Goal: Task Accomplishment & Management: Use online tool/utility

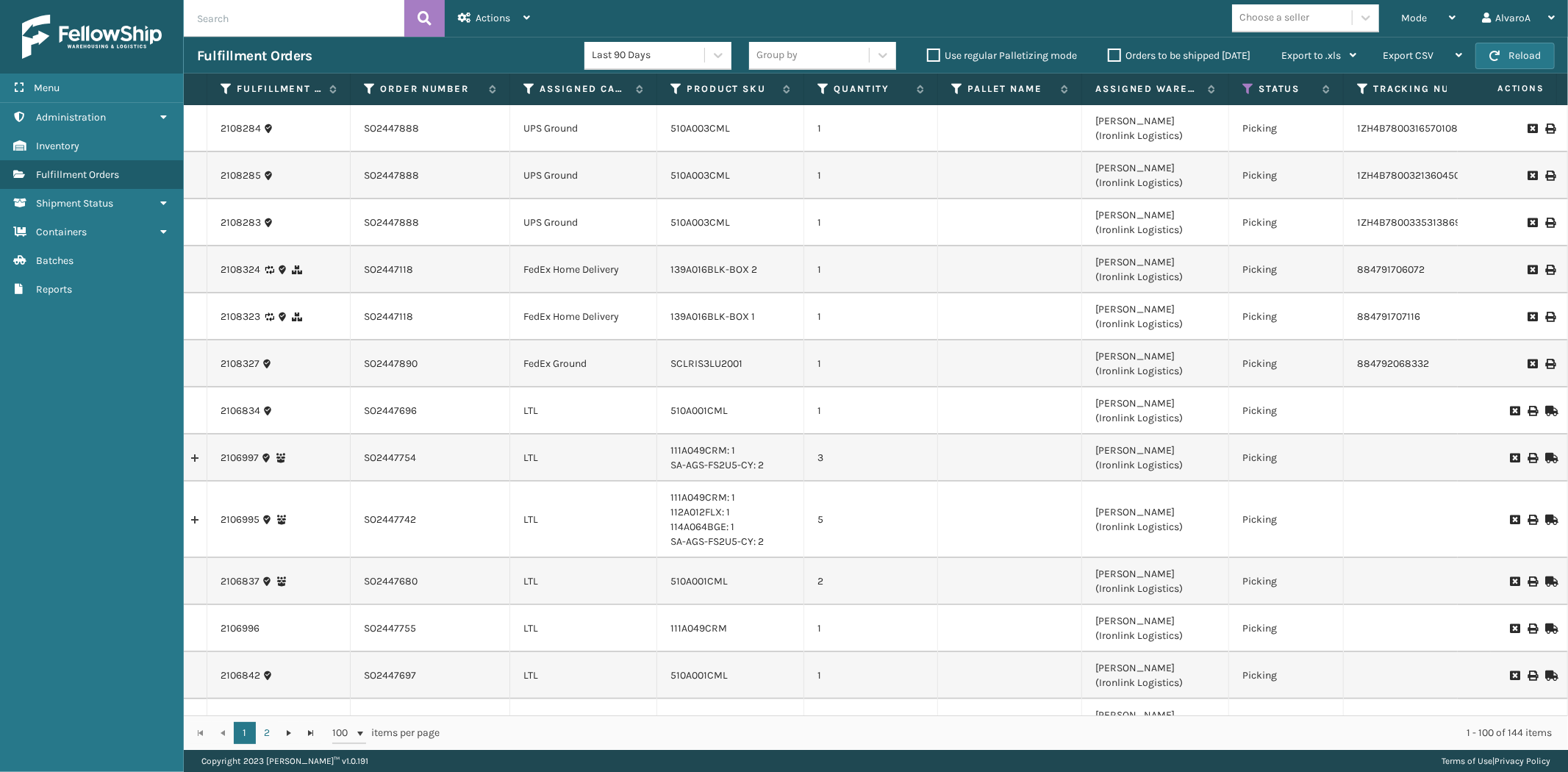
drag, startPoint x: 1253, startPoint y: 84, endPoint x: 1240, endPoint y: 84, distance: 13.0
click at [1250, 84] on icon at bounding box center [1248, 88] width 12 height 14
click at [1115, 49] on label "Orders to be shipped [DATE]" at bounding box center [1179, 56] width 142 height 13
click at [1109, 49] on input "Orders to be shipped [DATE]" at bounding box center [1108, 52] width 1 height 10
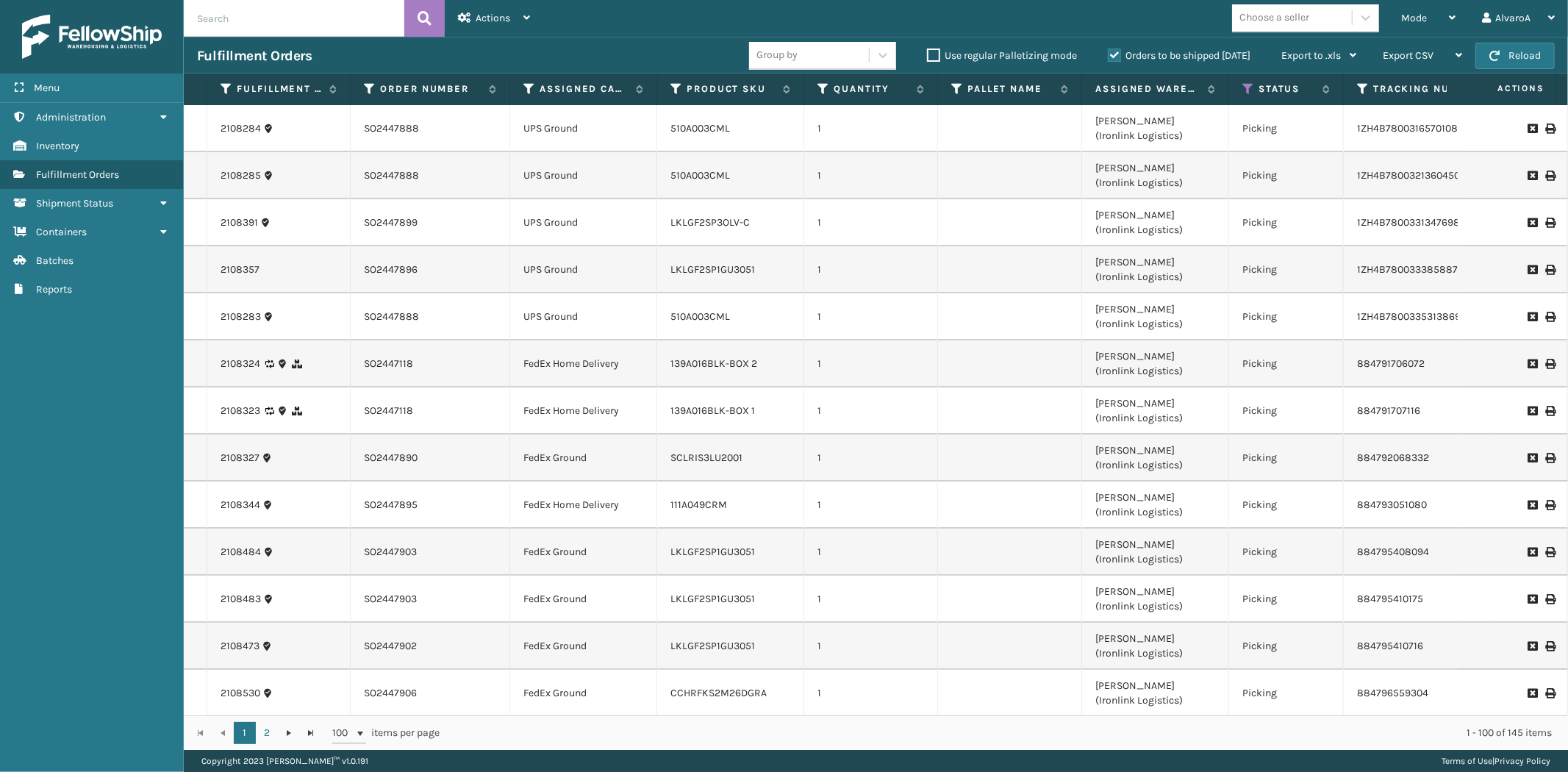
click at [1112, 52] on label "Orders to be shipped [DATE]" at bounding box center [1179, 56] width 142 height 13
click at [1109, 52] on input "Orders to be shipped [DATE]" at bounding box center [1108, 52] width 1 height 10
click at [1243, 91] on icon at bounding box center [1248, 88] width 12 height 14
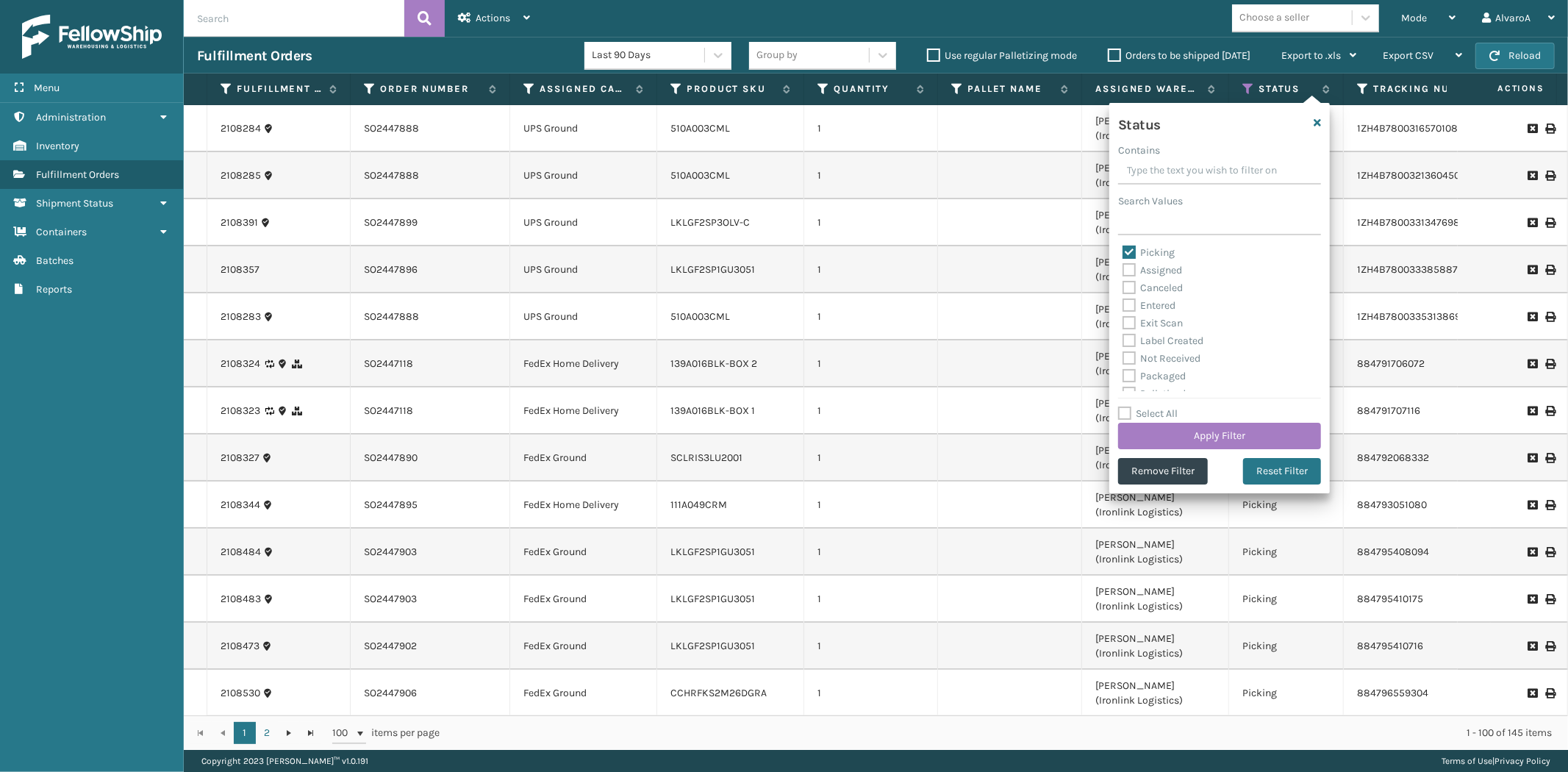
click at [1133, 255] on label "Picking" at bounding box center [1149, 252] width 53 height 13
click at [1123, 254] on input "Picking" at bounding box center [1122, 249] width 1 height 10
checkbox input "false"
drag, startPoint x: 1132, startPoint y: 268, endPoint x: 1141, endPoint y: 318, distance: 50.8
click at [1132, 269] on label "Assigned" at bounding box center [1152, 271] width 60 height 13
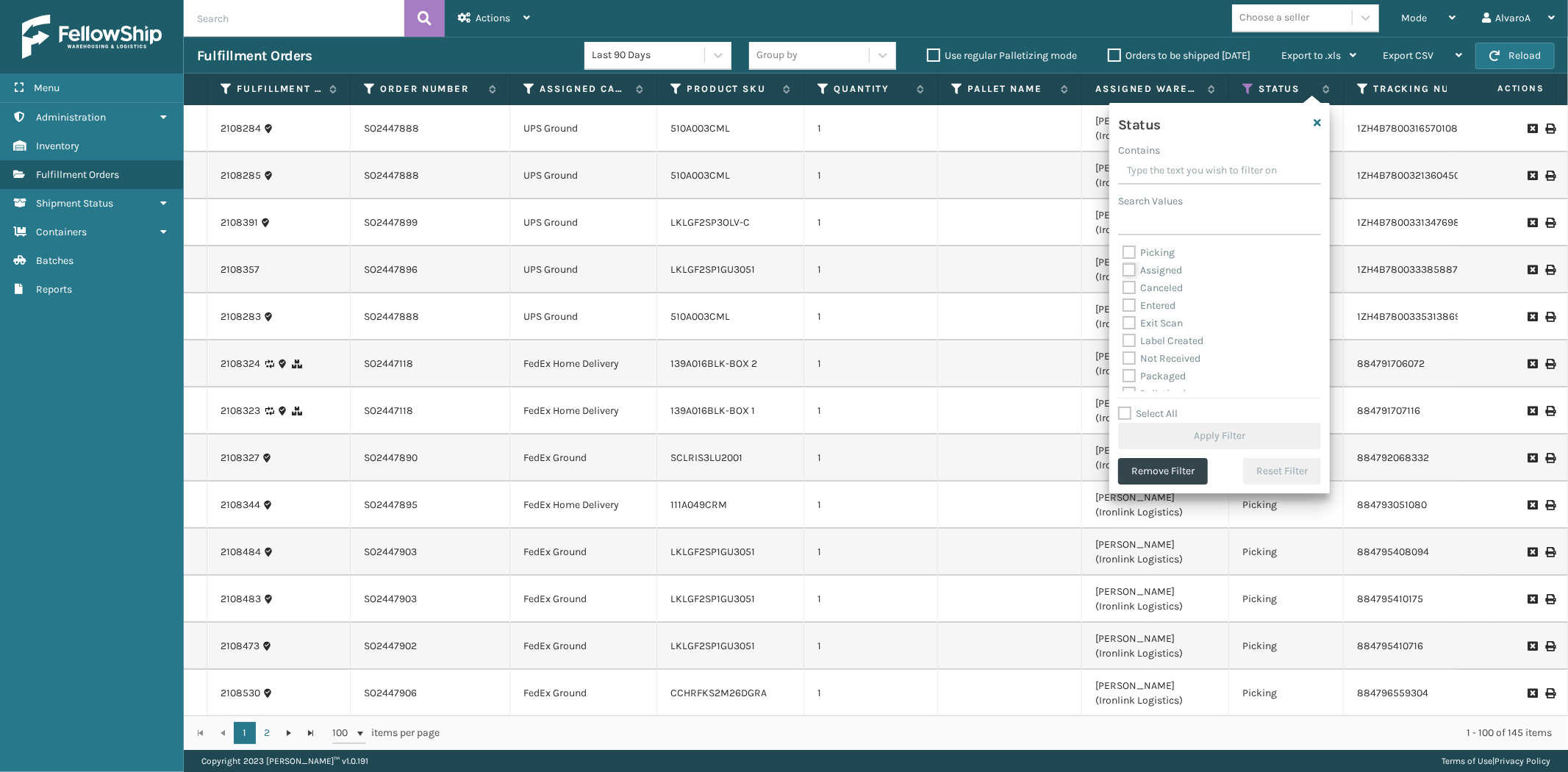
click at [1123, 269] on input "Assigned" at bounding box center [1122, 267] width 1 height 10
checkbox input "true"
click at [1137, 431] on button "Apply Filter" at bounding box center [1219, 435] width 203 height 26
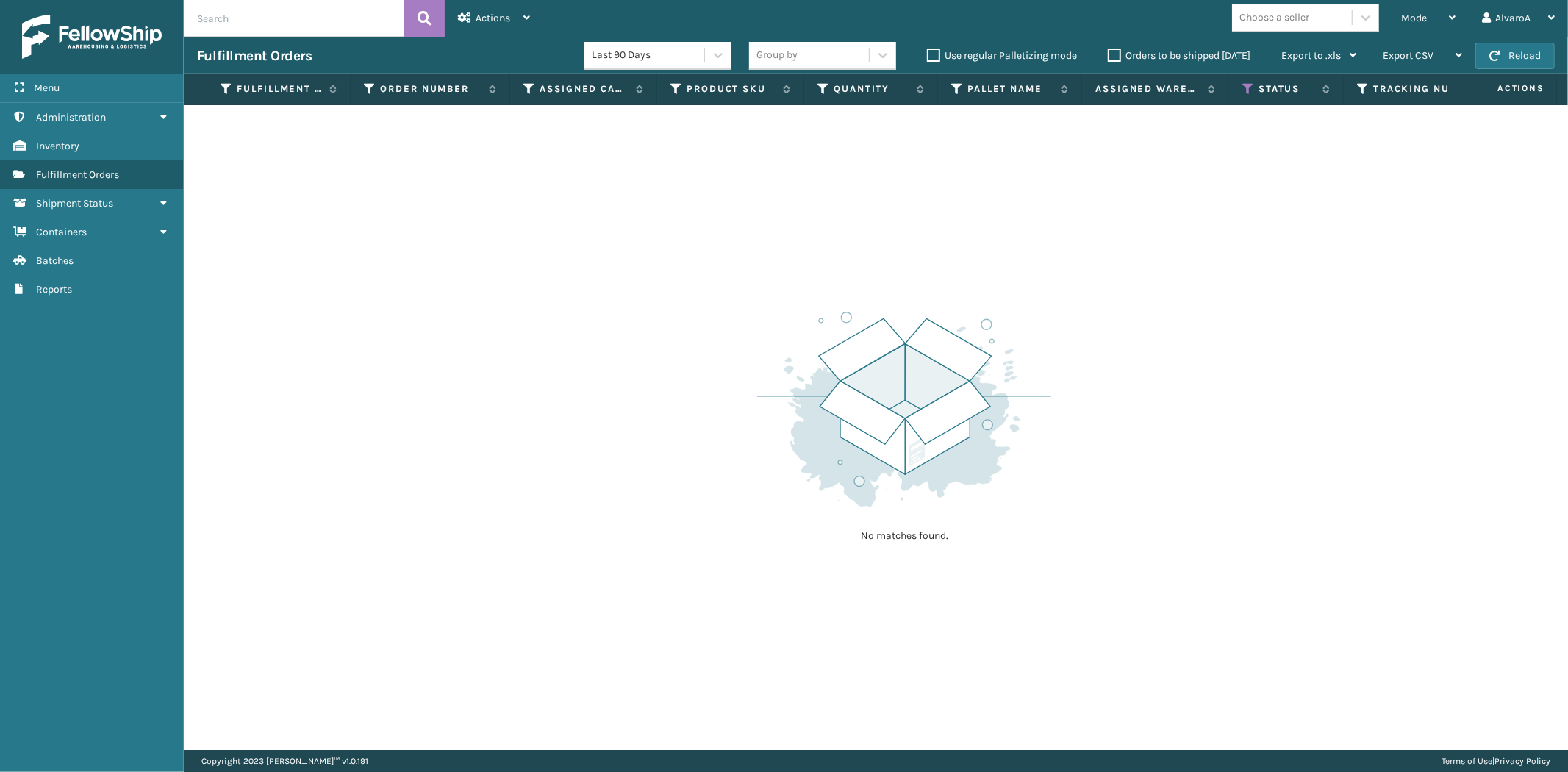
click at [1243, 97] on th "Status" at bounding box center [1286, 89] width 115 height 32
click at [1245, 96] on th "Status" at bounding box center [1286, 89] width 115 height 32
click at [1246, 92] on icon at bounding box center [1248, 88] width 12 height 14
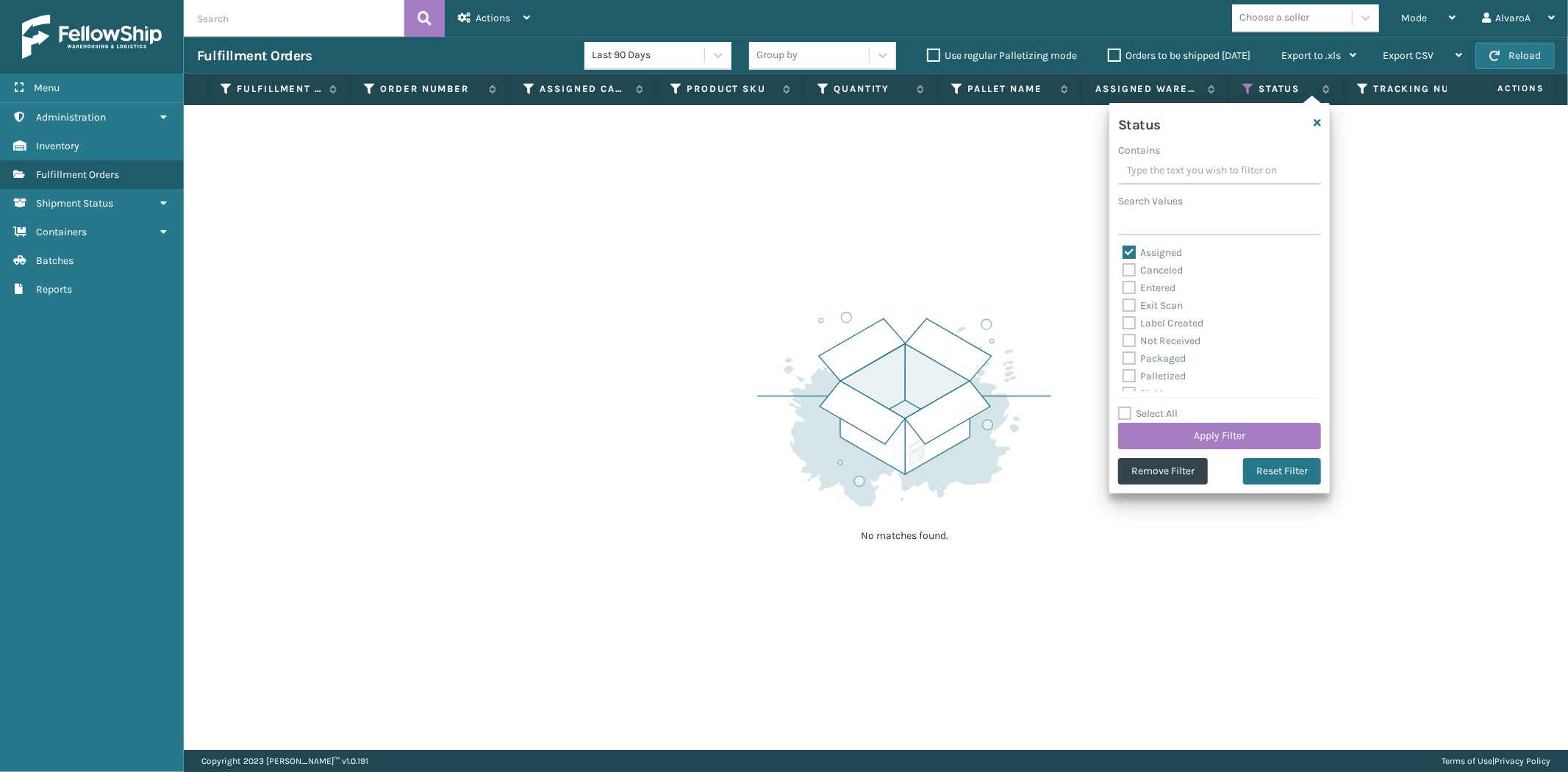
click at [1128, 247] on label "Assigned" at bounding box center [1152, 252] width 60 height 13
click at [1123, 247] on input "Assigned" at bounding box center [1122, 249] width 1 height 10
checkbox input "false"
click at [1132, 314] on label "Picking" at bounding box center [1149, 312] width 53 height 13
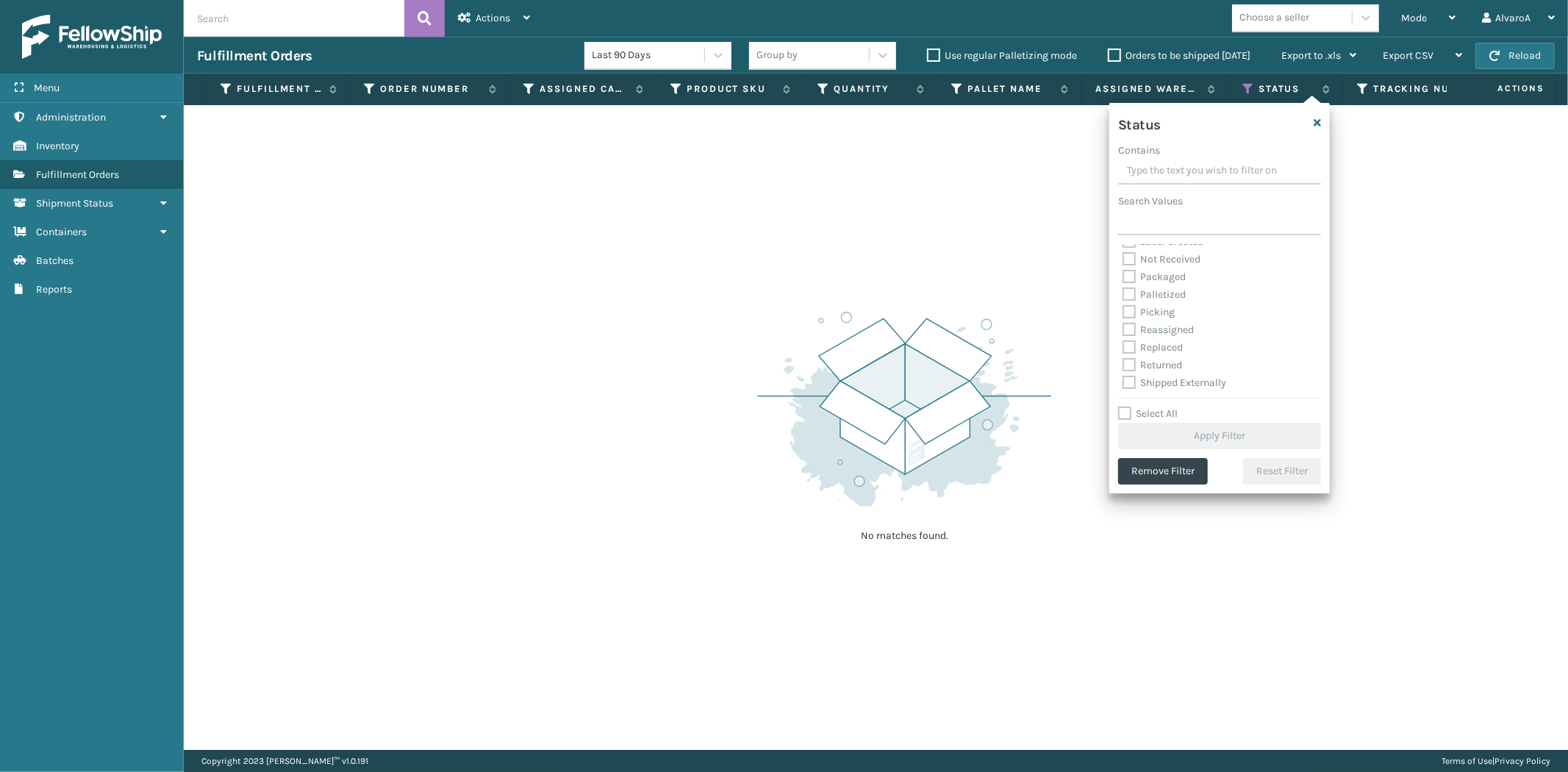
click at [1123, 313] on input "Picking" at bounding box center [1122, 308] width 1 height 10
checkbox input "true"
click at [1274, 435] on button "Apply Filter" at bounding box center [1219, 435] width 203 height 26
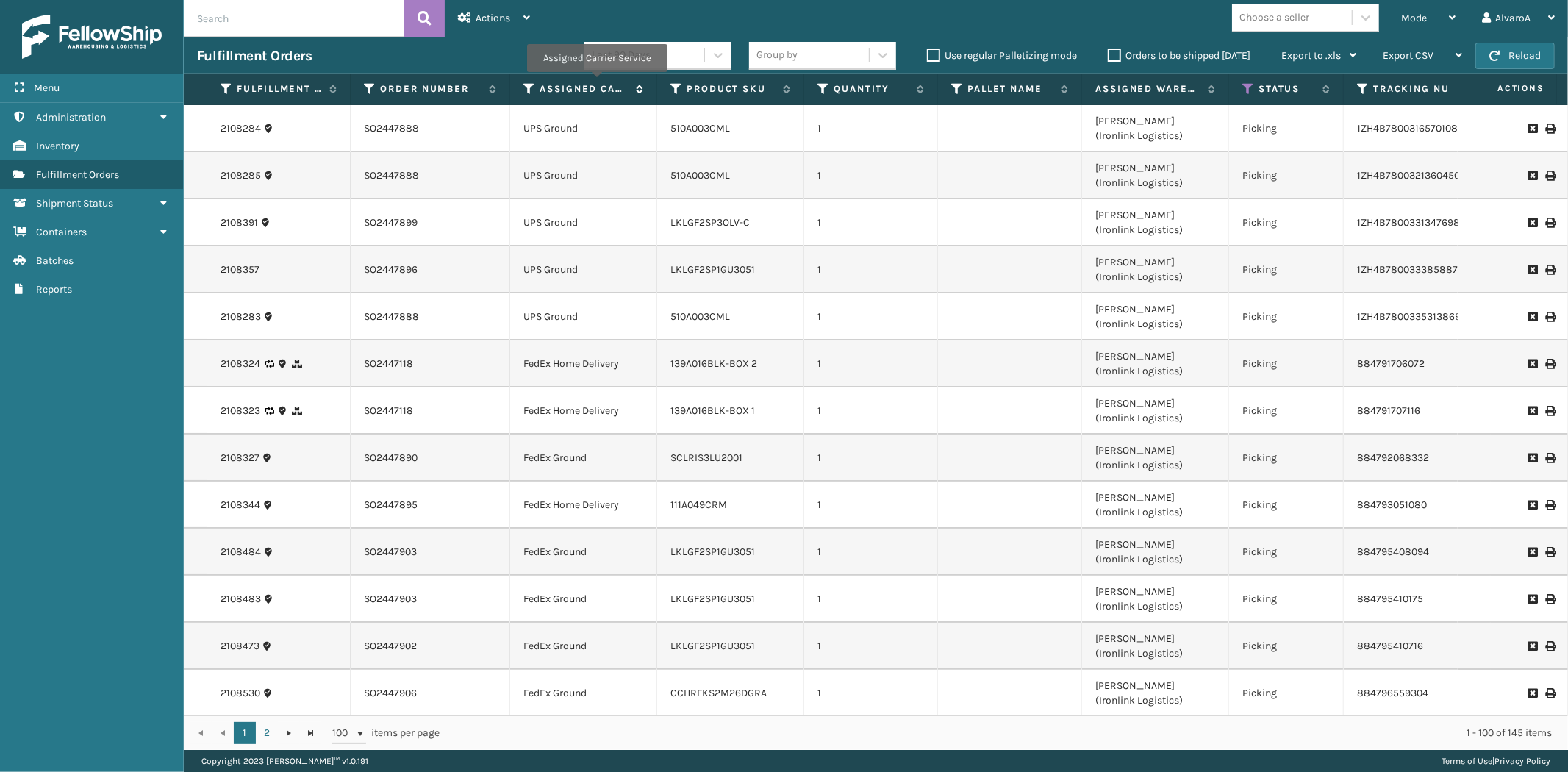
click at [596, 82] on label "Assigned Carrier Service" at bounding box center [584, 88] width 89 height 14
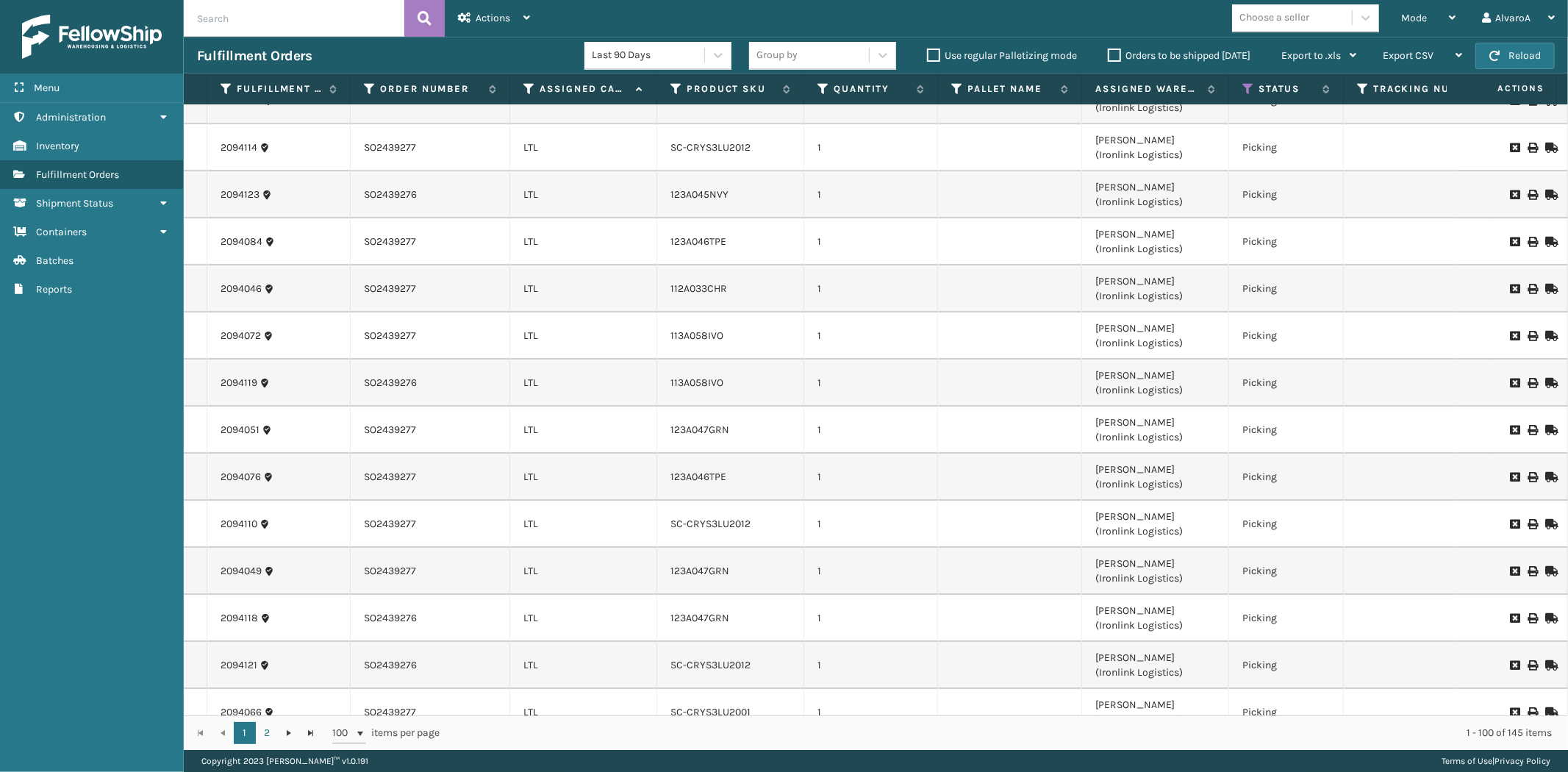
scroll to position [4220, 0]
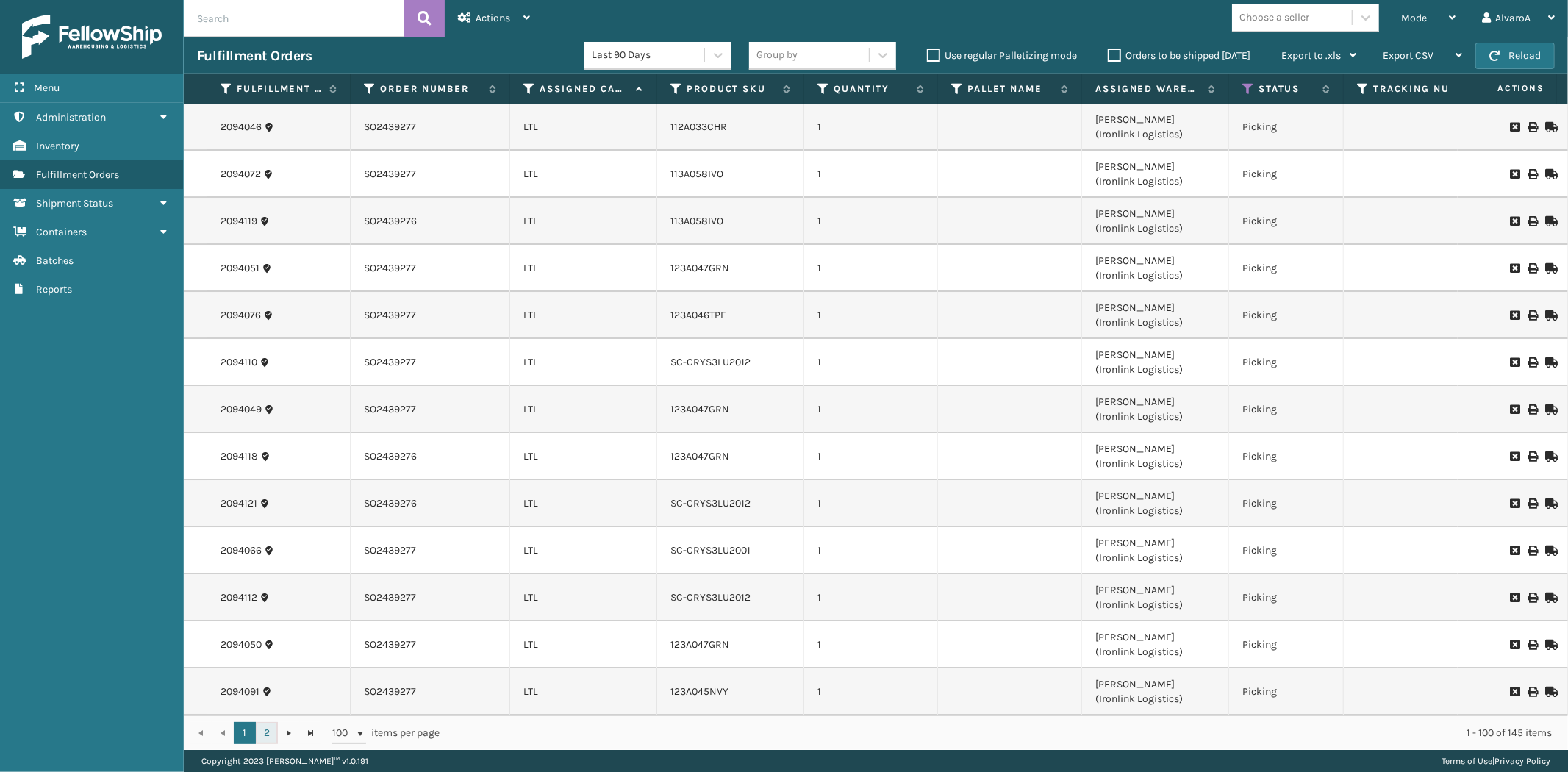
click at [266, 728] on link "2" at bounding box center [267, 733] width 22 height 22
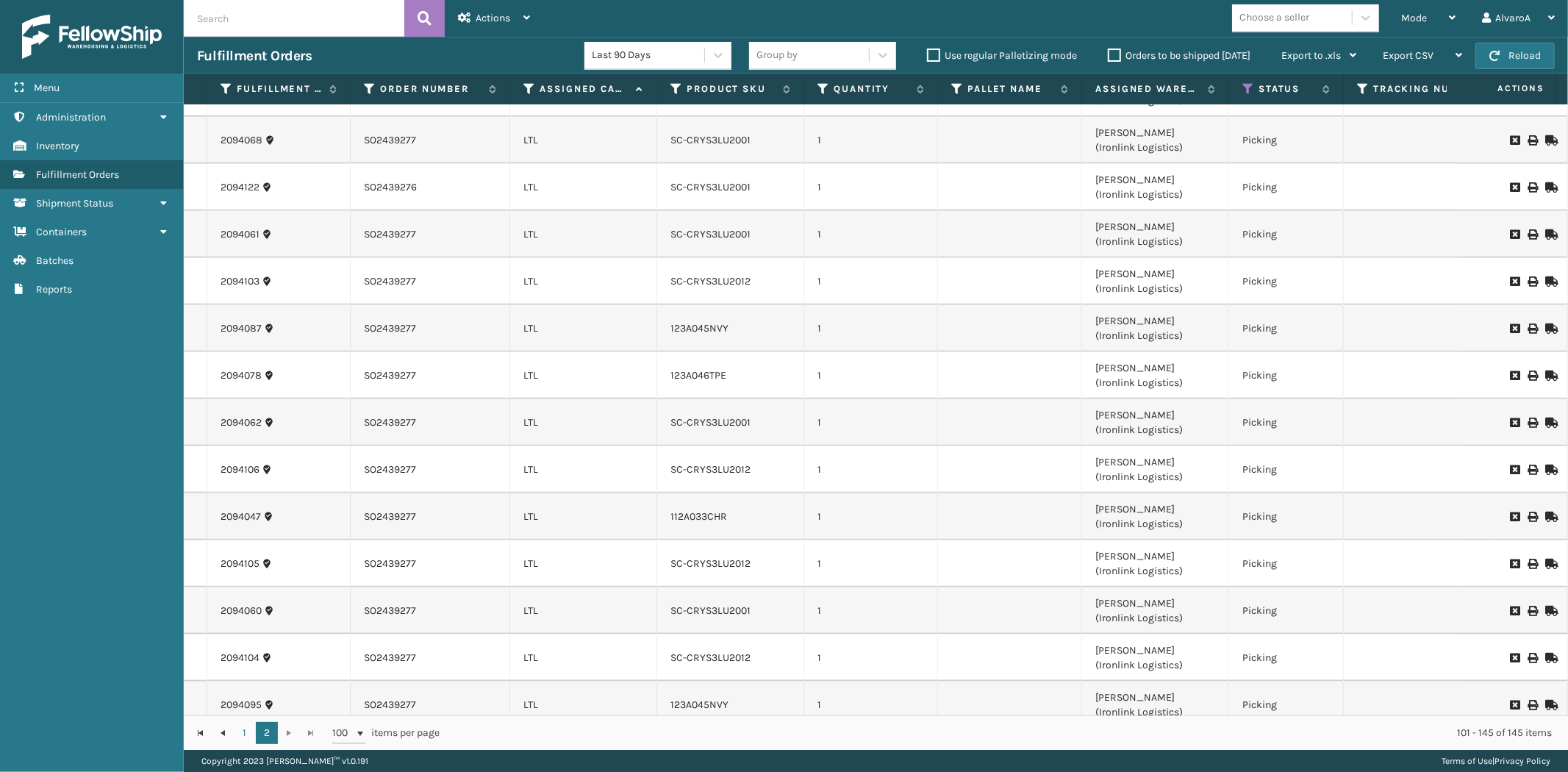
scroll to position [1517, 0]
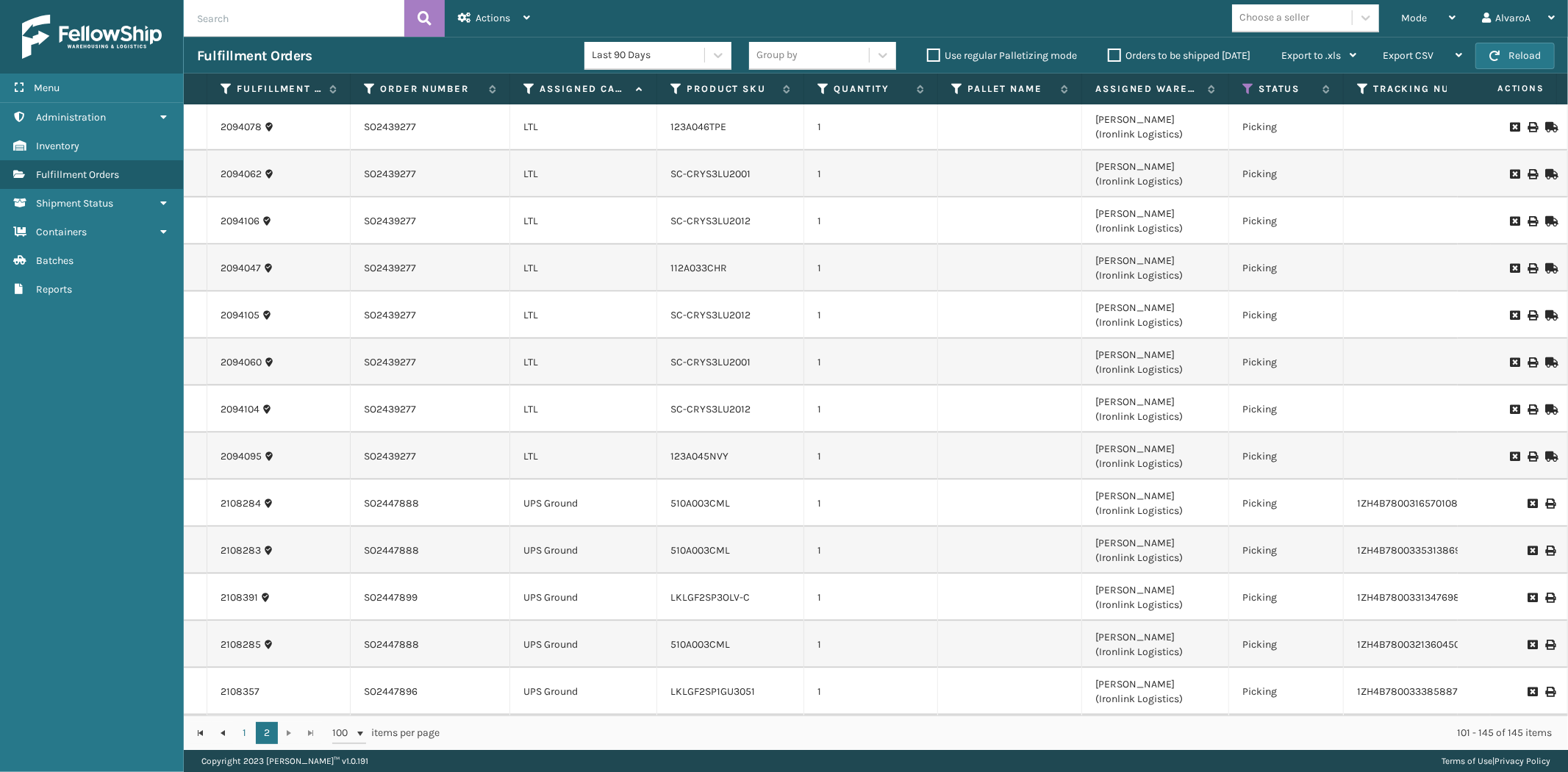
click at [1112, 53] on label "Orders to be shipped [DATE]" at bounding box center [1179, 56] width 142 height 13
click at [1109, 53] on input "Orders to be shipped [DATE]" at bounding box center [1108, 52] width 1 height 10
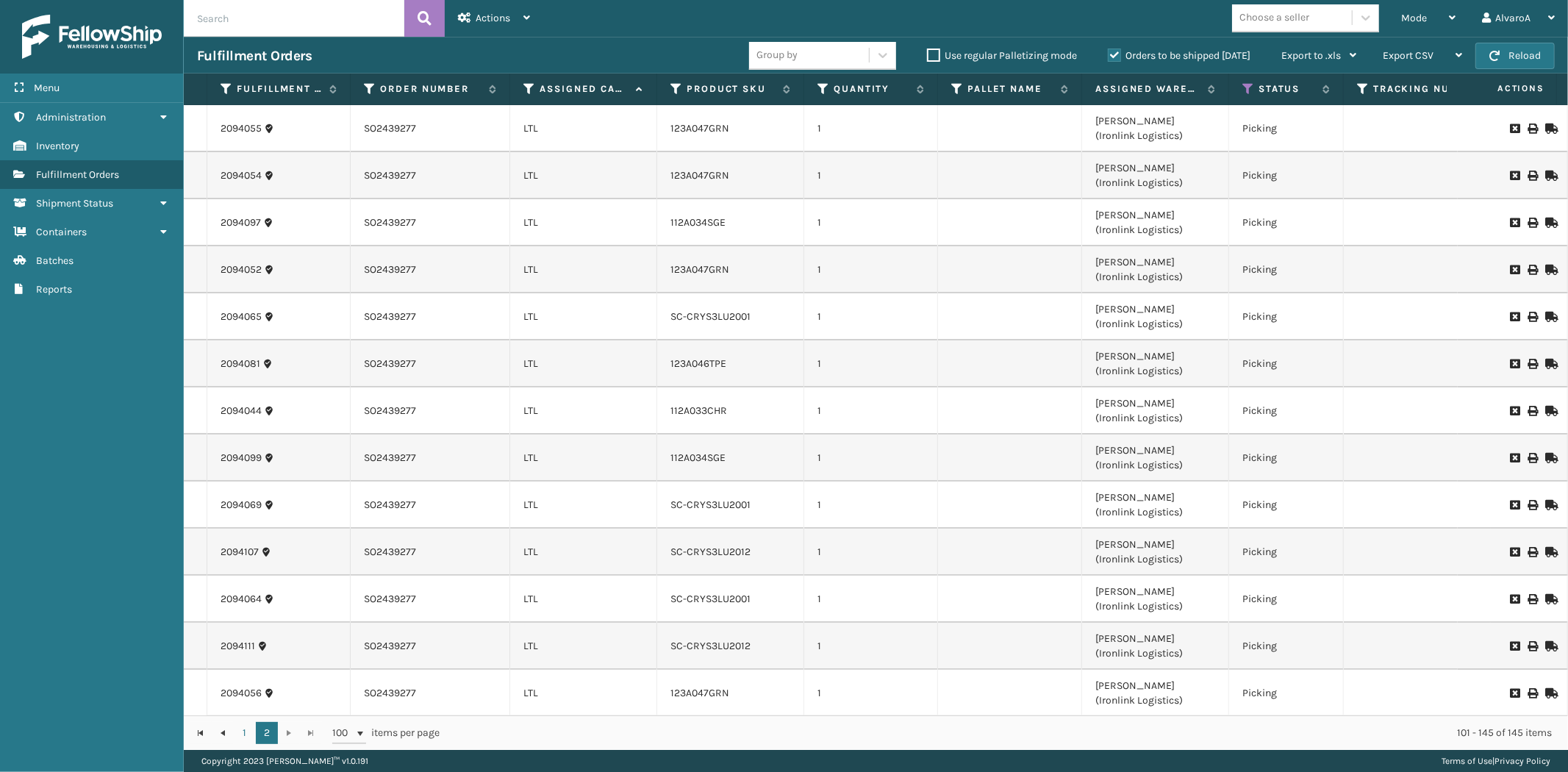
click at [1112, 53] on label "Orders to be shipped [DATE]" at bounding box center [1179, 56] width 142 height 13
click at [1109, 53] on input "Orders to be shipped [DATE]" at bounding box center [1108, 52] width 1 height 10
click at [1426, 24] on div "Mode" at bounding box center [1428, 18] width 54 height 37
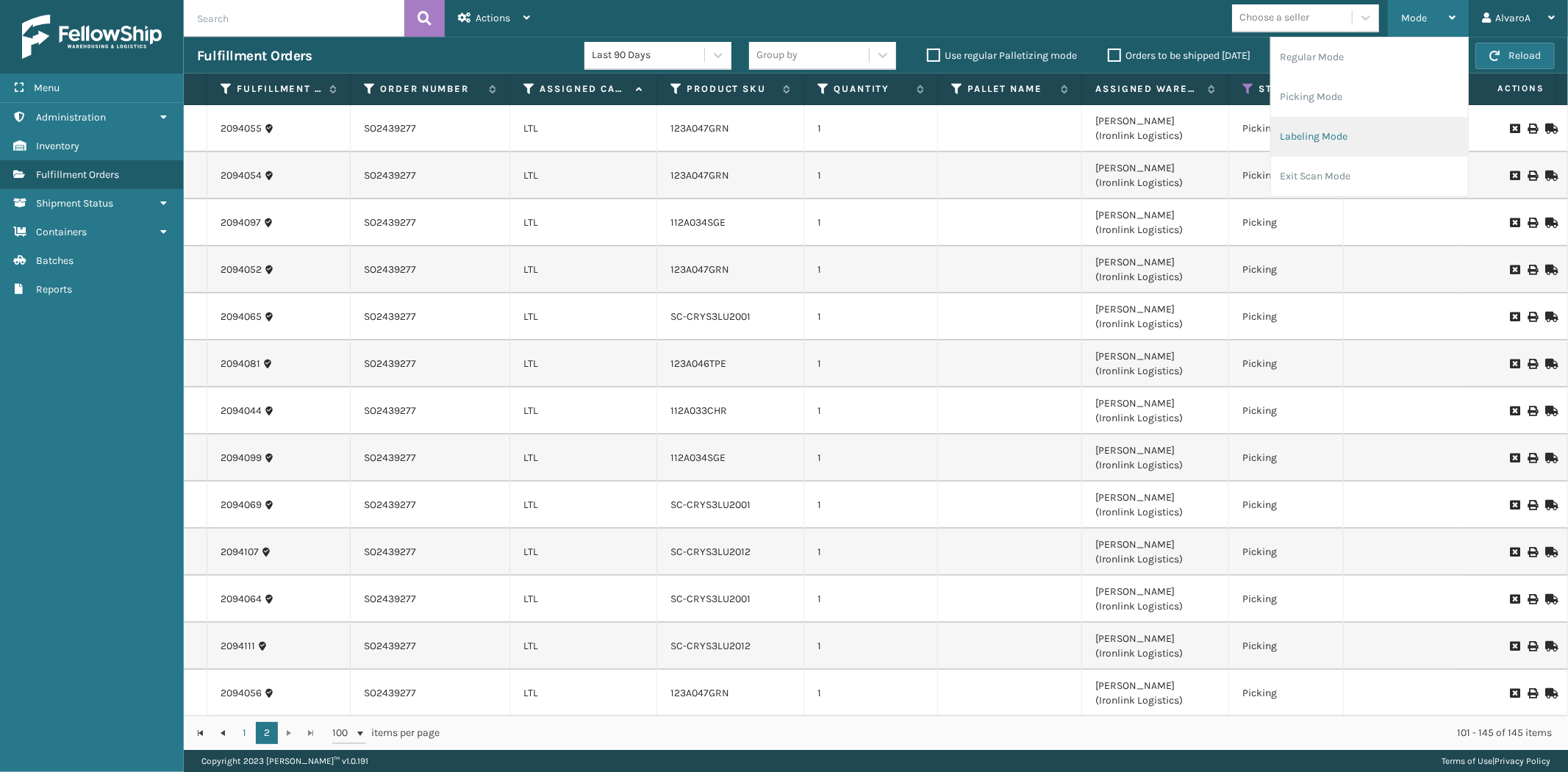
click at [1334, 128] on li "Labeling Mode" at bounding box center [1369, 137] width 197 height 40
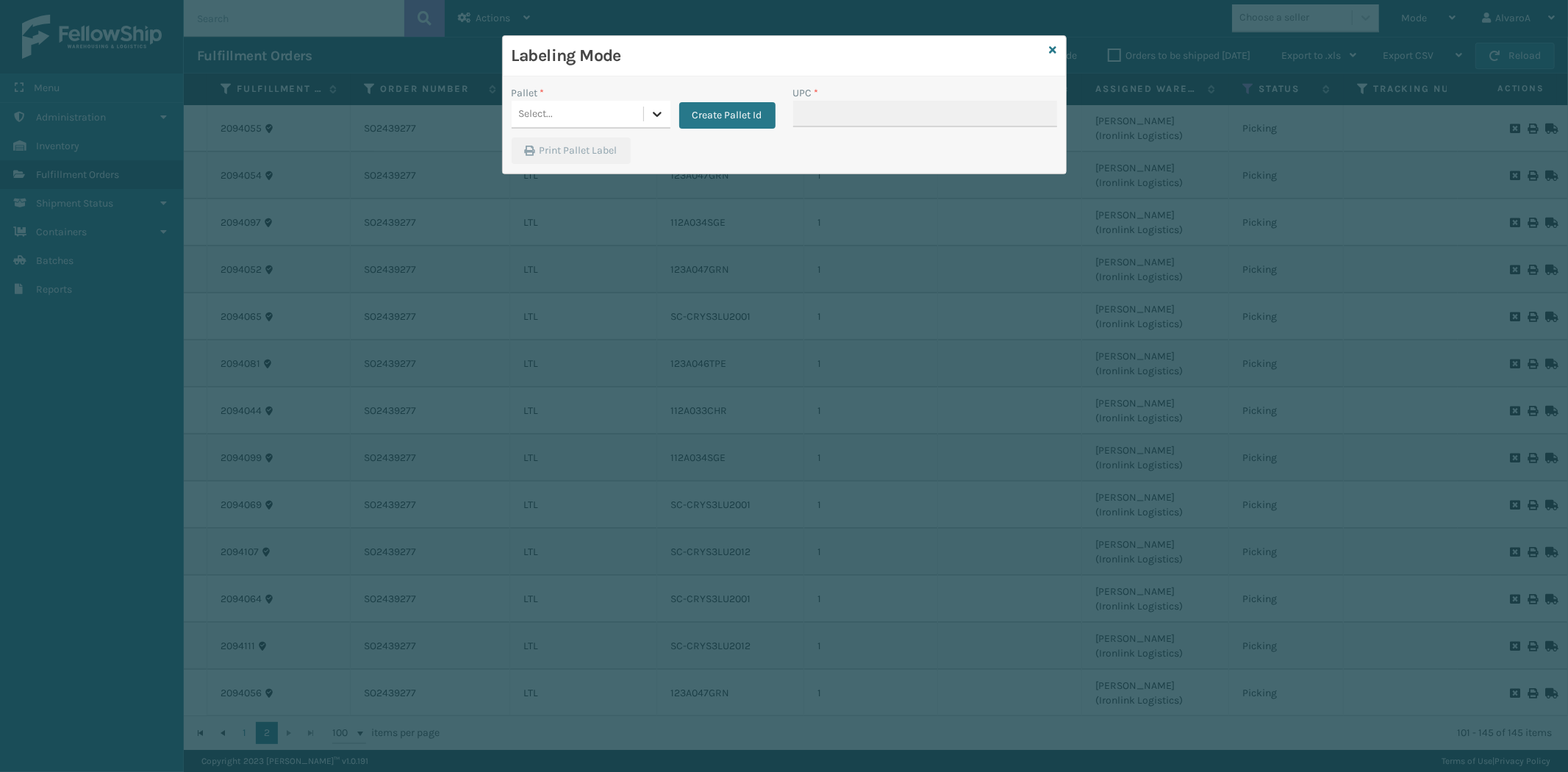
click at [658, 112] on icon at bounding box center [657, 114] width 14 height 14
click at [719, 107] on button "Create Pallet Id" at bounding box center [727, 115] width 96 height 26
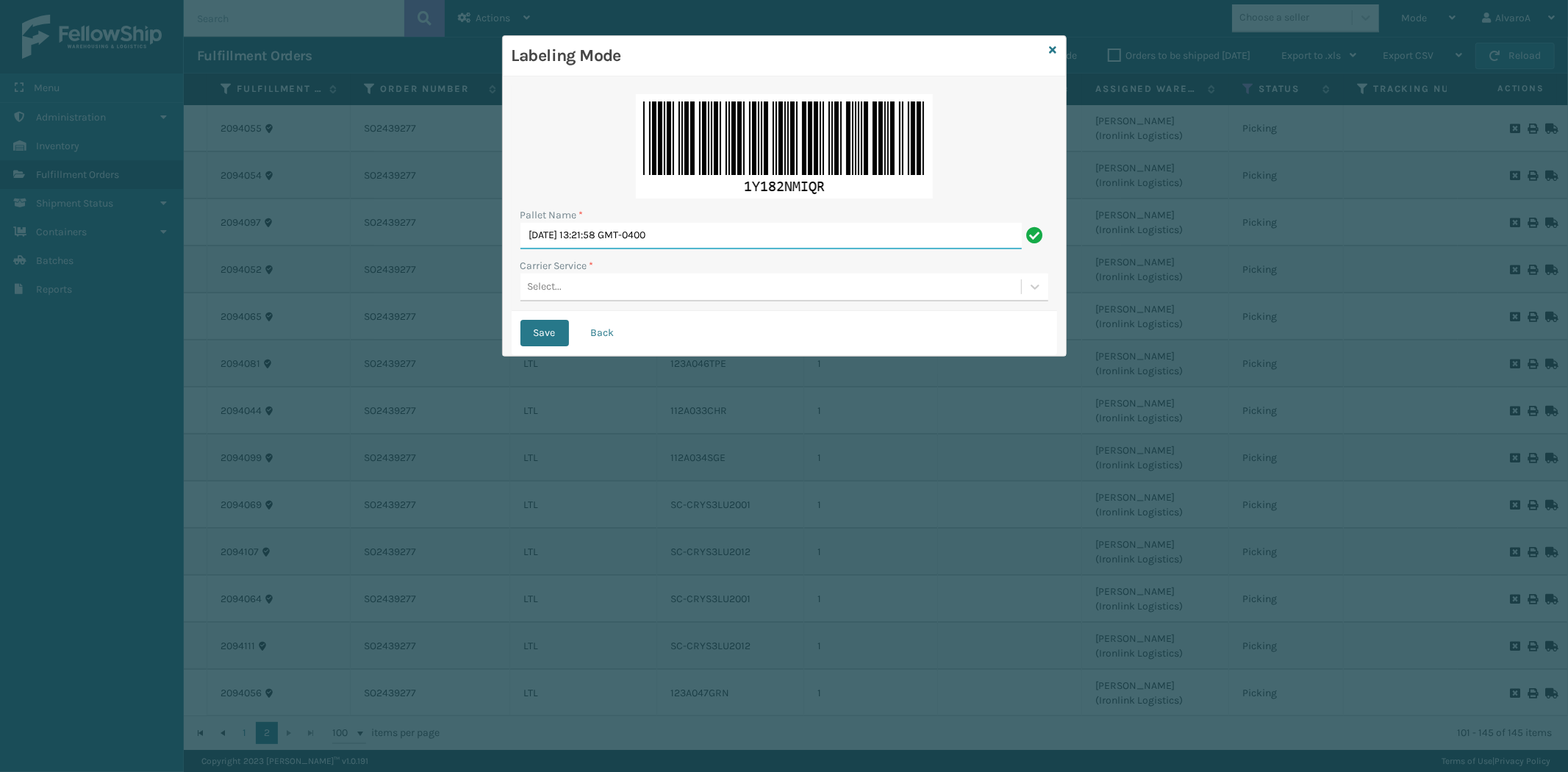
drag, startPoint x: 704, startPoint y: 233, endPoint x: 525, endPoint y: 277, distance: 184.3
click at [525, 277] on div "Pallet Name * [DATE] 13:21:58 GMT-0400 Carrier Service * Select..." at bounding box center [784, 197] width 545 height 225
type input "LPN 516342"
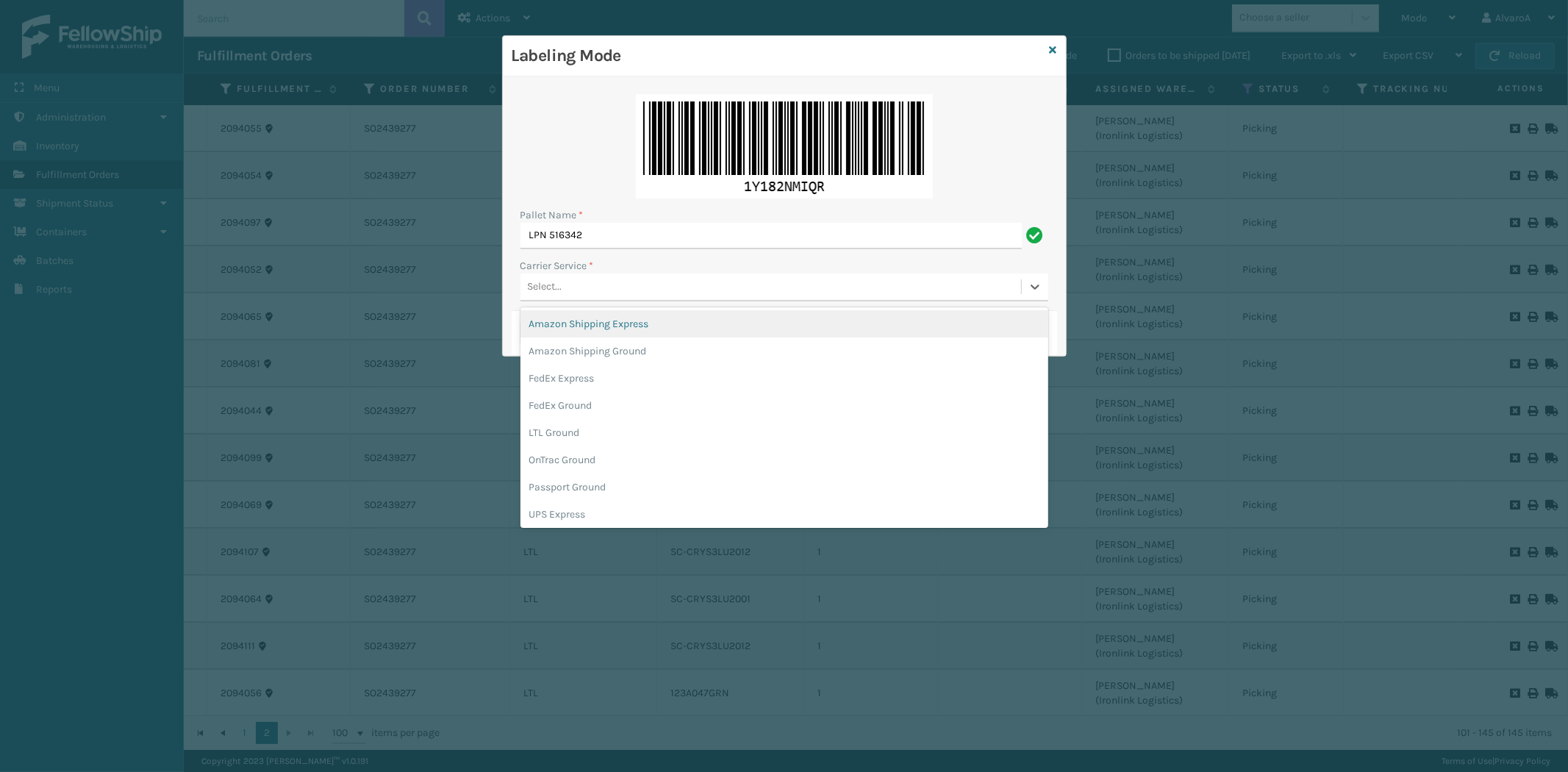
click at [570, 281] on div "Select..." at bounding box center [770, 287] width 501 height 24
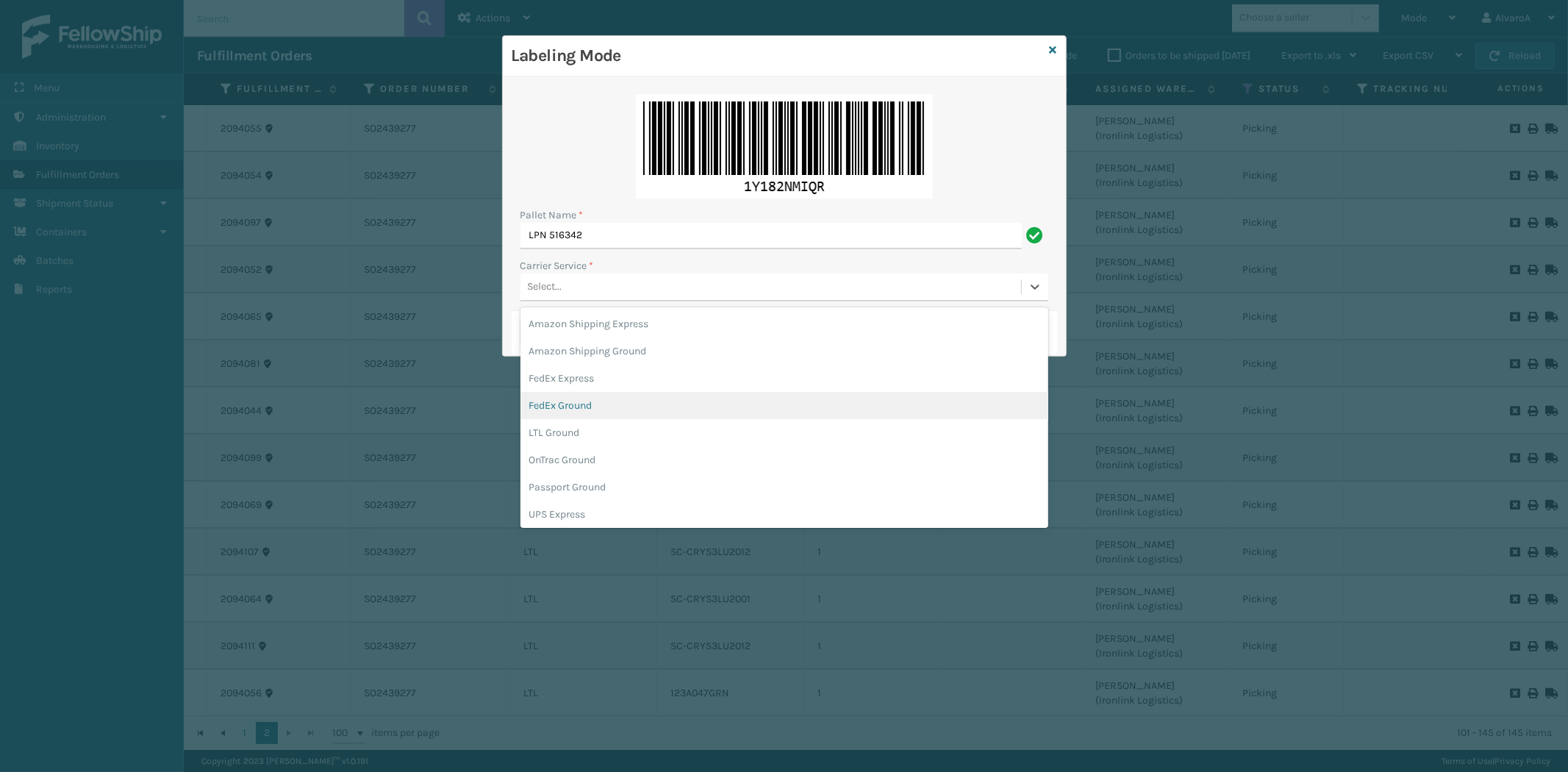
click at [567, 399] on div "FedEx Ground" at bounding box center [784, 405] width 528 height 27
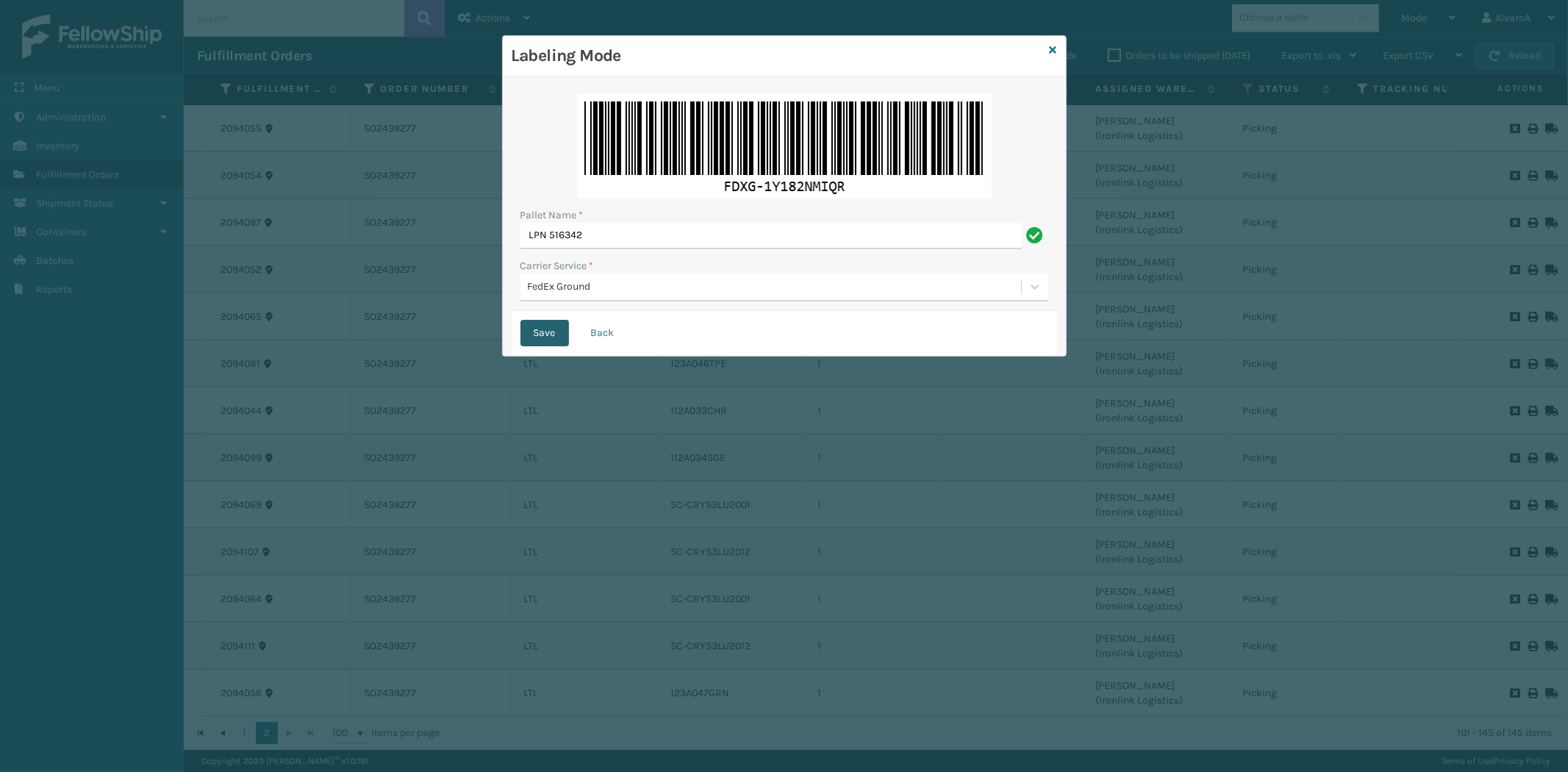
click at [535, 329] on button "Save" at bounding box center [544, 333] width 49 height 26
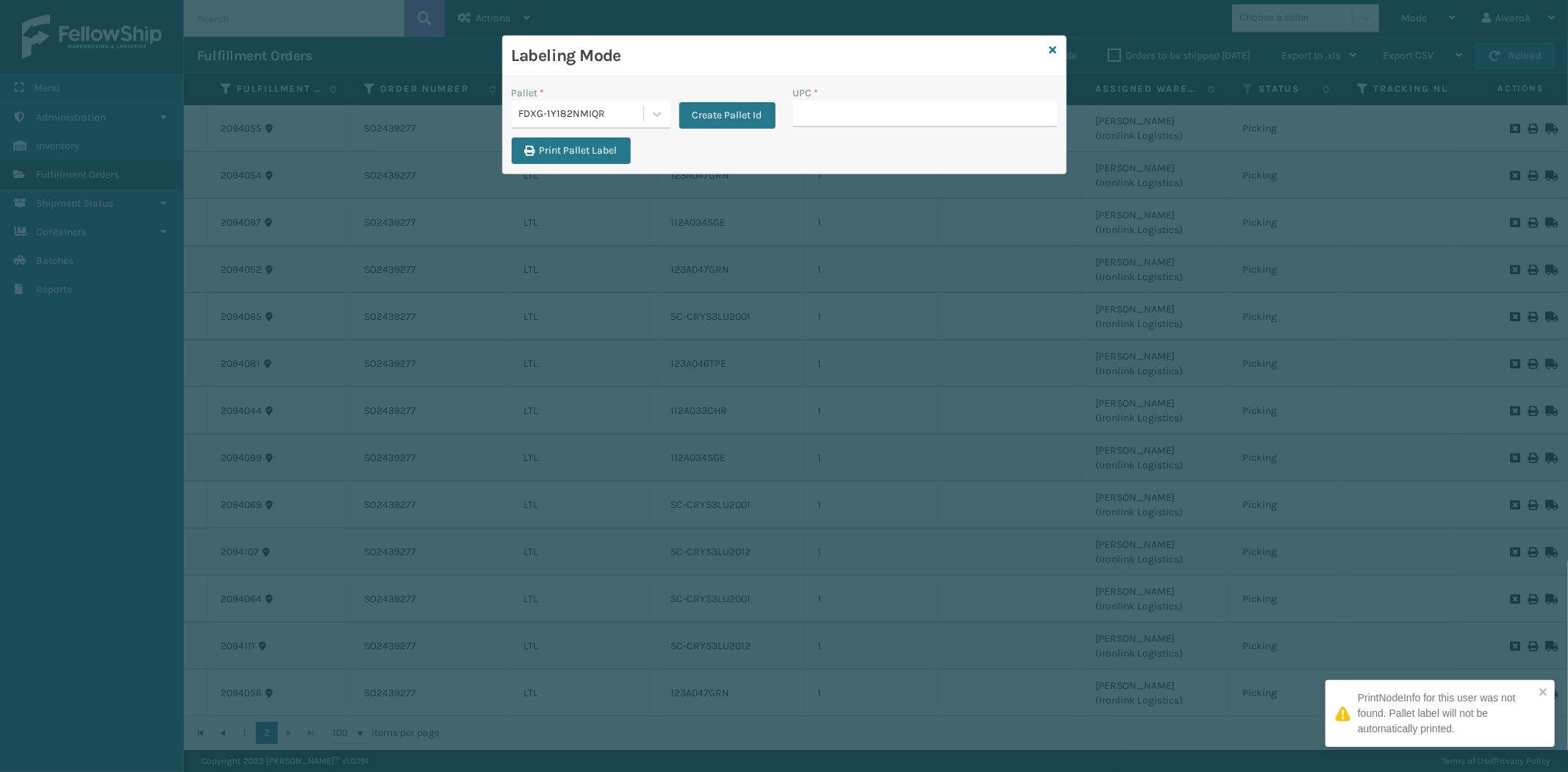
click at [838, 121] on input "UPC *" at bounding box center [925, 114] width 264 height 26
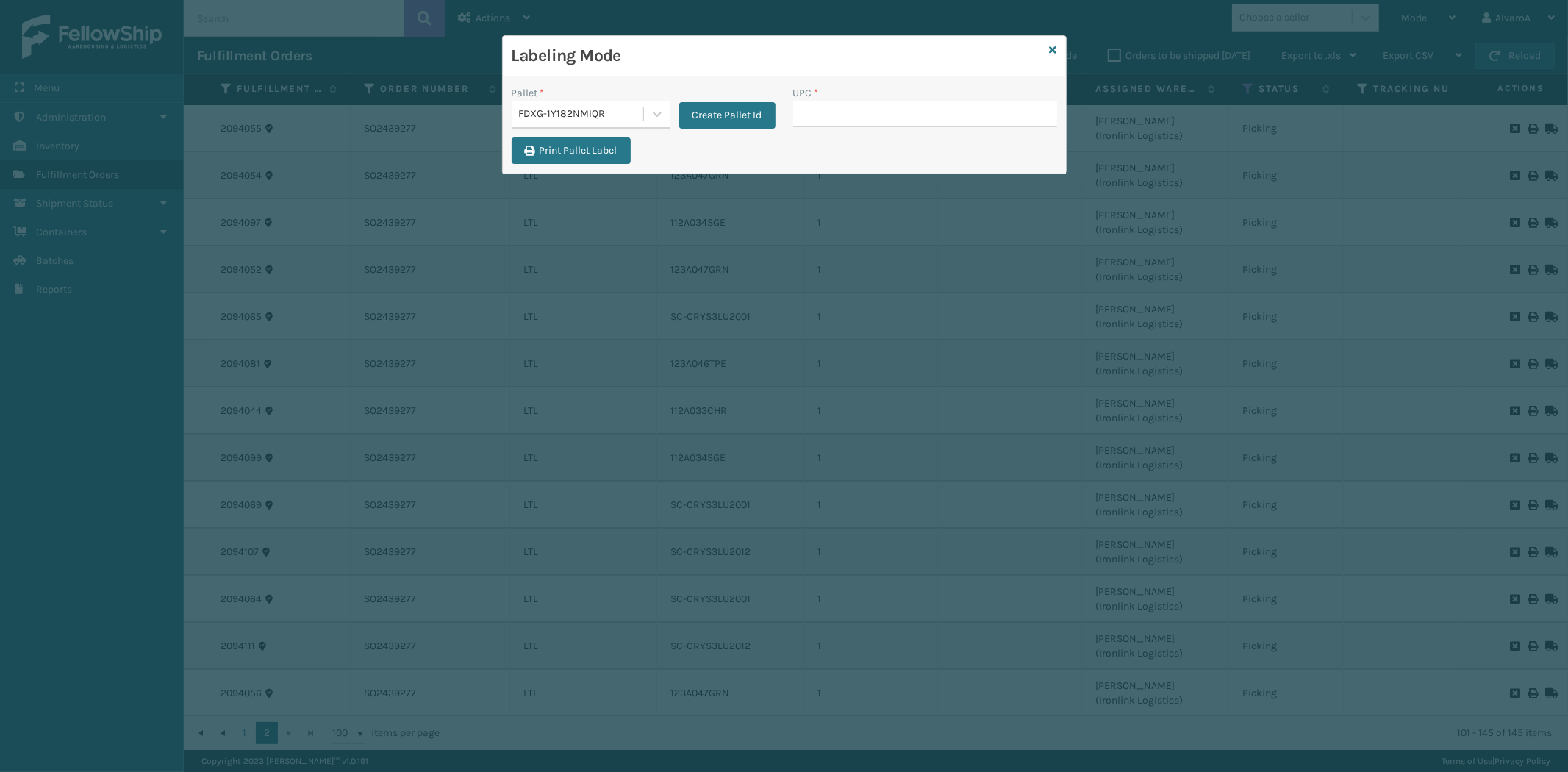
click at [818, 120] on input "UPC *" at bounding box center [925, 114] width 264 height 26
click at [842, 101] on input "UPC *" at bounding box center [925, 114] width 264 height 26
type input "111A049CRM"
type input "139A016BLK-BOX 1"
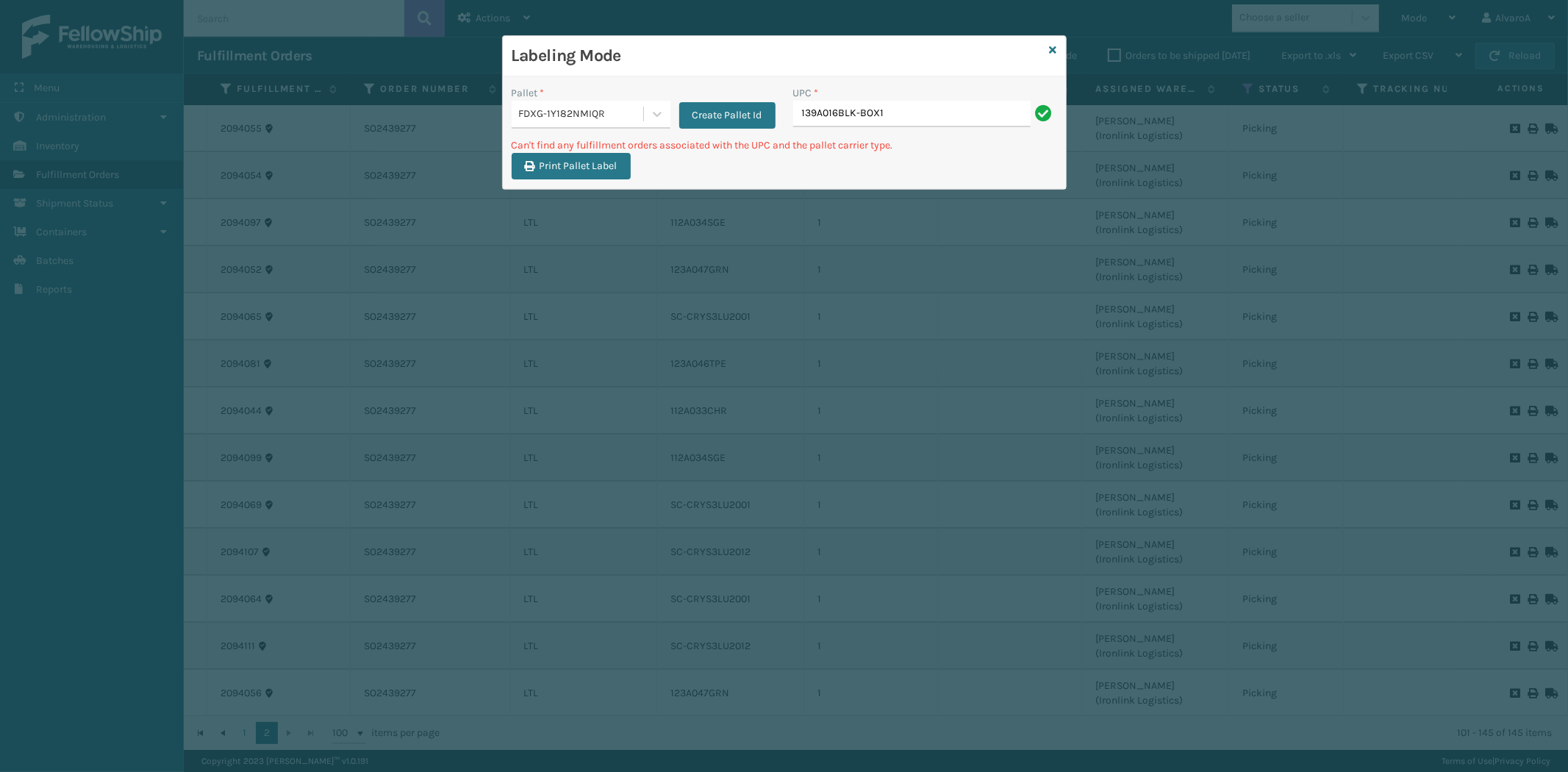
type input "139A016BLK-BOX1"
click at [855, 114] on input "139A016BLK-BOX1" at bounding box center [911, 114] width 237 height 26
click at [860, 114] on input "139A016BLK -BOX1" at bounding box center [911, 114] width 237 height 26
click at [882, 114] on input "139A016BLK - BOX1" at bounding box center [911, 114] width 237 height 26
type input "139A016BLK - BOX 1"
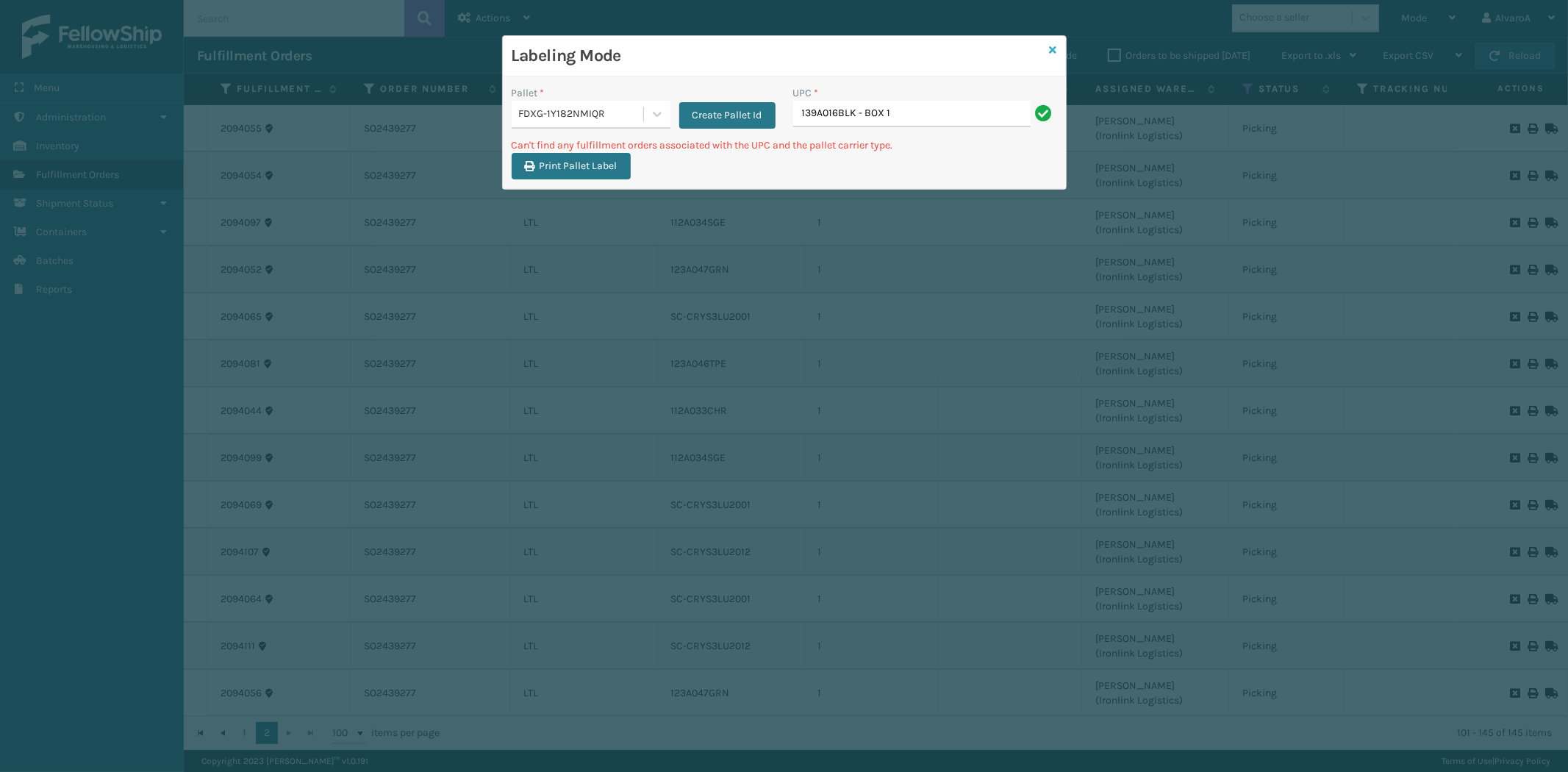
click at [1050, 45] on icon at bounding box center [1053, 49] width 7 height 10
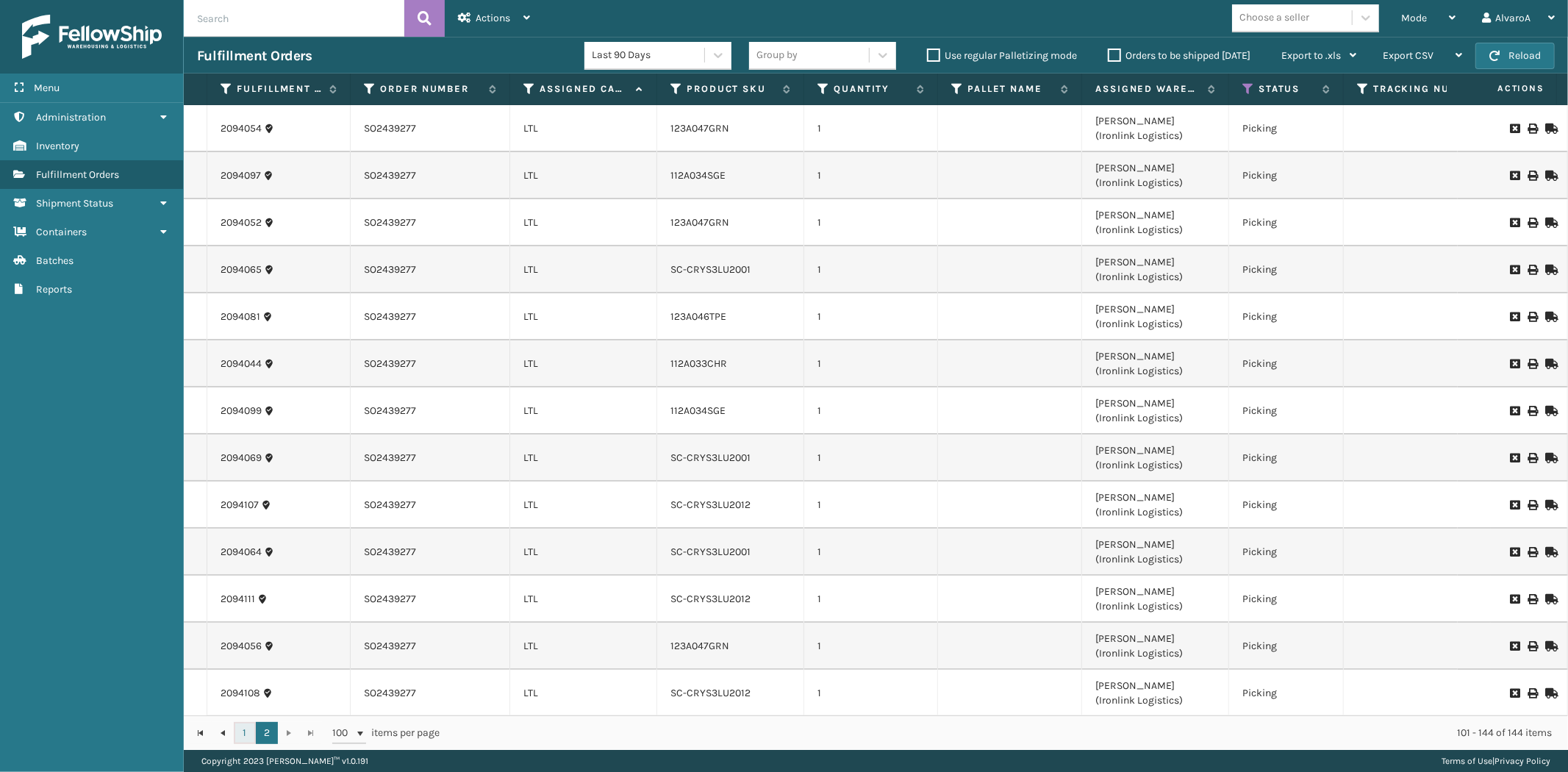
click at [240, 735] on link "1" at bounding box center [245, 733] width 22 height 22
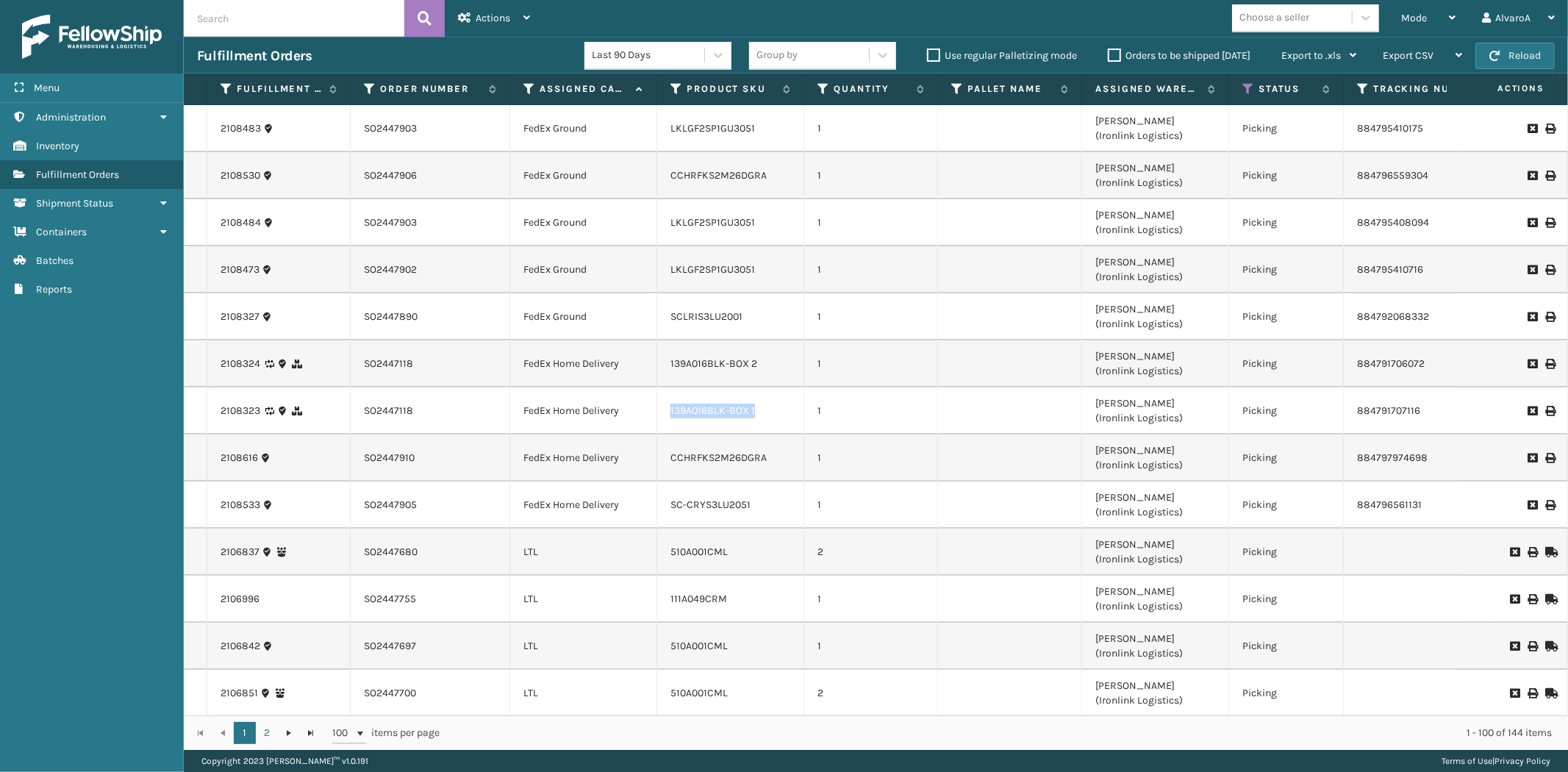
copy link "139A016BLK-BOX 1"
drag, startPoint x: 670, startPoint y: 413, endPoint x: 1172, endPoint y: 151, distance: 566.3
click at [784, 415] on div "139A016BLK-BOX 1" at bounding box center [730, 411] width 120 height 14
click at [1404, 21] on span "Mode" at bounding box center [1414, 18] width 25 height 13
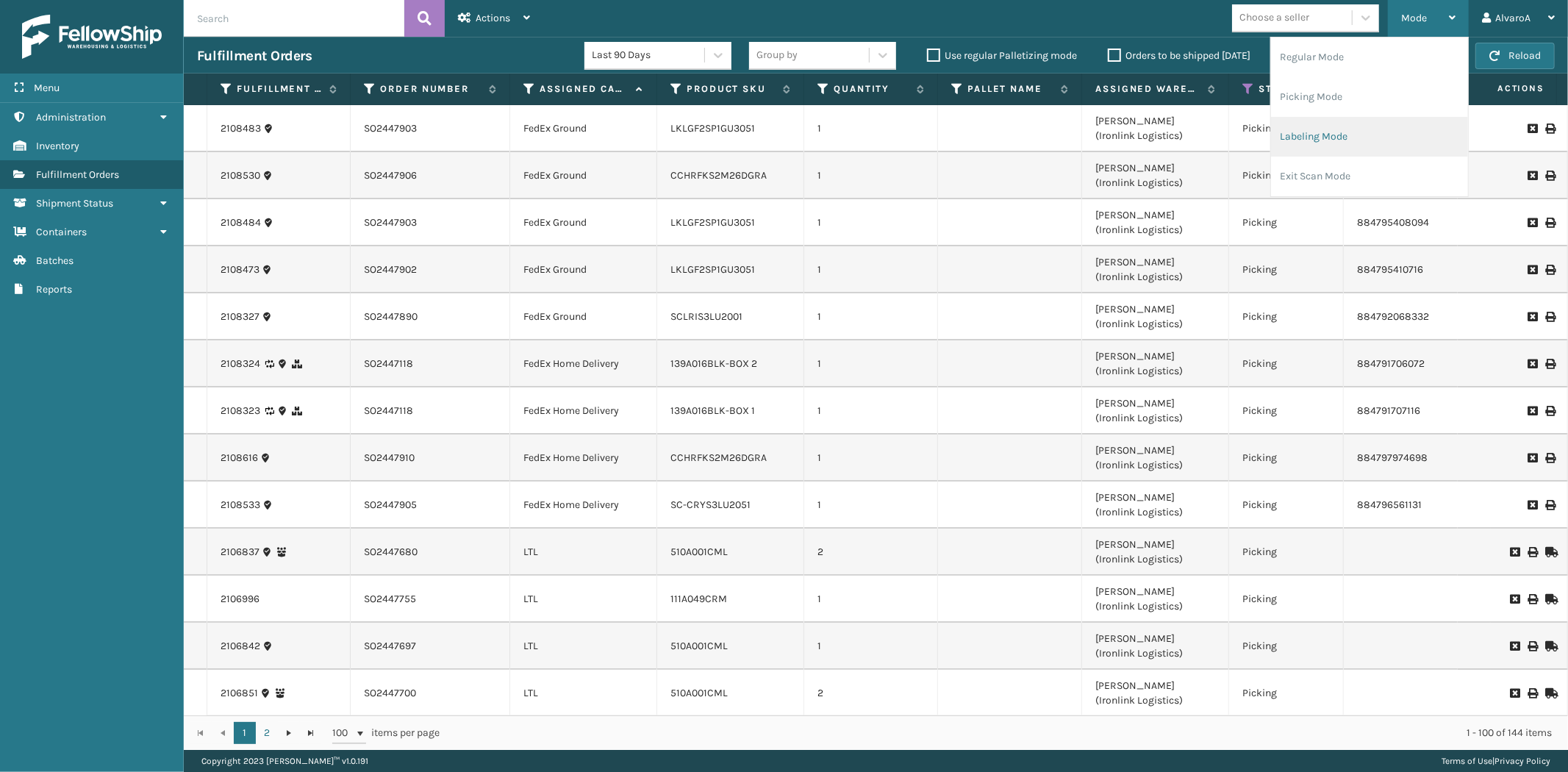
click at [1348, 136] on li "Labeling Mode" at bounding box center [1369, 137] width 197 height 40
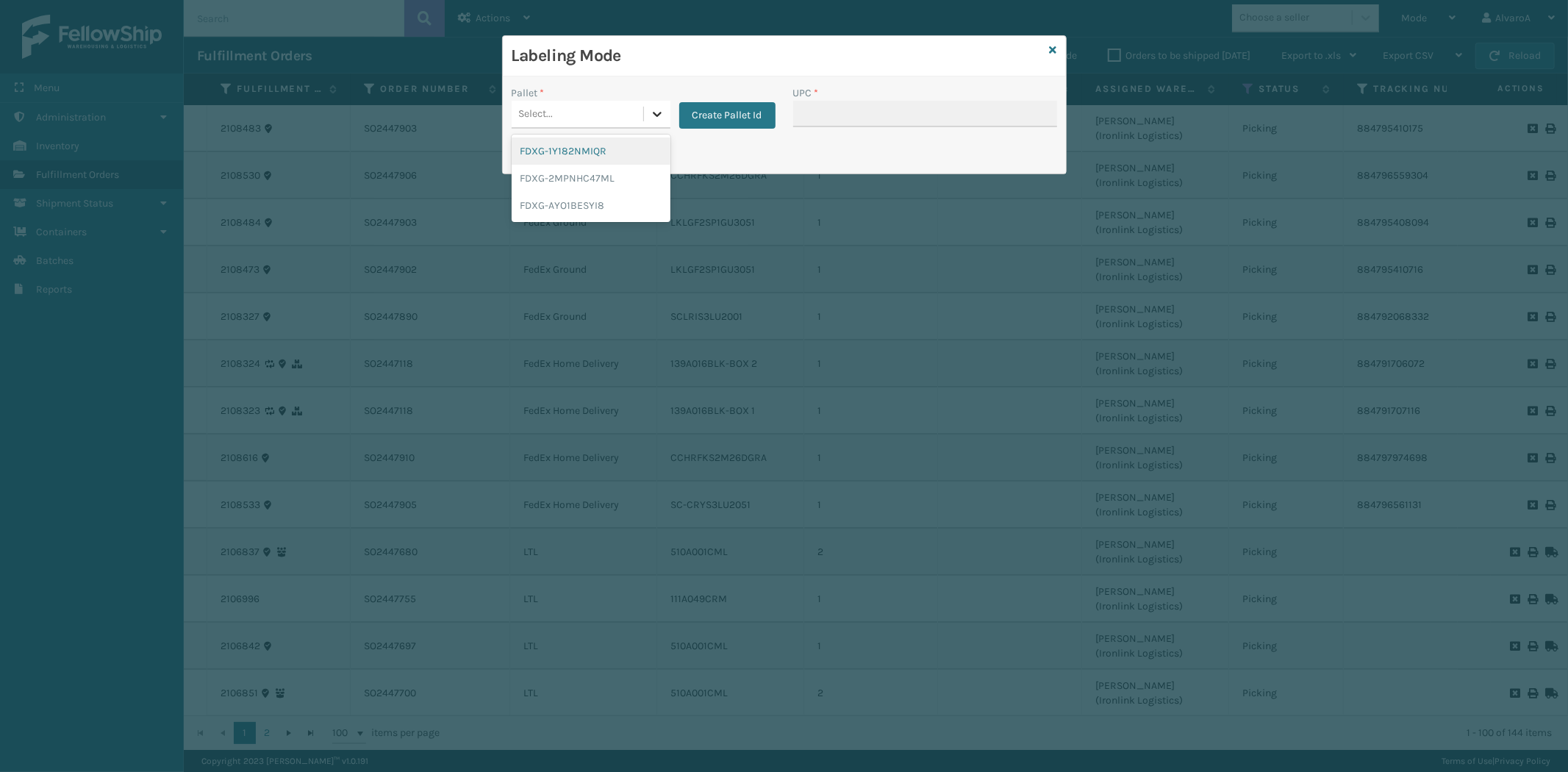
click at [644, 114] on div at bounding box center [657, 114] width 26 height 26
click at [606, 177] on div "FDXG-2MPNHC47ML" at bounding box center [591, 178] width 158 height 27
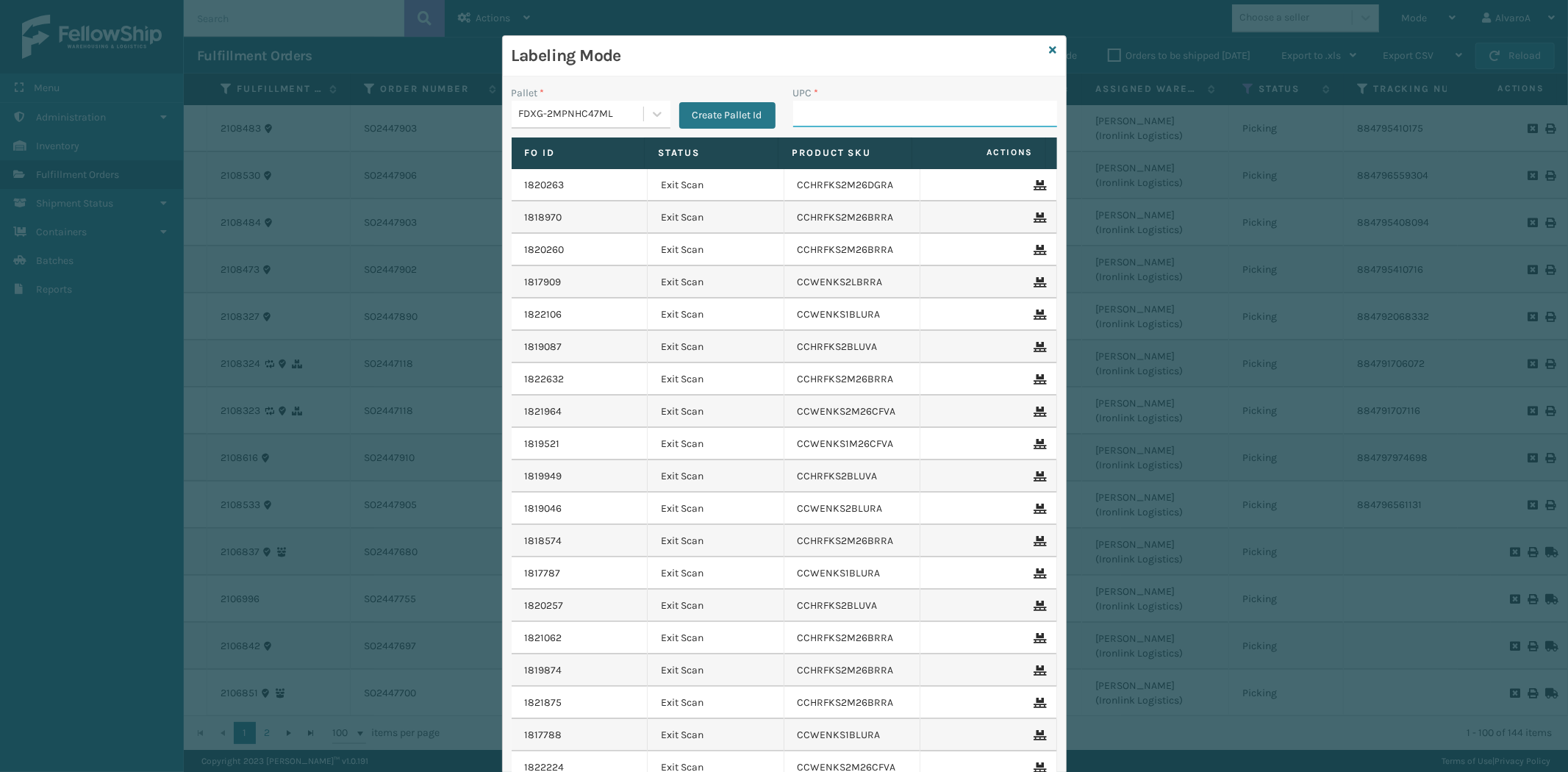
click at [857, 109] on input "UPC *" at bounding box center [925, 114] width 264 height 26
click at [659, 111] on div at bounding box center [657, 114] width 26 height 26
click at [600, 148] on div "FDXG-1Y182NMIQR" at bounding box center [591, 151] width 158 height 27
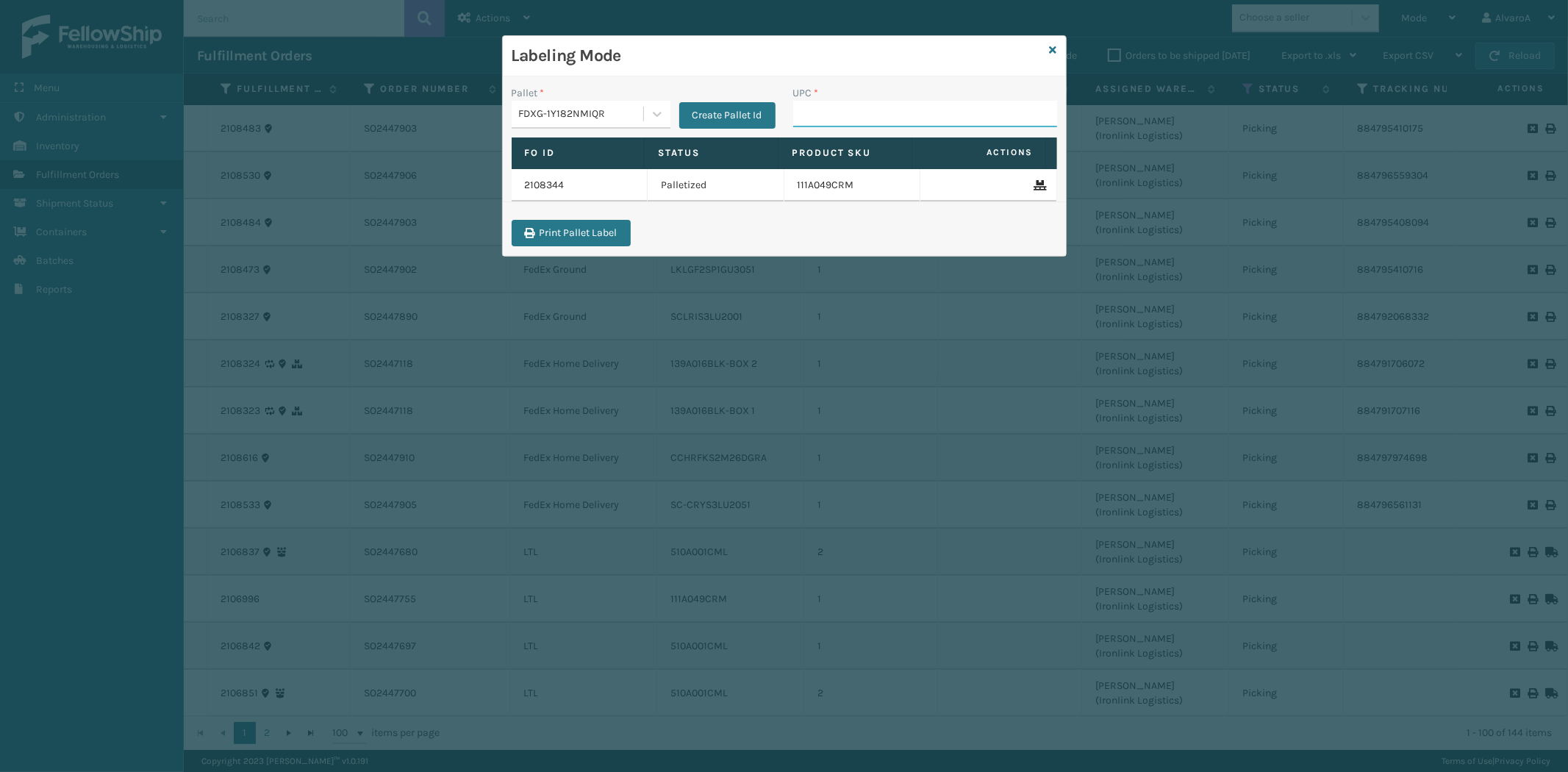
click at [817, 101] on input "UPC *" at bounding box center [925, 114] width 264 height 26
paste input "139A016BLK-BOX 1"
type input "139A016BLK-BOX 1"
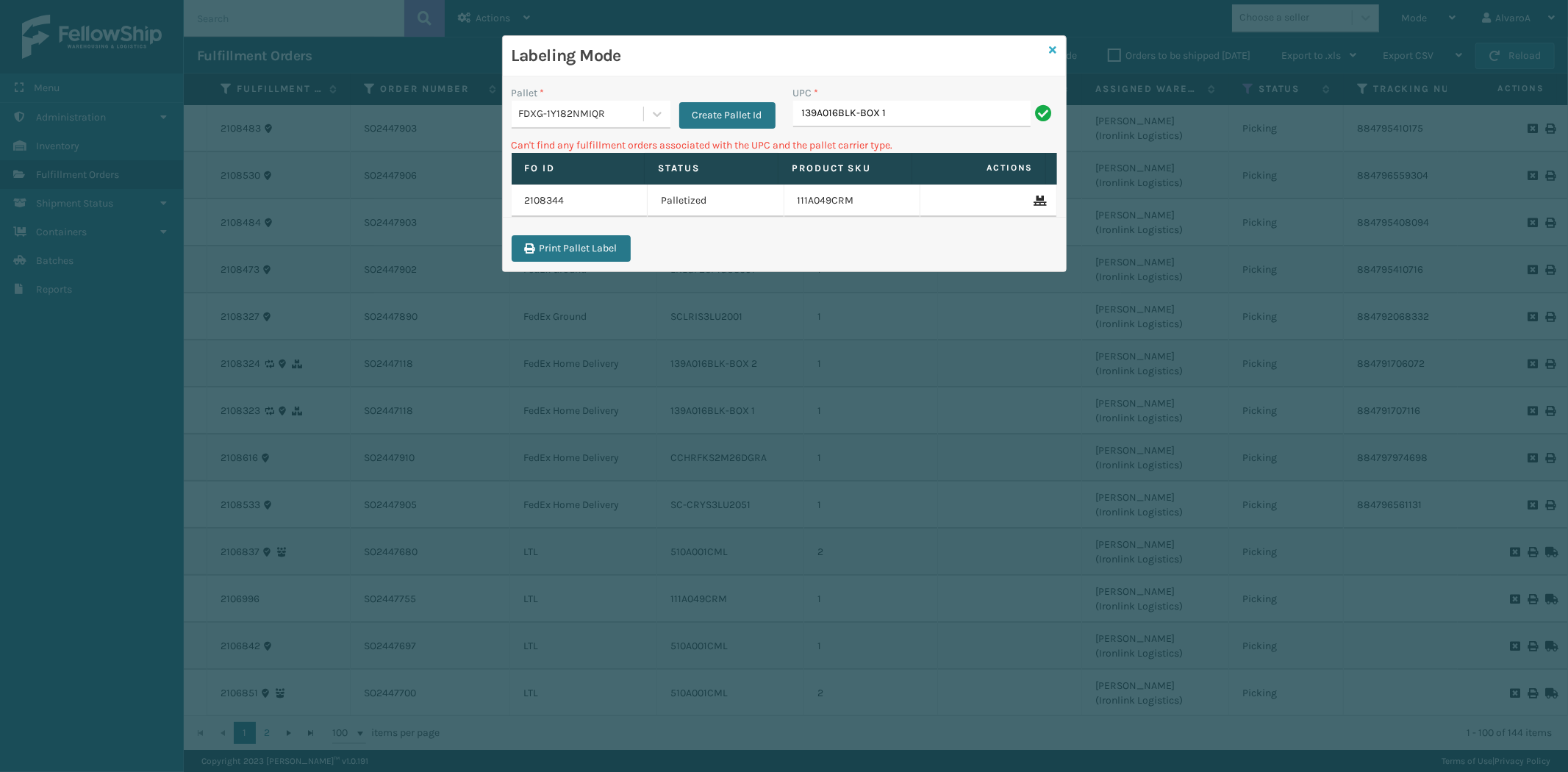
click at [1051, 49] on icon at bounding box center [1053, 49] width 7 height 10
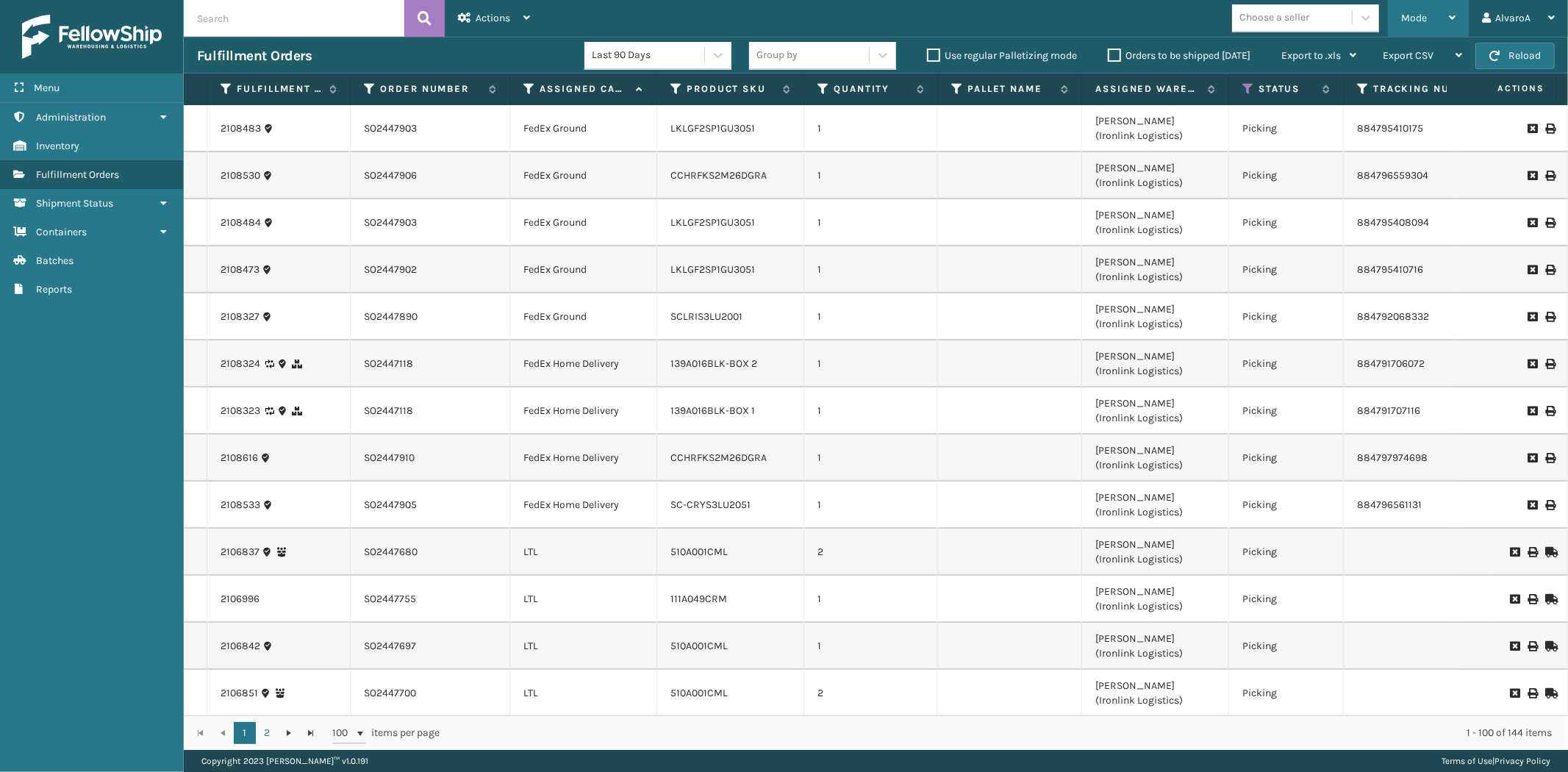
drag, startPoint x: 1420, startPoint y: 12, endPoint x: 1397, endPoint y: 53, distance: 47.0
click at [1421, 12] on span "Mode" at bounding box center [1414, 18] width 25 height 13
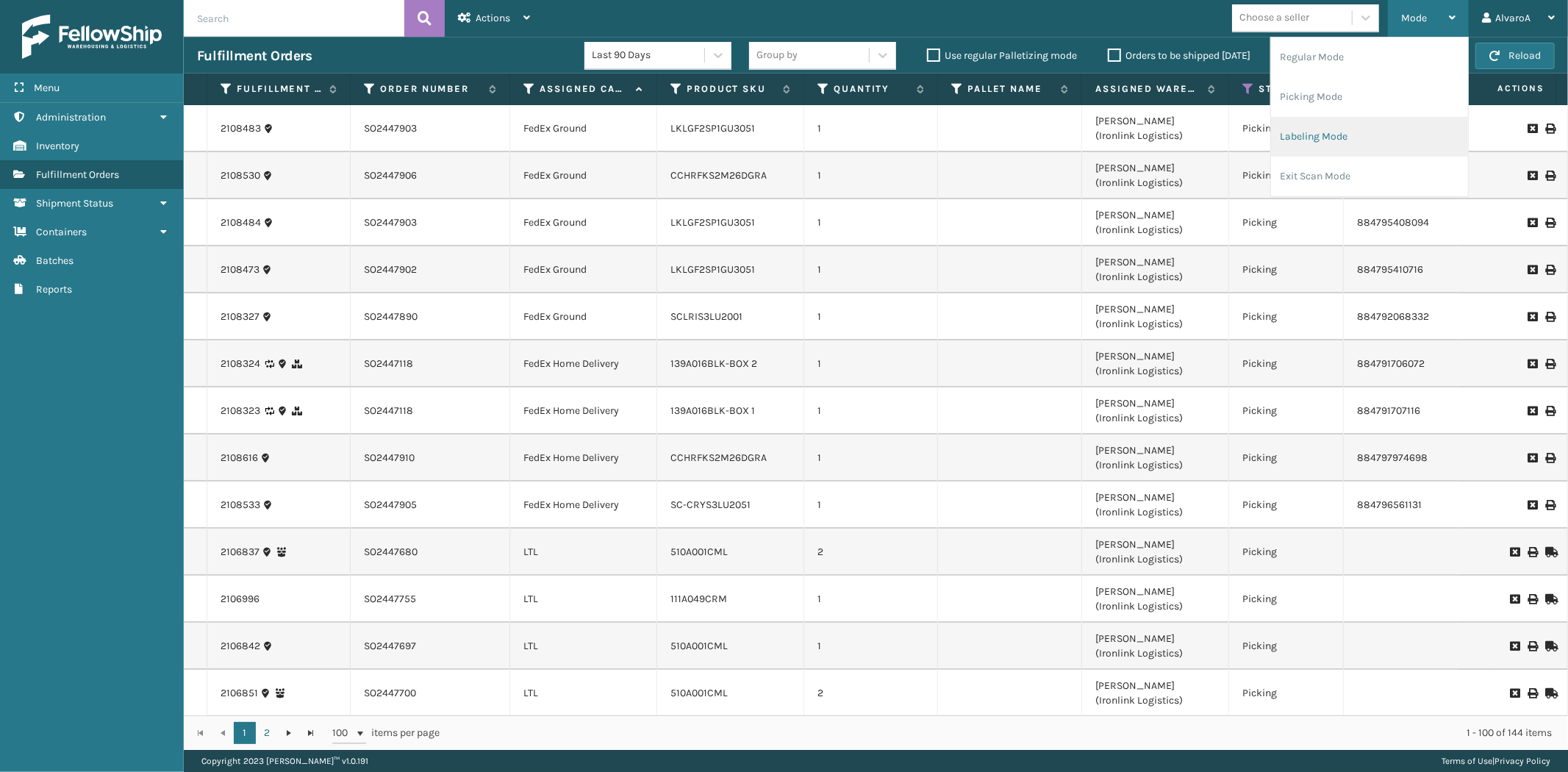
click at [1332, 133] on li "Labeling Mode" at bounding box center [1369, 137] width 197 height 40
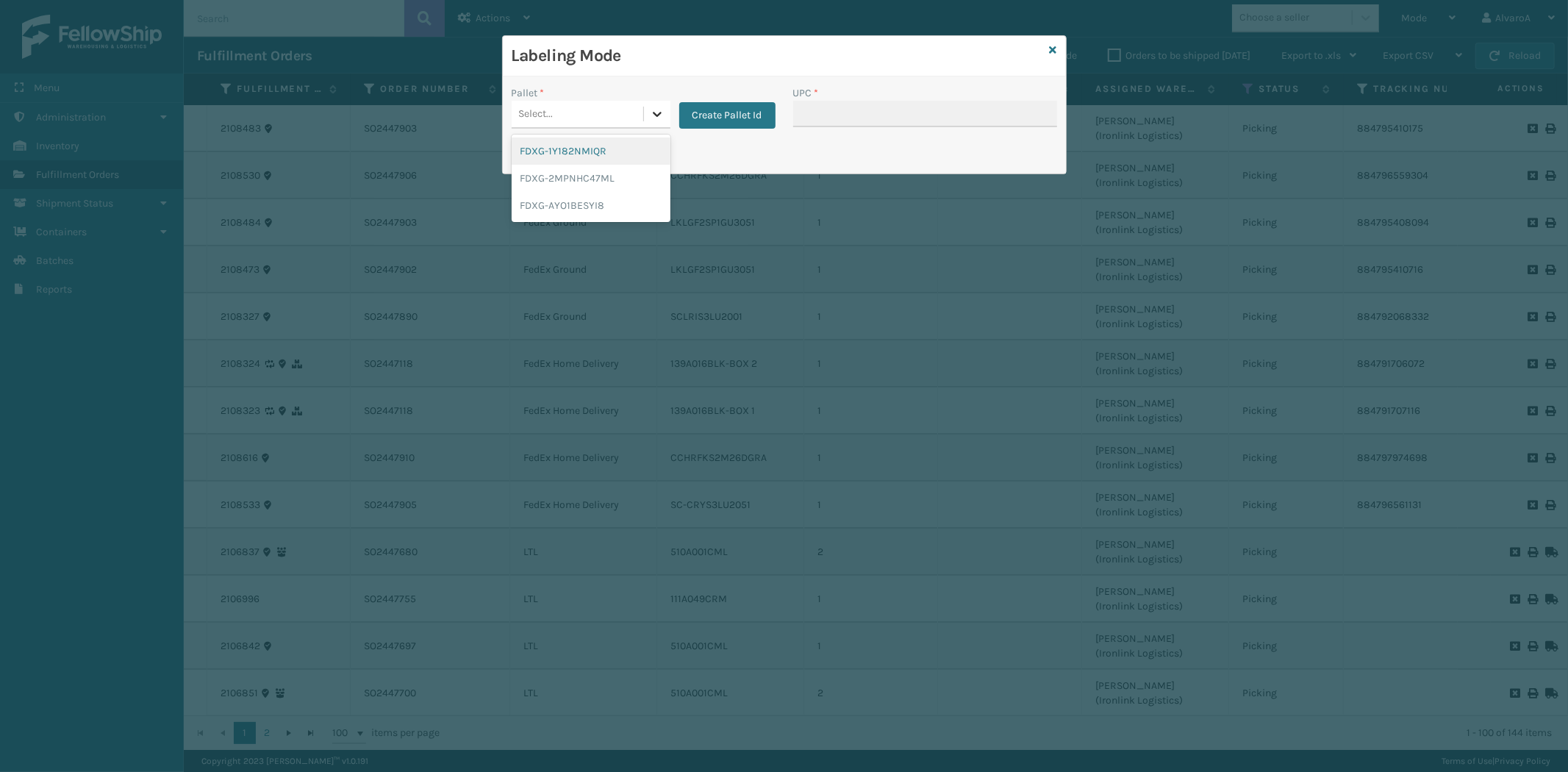
click at [659, 112] on icon at bounding box center [657, 114] width 9 height 5
click at [575, 157] on div "FDXG-1Y182NMIQR" at bounding box center [591, 151] width 158 height 27
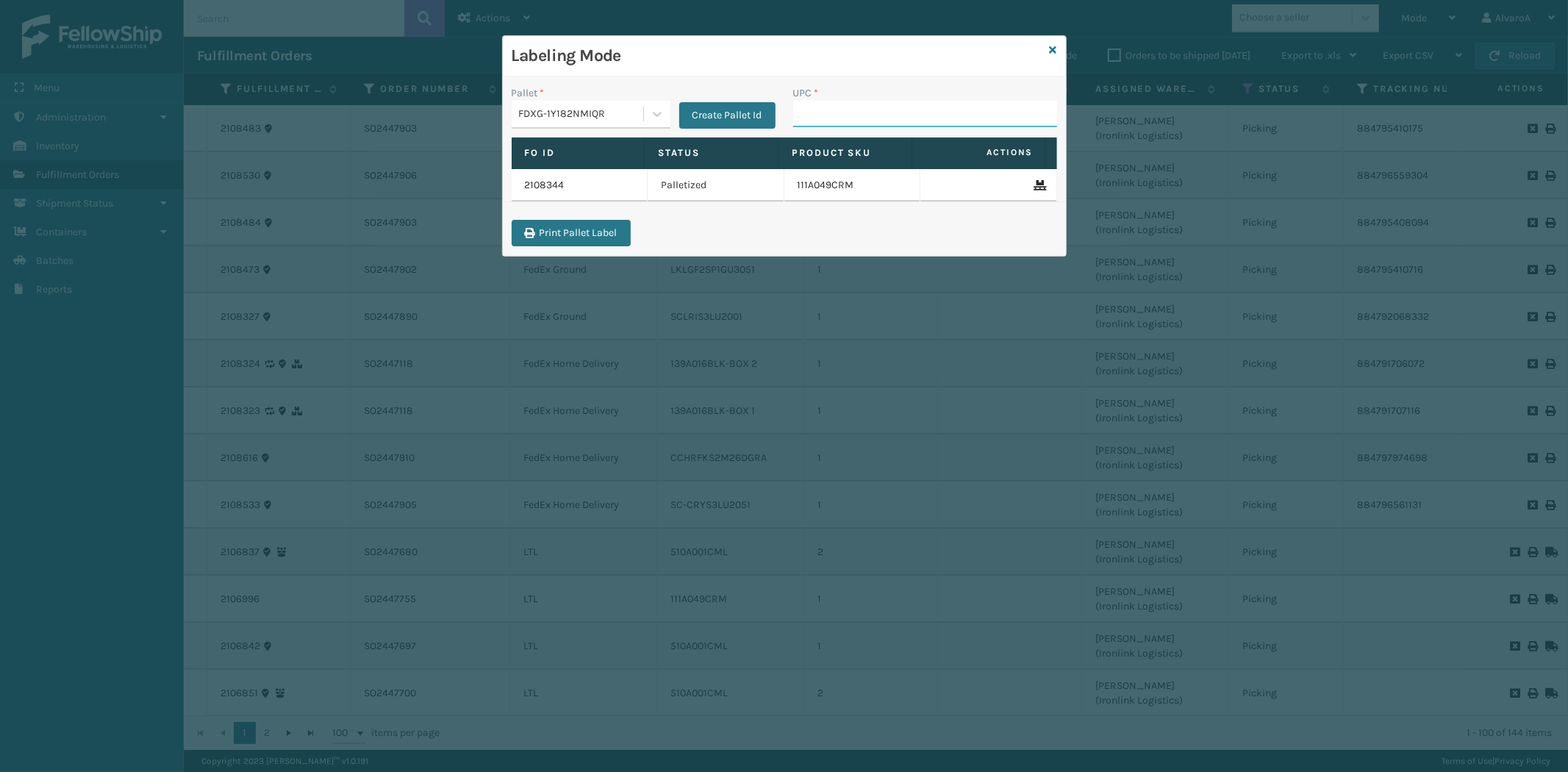
click at [845, 107] on input "UPC *" at bounding box center [925, 114] width 264 height 26
paste input "139A016BLK-BOX 1"
type input "139A016BLK-BOX 1"
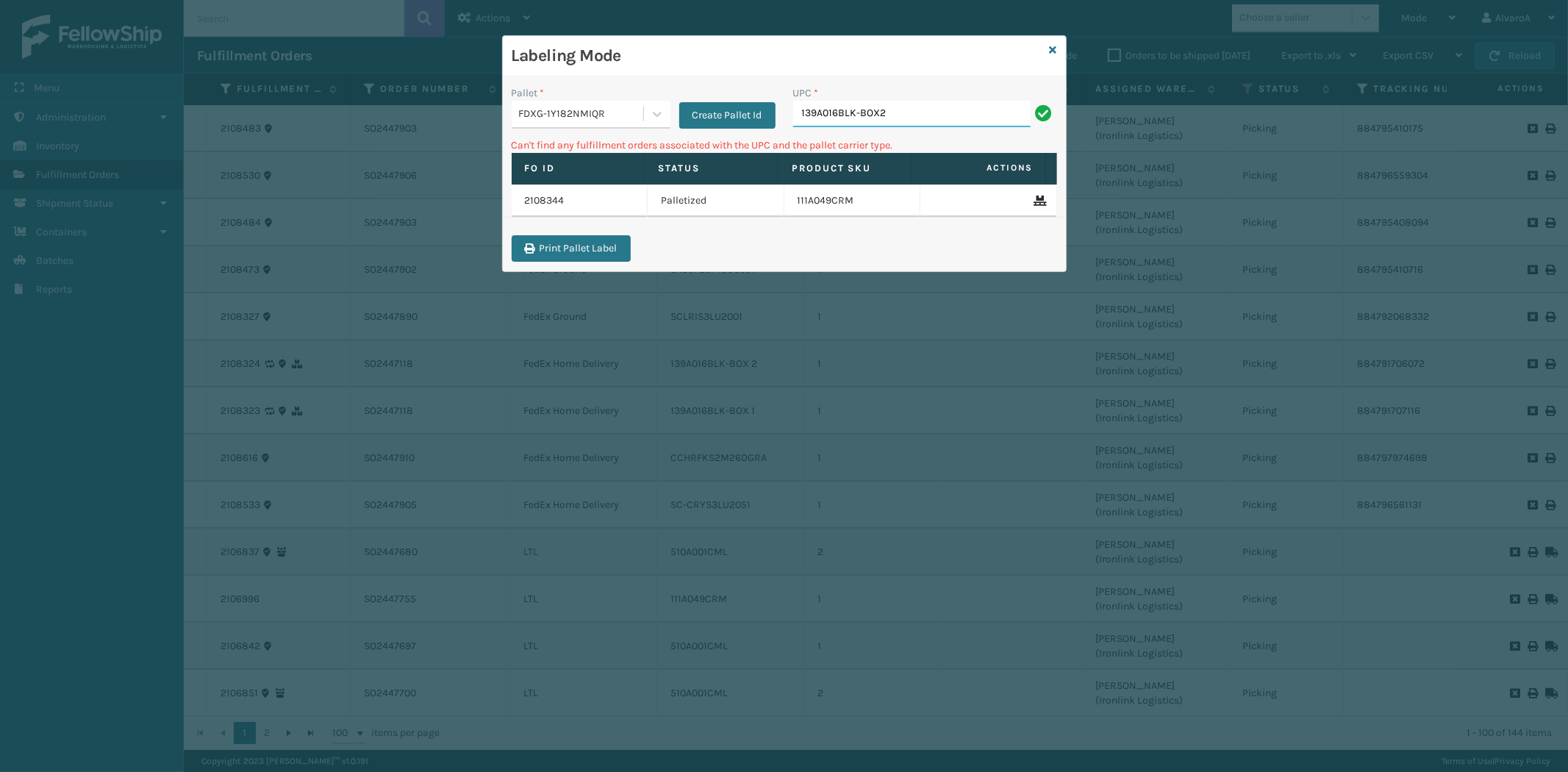
type input "139A016BLK-BOX2"
type input "139A016BLK-BOX 2"
drag, startPoint x: 951, startPoint y: 112, endPoint x: 640, endPoint y: 231, distance: 333.0
click at [640, 231] on div "Pallet * FDXG-1Y182NMIQR Create Pallet Id UPC * 139A016BLK-BOX 2 Can't find any…" at bounding box center [784, 174] width 563 height 195
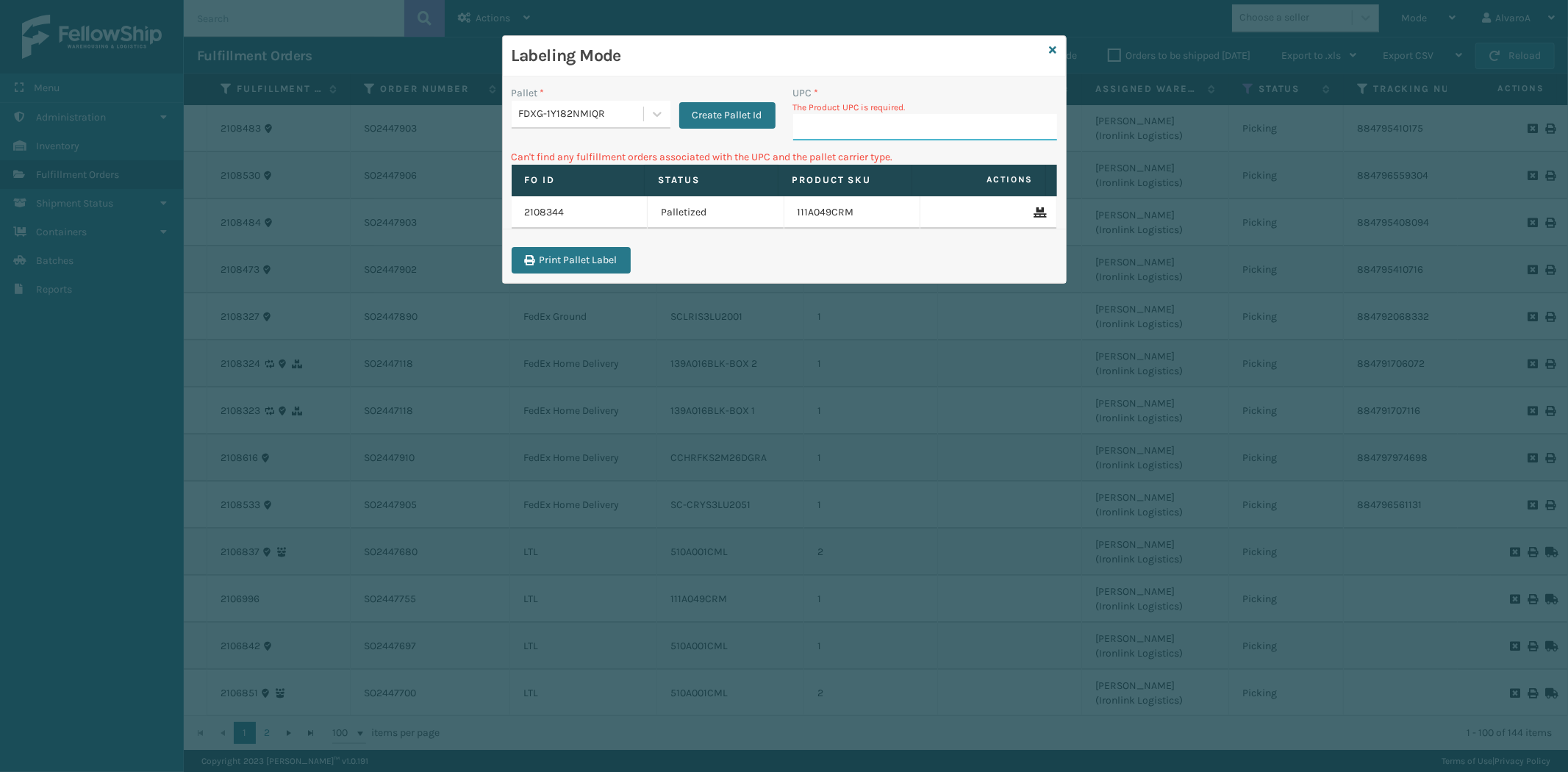
click at [848, 135] on input "UPC *" at bounding box center [925, 127] width 264 height 26
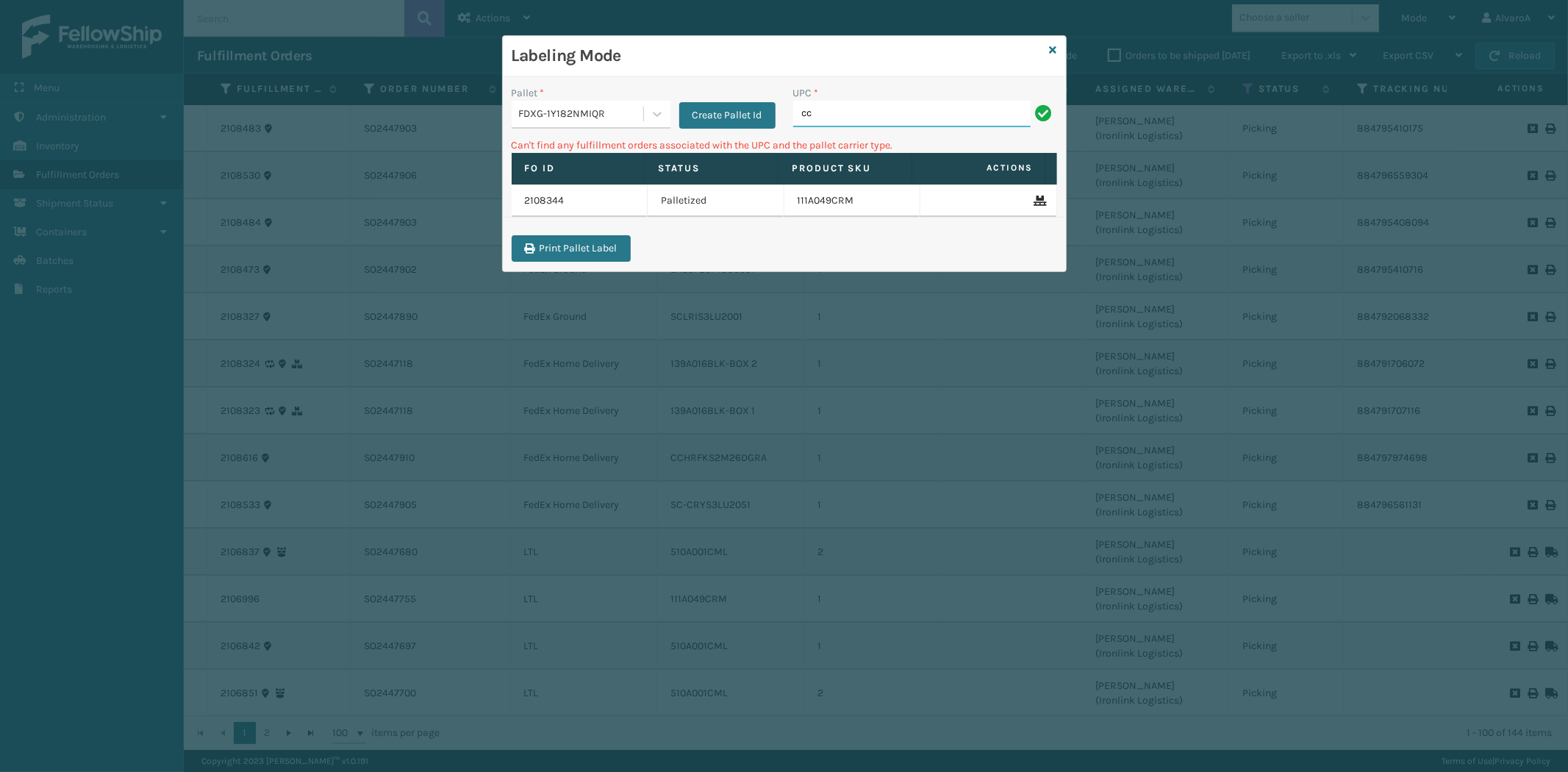
type input "c"
type input "CCHRFKS2M26DGRA"
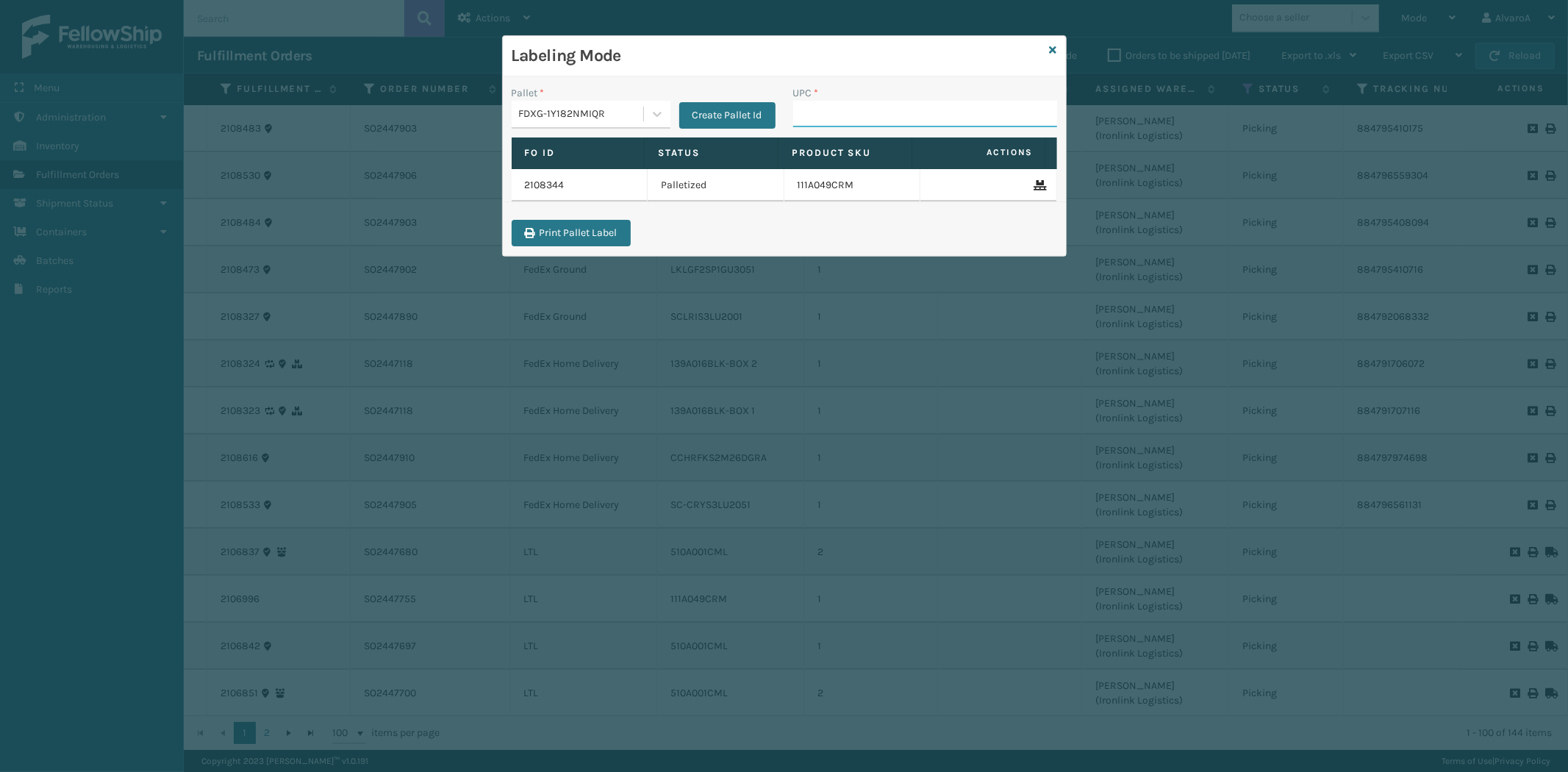
click at [825, 116] on input "UPC *" at bounding box center [925, 114] width 264 height 26
type input "CCHRFKS2M26DGRA"
click at [1050, 53] on icon at bounding box center [1053, 49] width 7 height 10
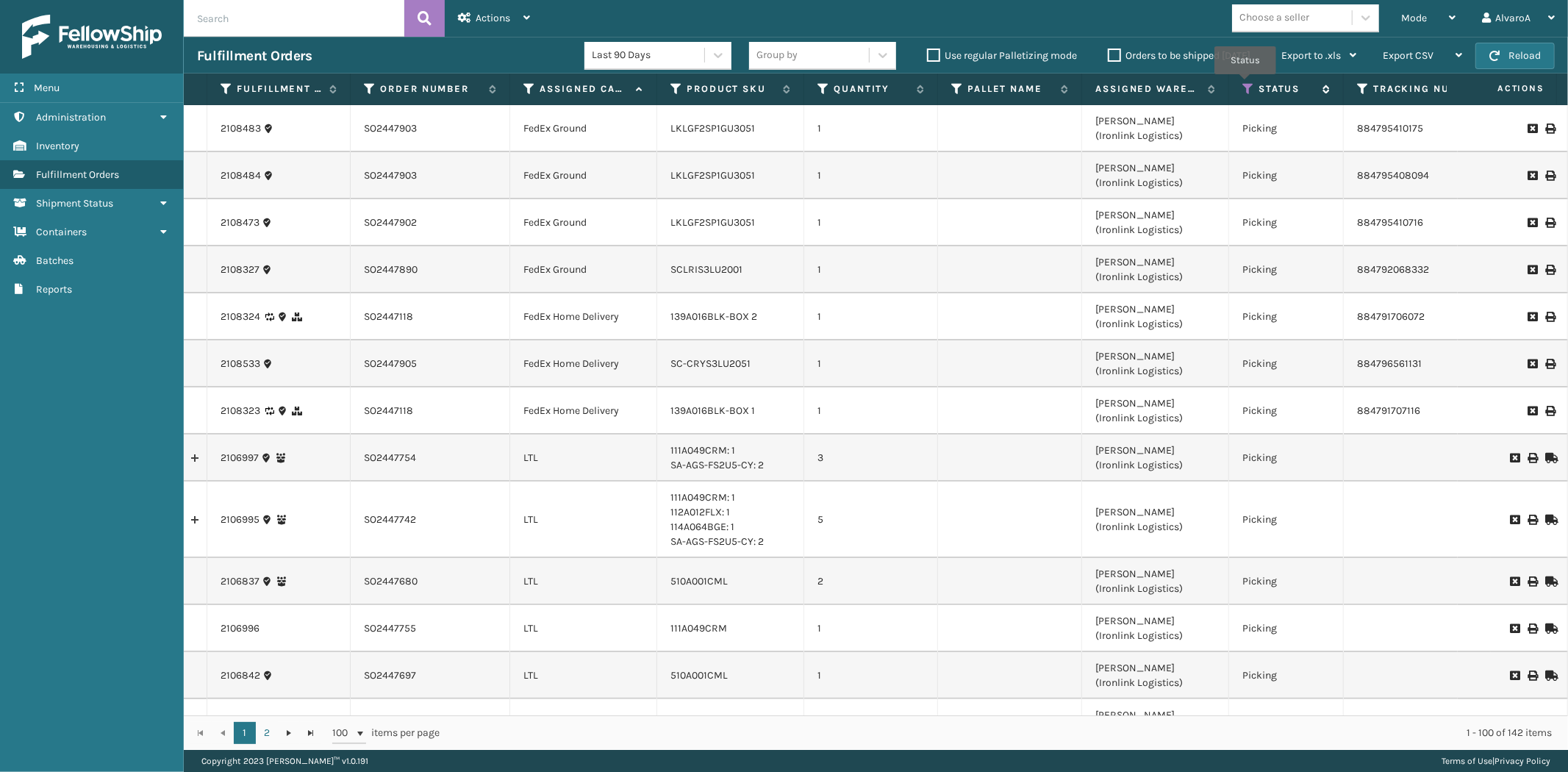
click at [1245, 84] on icon at bounding box center [1248, 88] width 12 height 14
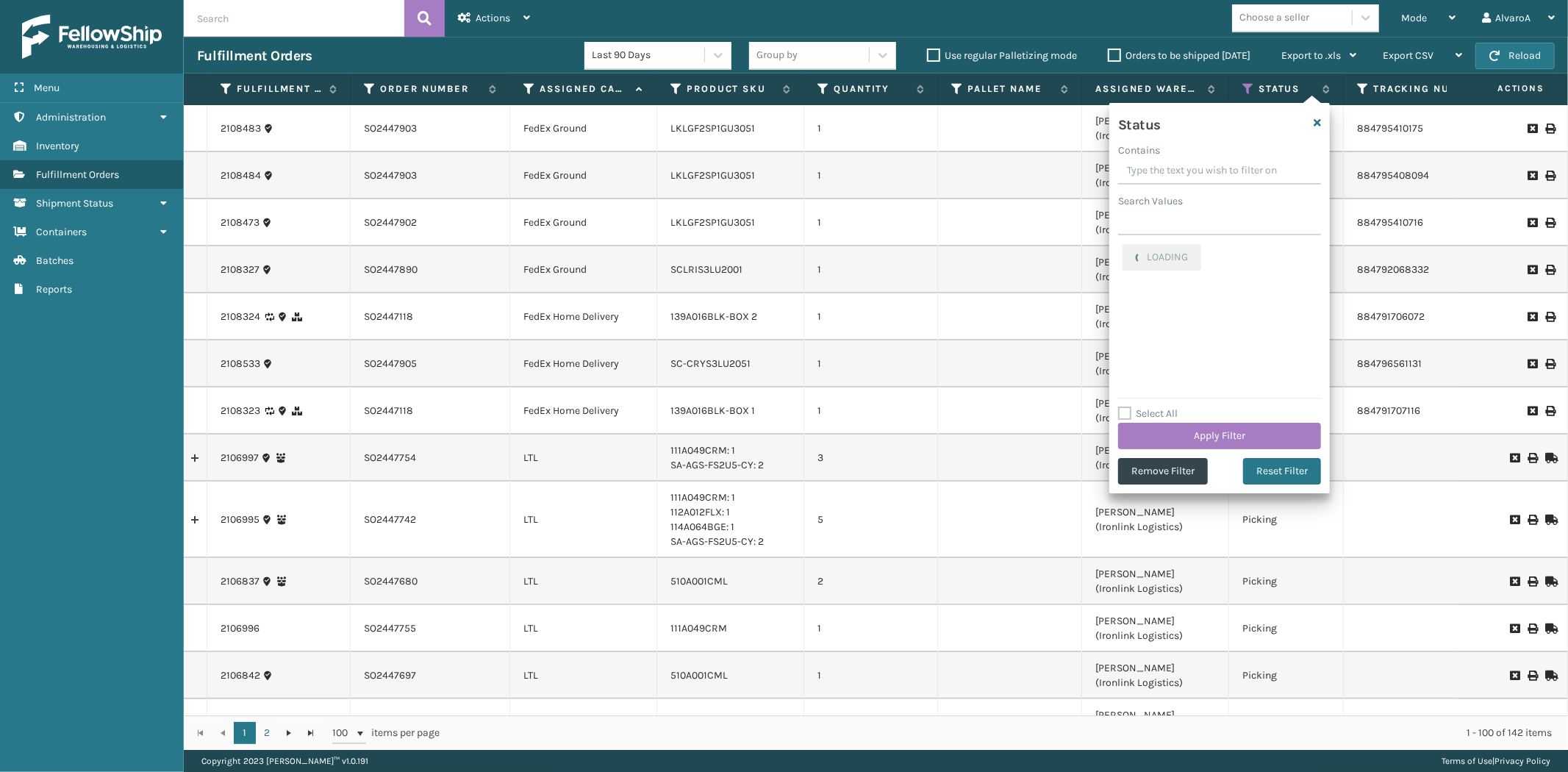
click at [1177, 181] on input "Contains" at bounding box center [1219, 171] width 203 height 26
click at [1133, 250] on label "Picking" at bounding box center [1149, 252] width 53 height 13
click at [1123, 250] on input "Picking" at bounding box center [1122, 249] width 1 height 10
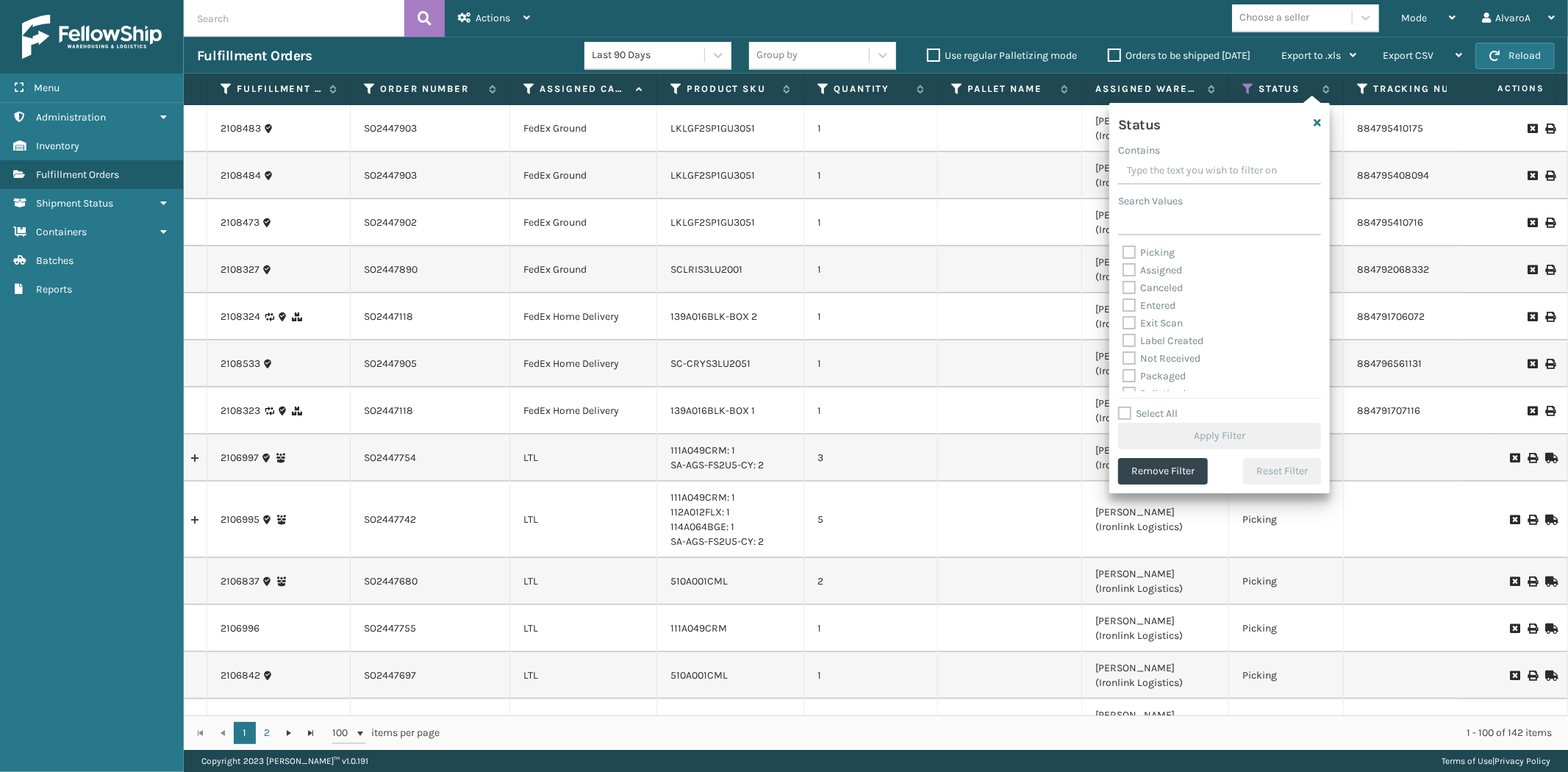
click at [1126, 251] on label "Picking" at bounding box center [1149, 252] width 53 height 13
click at [1123, 251] on input "Picking" at bounding box center [1122, 249] width 1 height 10
checkbox input "true"
click at [1136, 306] on label "Palletized" at bounding box center [1153, 312] width 63 height 13
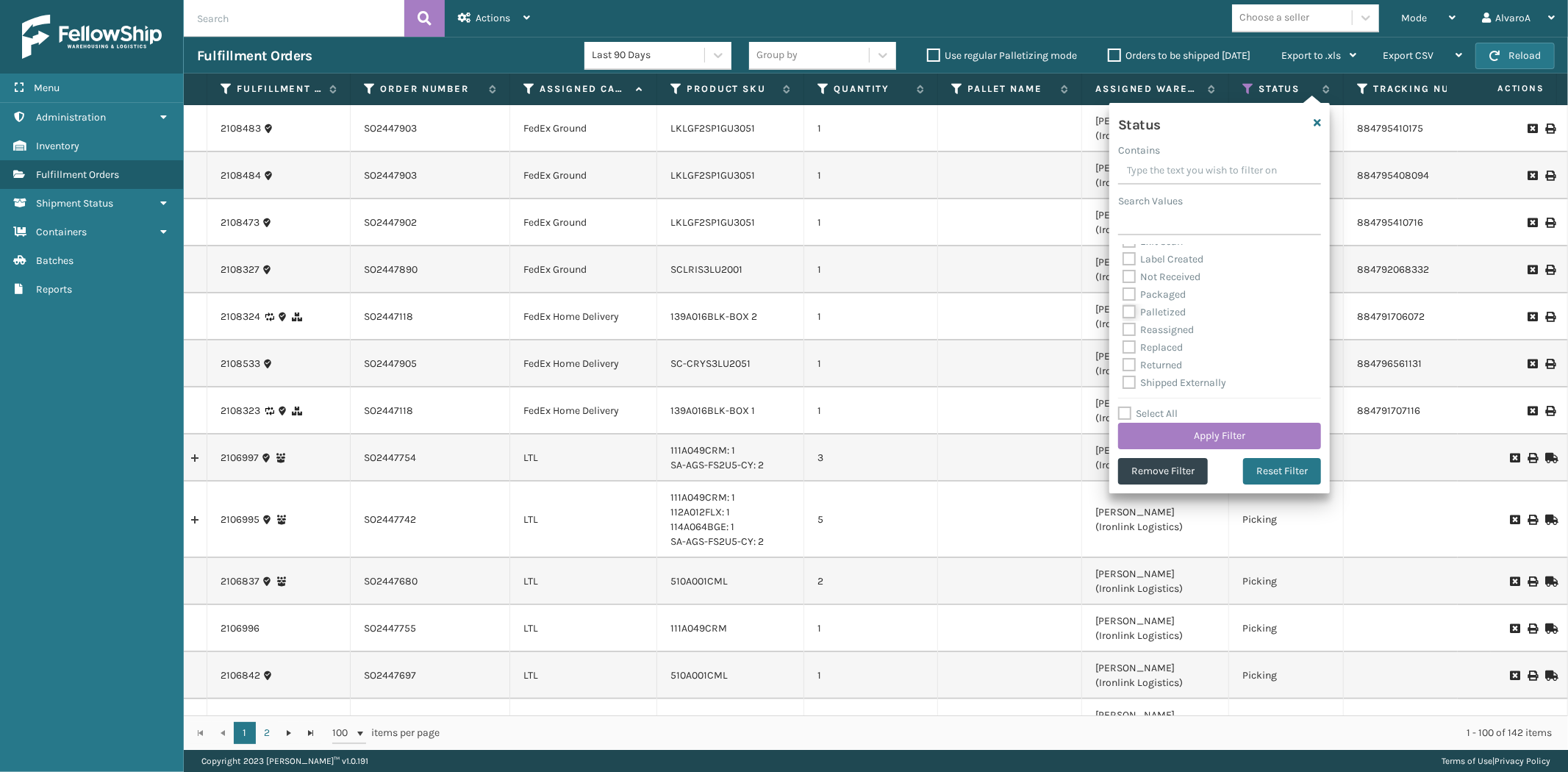
click at [1123, 306] on input "Palletized" at bounding box center [1122, 308] width 1 height 10
checkbox input "true"
click at [1149, 430] on button "Apply Filter" at bounding box center [1219, 435] width 203 height 26
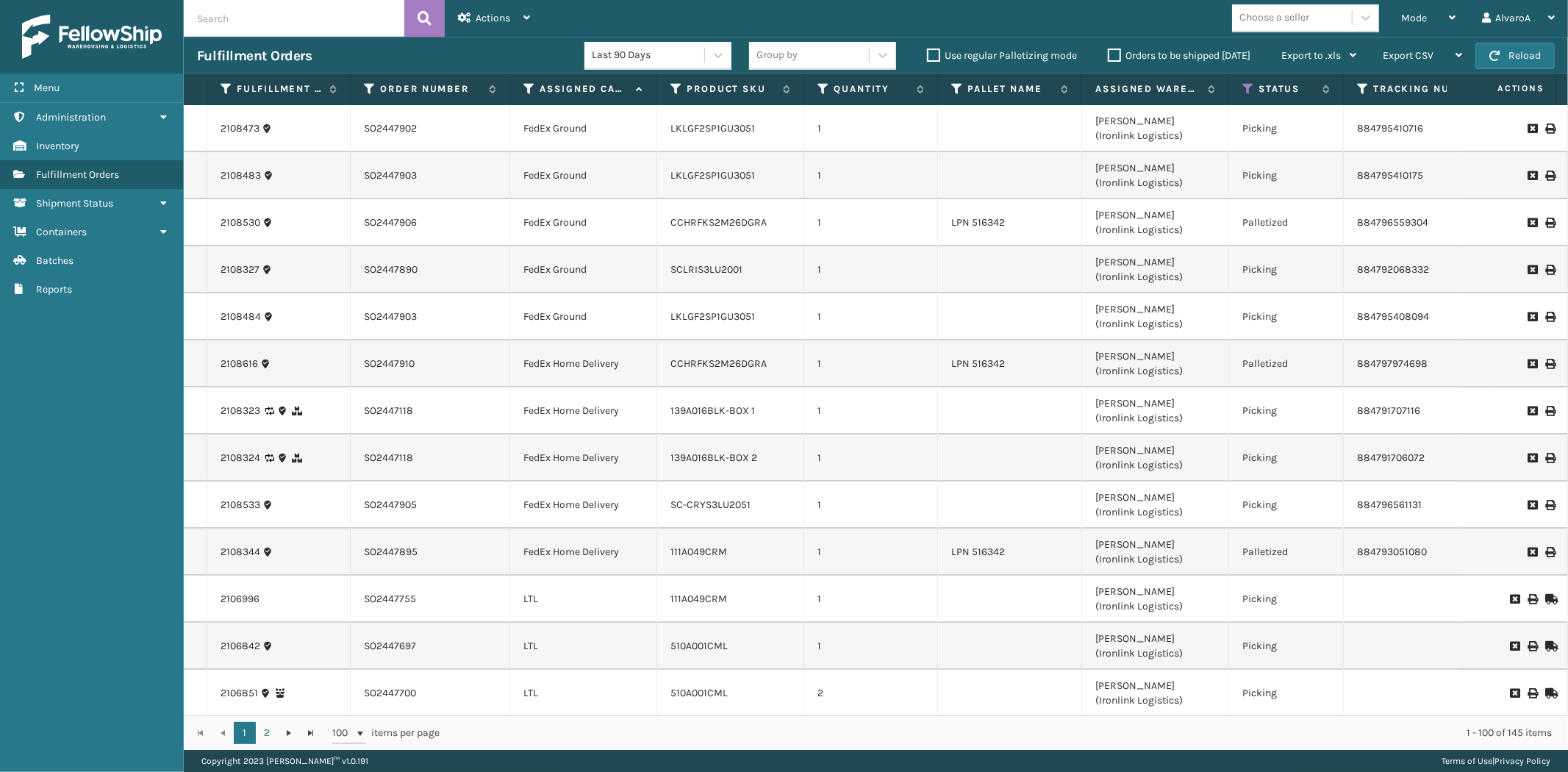
click at [1545, 361] on icon at bounding box center [1549, 364] width 9 height 10
click at [1441, 23] on div "Mode" at bounding box center [1428, 18] width 54 height 37
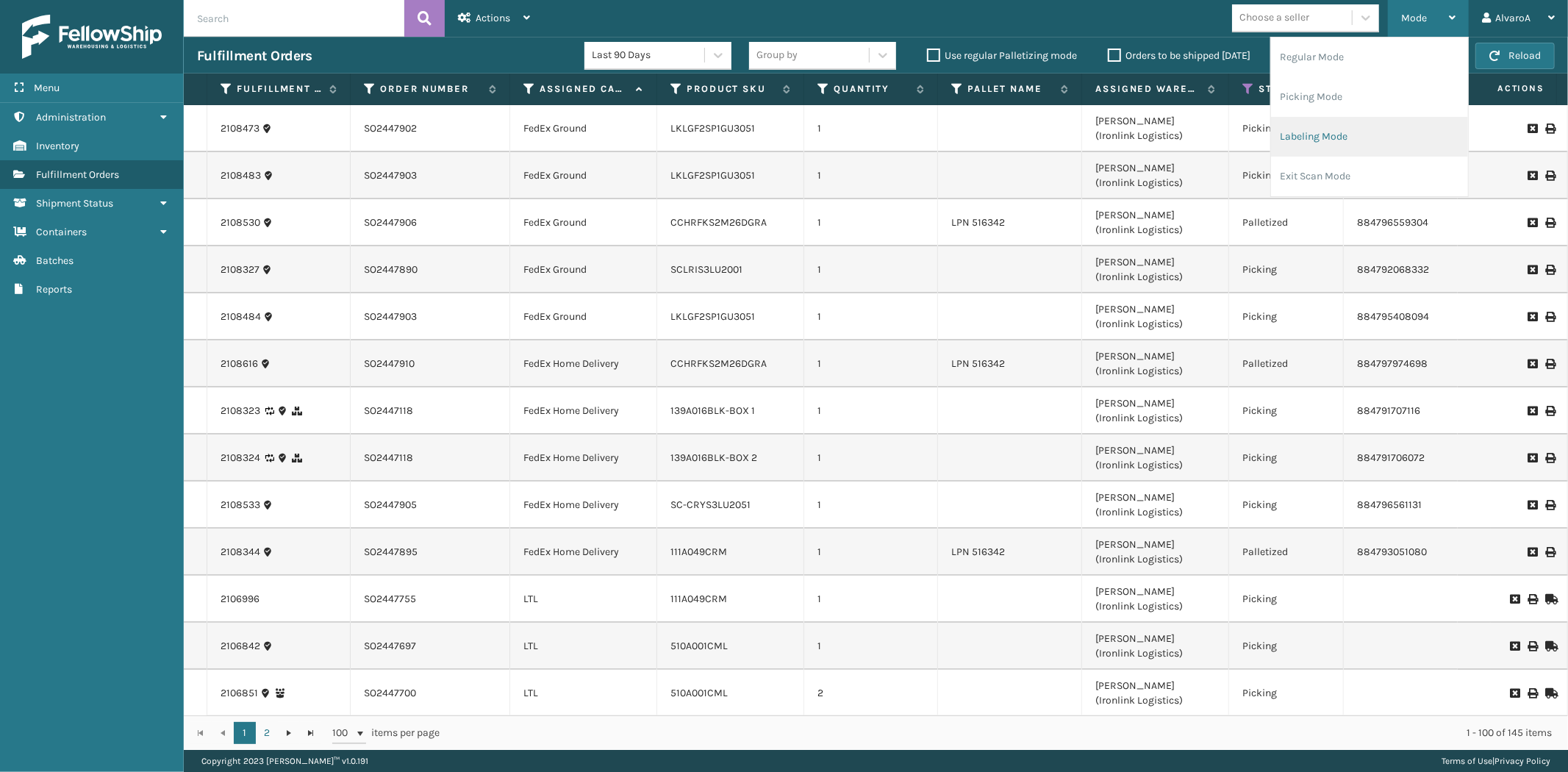
click at [1338, 129] on li "Labeling Mode" at bounding box center [1369, 137] width 197 height 40
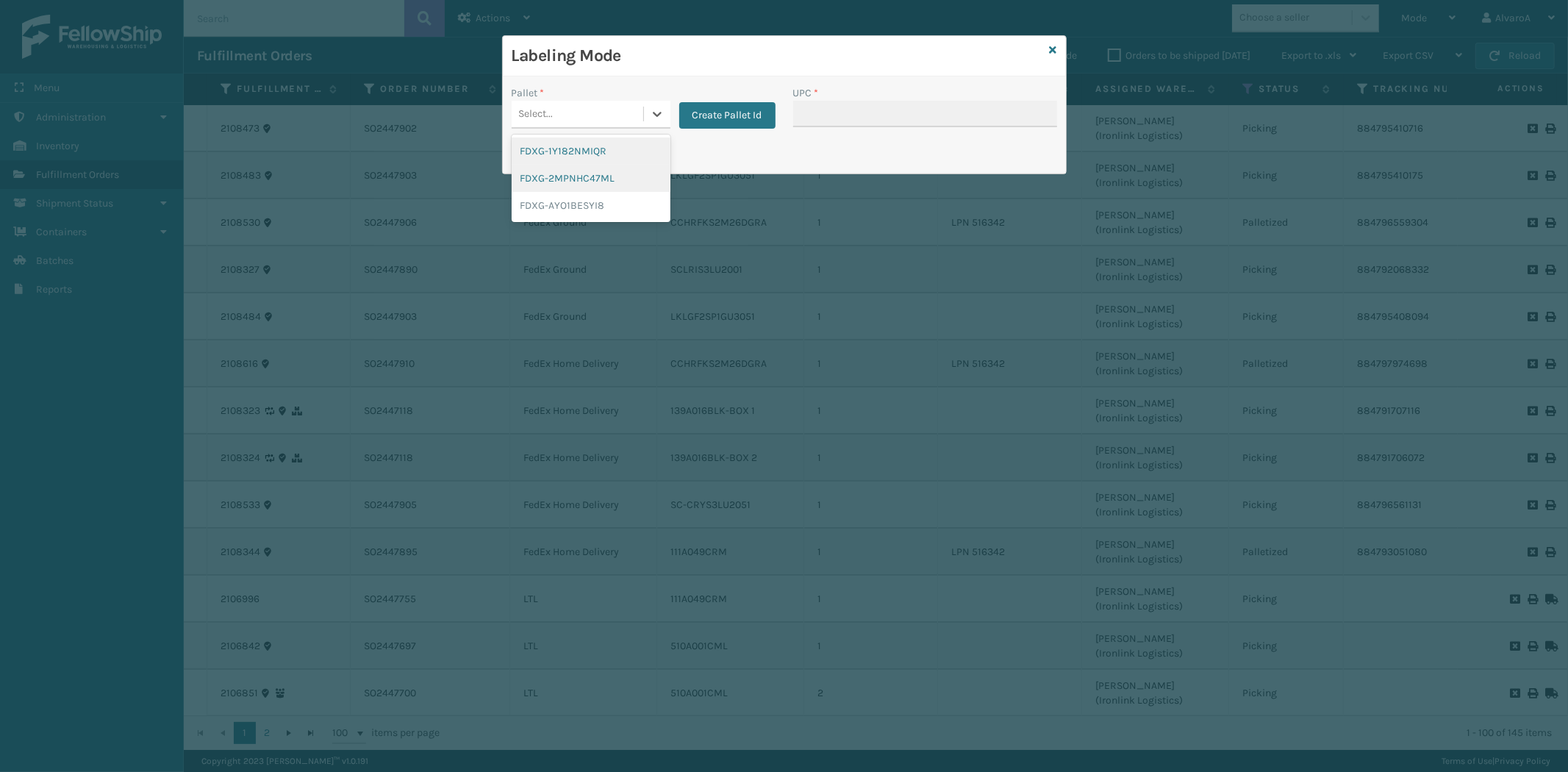
drag, startPoint x: 649, startPoint y: 108, endPoint x: 613, endPoint y: 180, distance: 80.5
click at [649, 112] on icon at bounding box center [657, 114] width 14 height 14
click at [579, 154] on div "FDXG-1Y182NMIQR" at bounding box center [591, 151] width 158 height 27
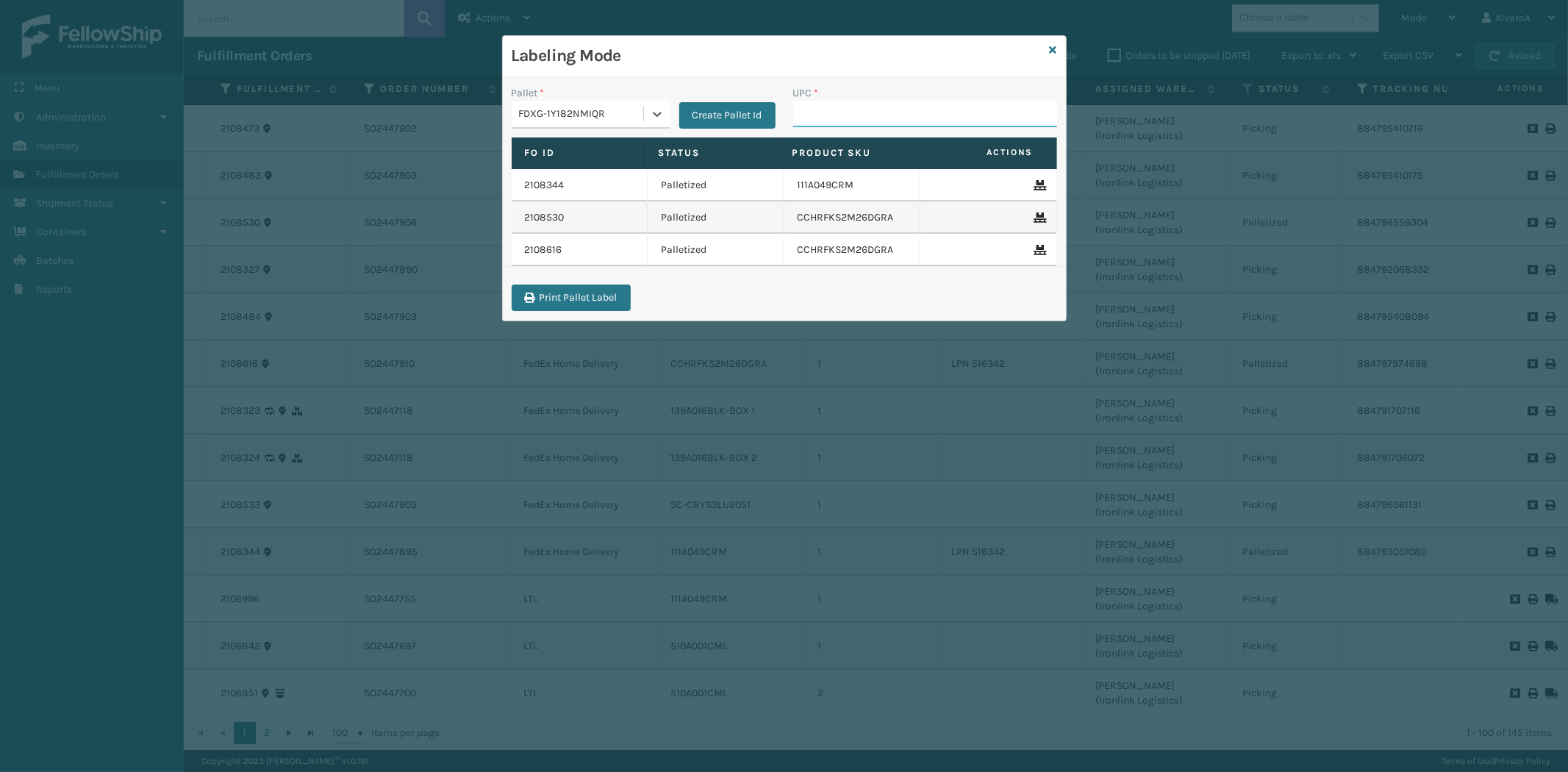
click at [840, 111] on input "UPC *" at bounding box center [925, 114] width 264 height 26
type input "LKLGF2SP1GU3051"
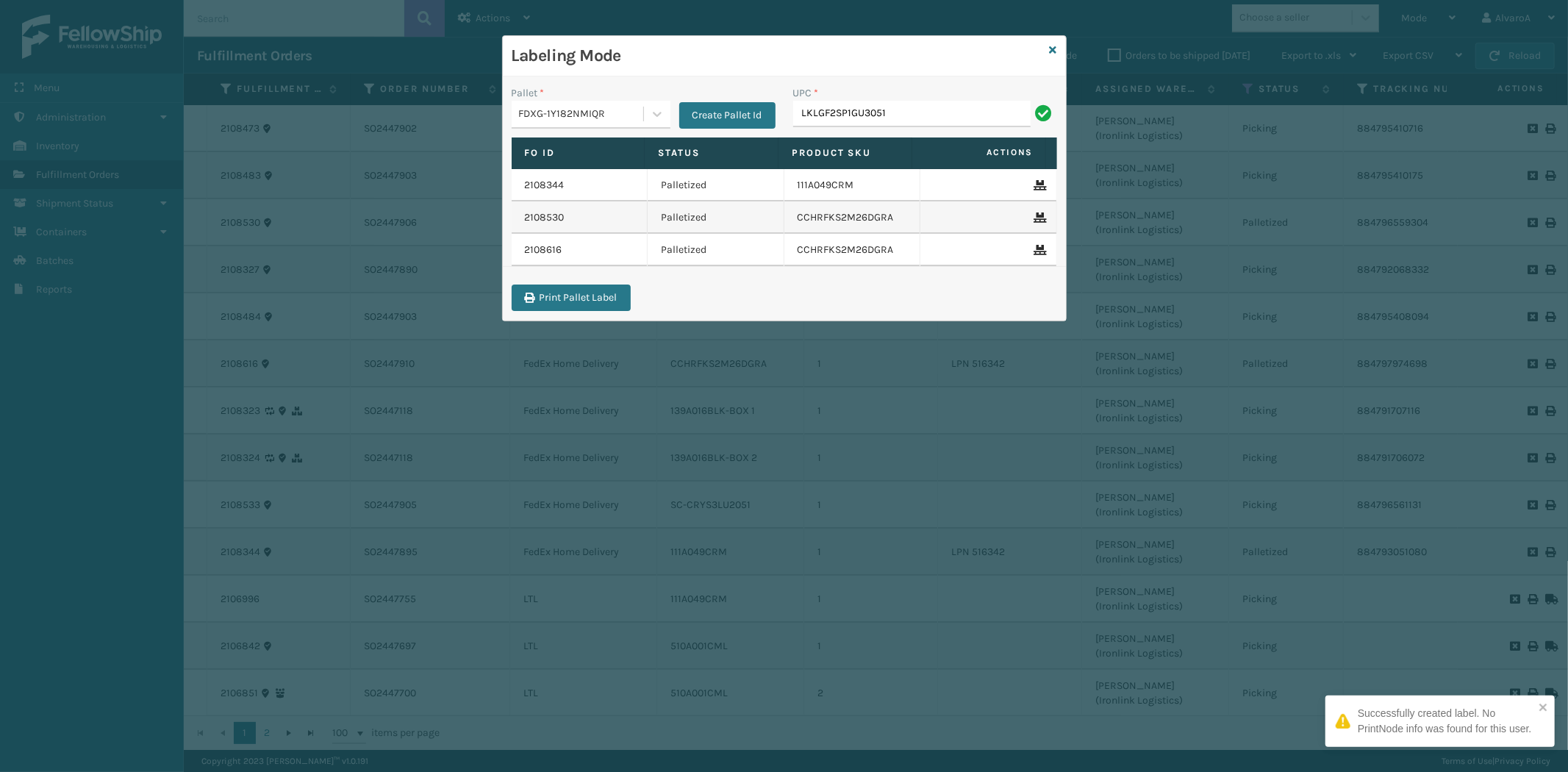
type input "LKLGF2SP1GU3051"
click at [851, 112] on input "UPC *" at bounding box center [925, 114] width 264 height 26
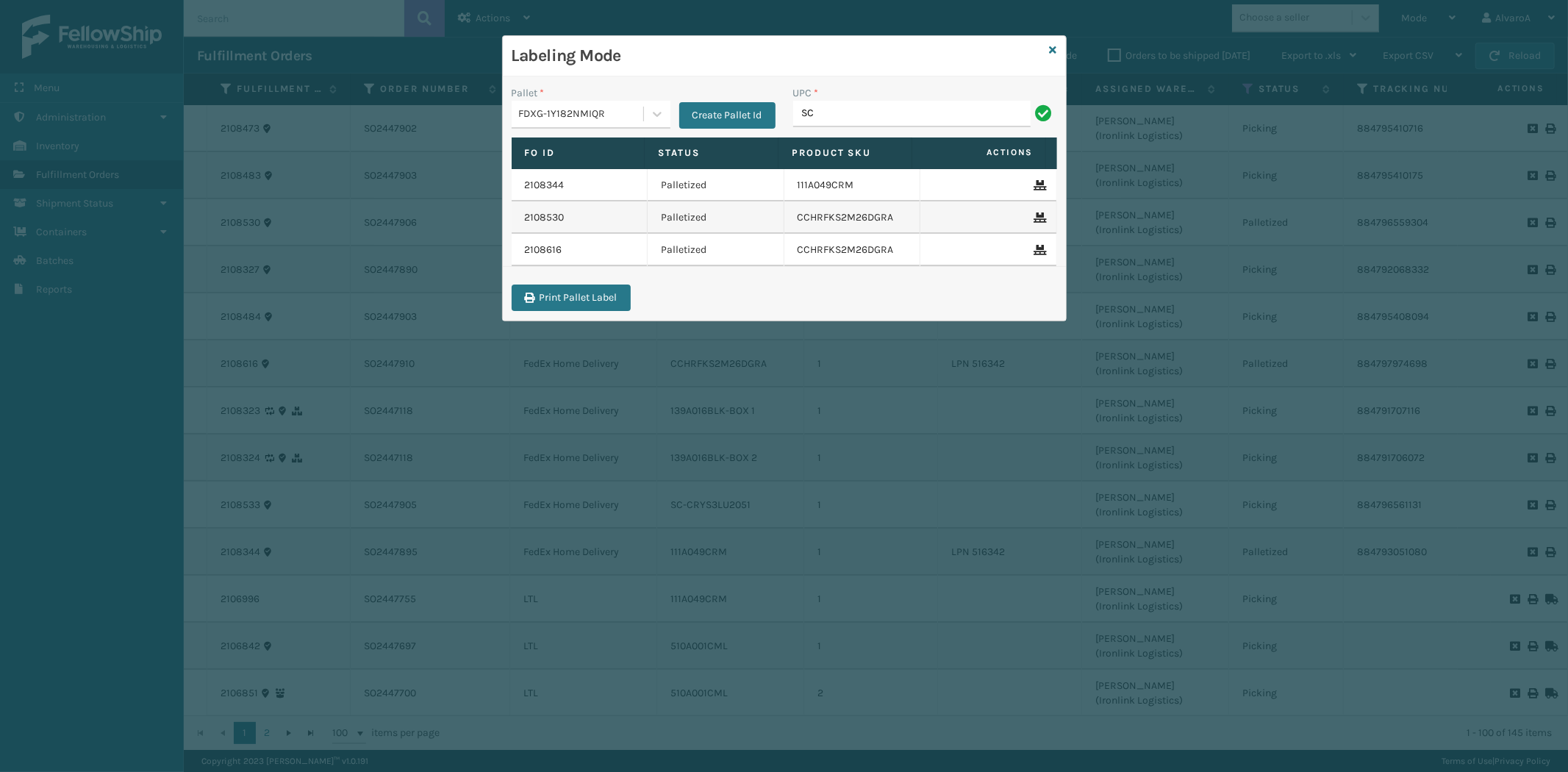
type input "SC-CRYS3LU2051"
type input "SCLRIS3LU2001"
click at [1052, 49] on icon at bounding box center [1053, 49] width 7 height 10
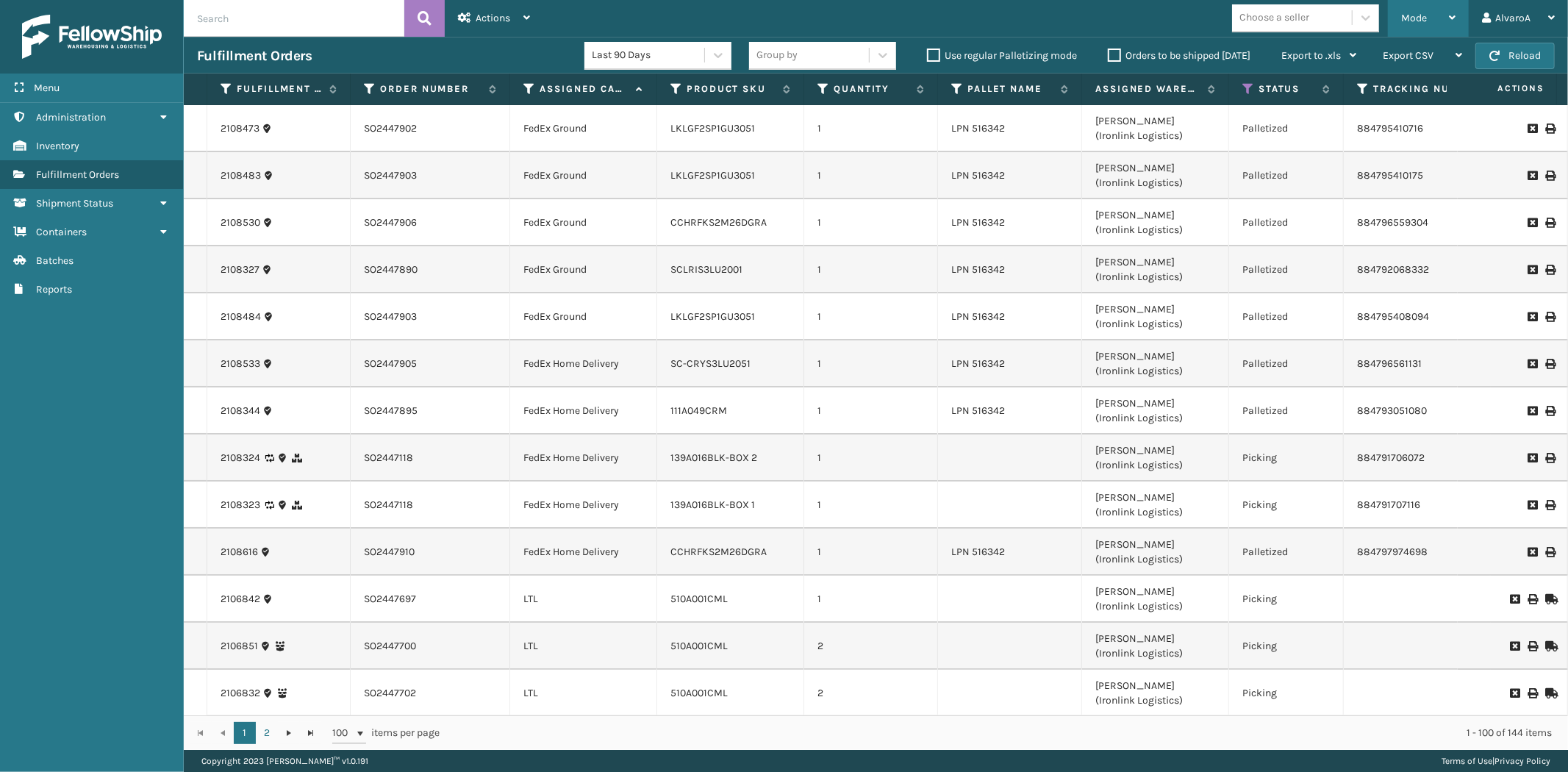
drag, startPoint x: 1413, startPoint y: 34, endPoint x: 1413, endPoint y: 25, distance: 9.0
click at [1413, 33] on div "Mode" at bounding box center [1428, 18] width 54 height 37
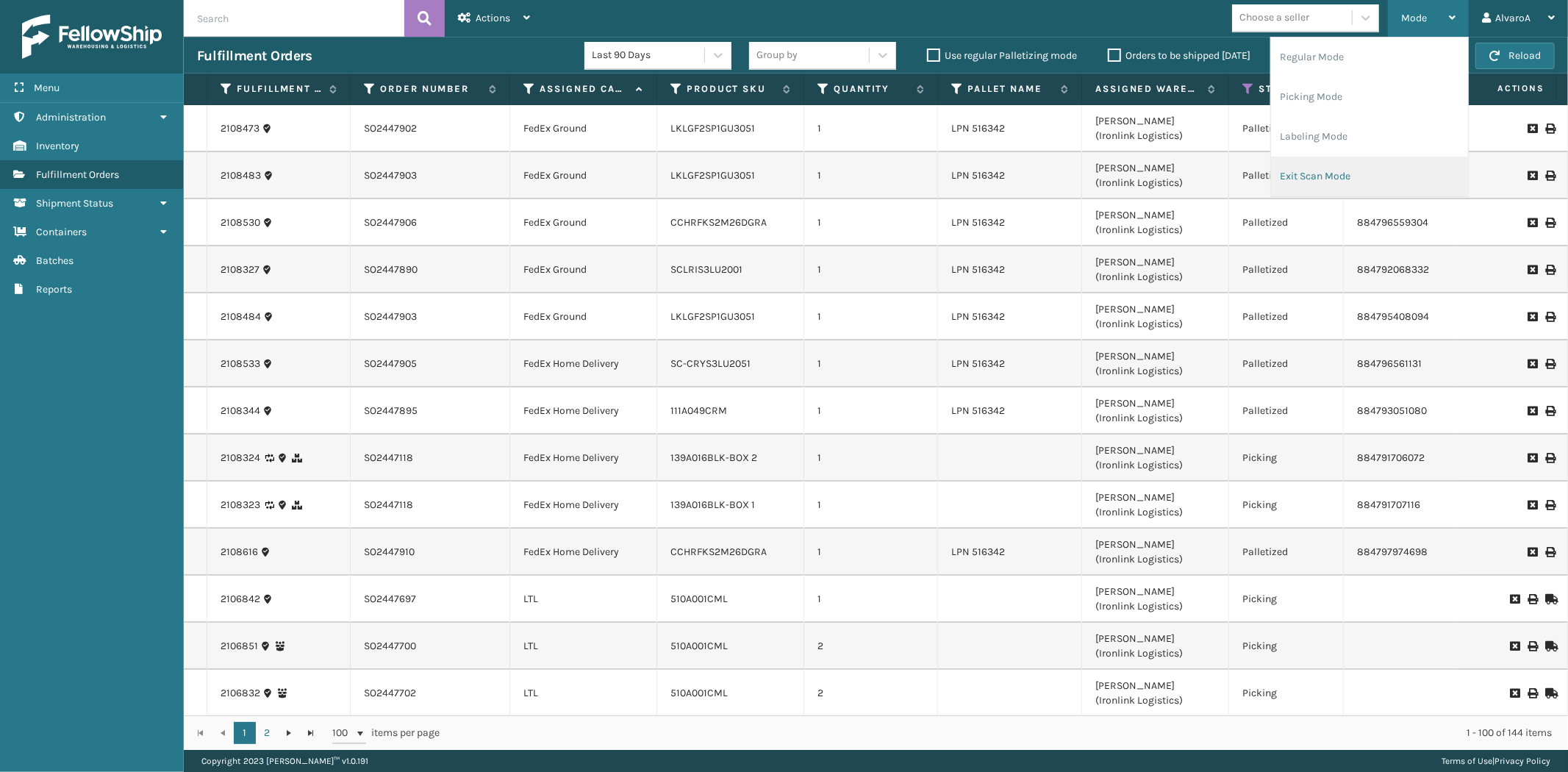
click at [1309, 167] on li "Exit Scan Mode" at bounding box center [1369, 177] width 197 height 40
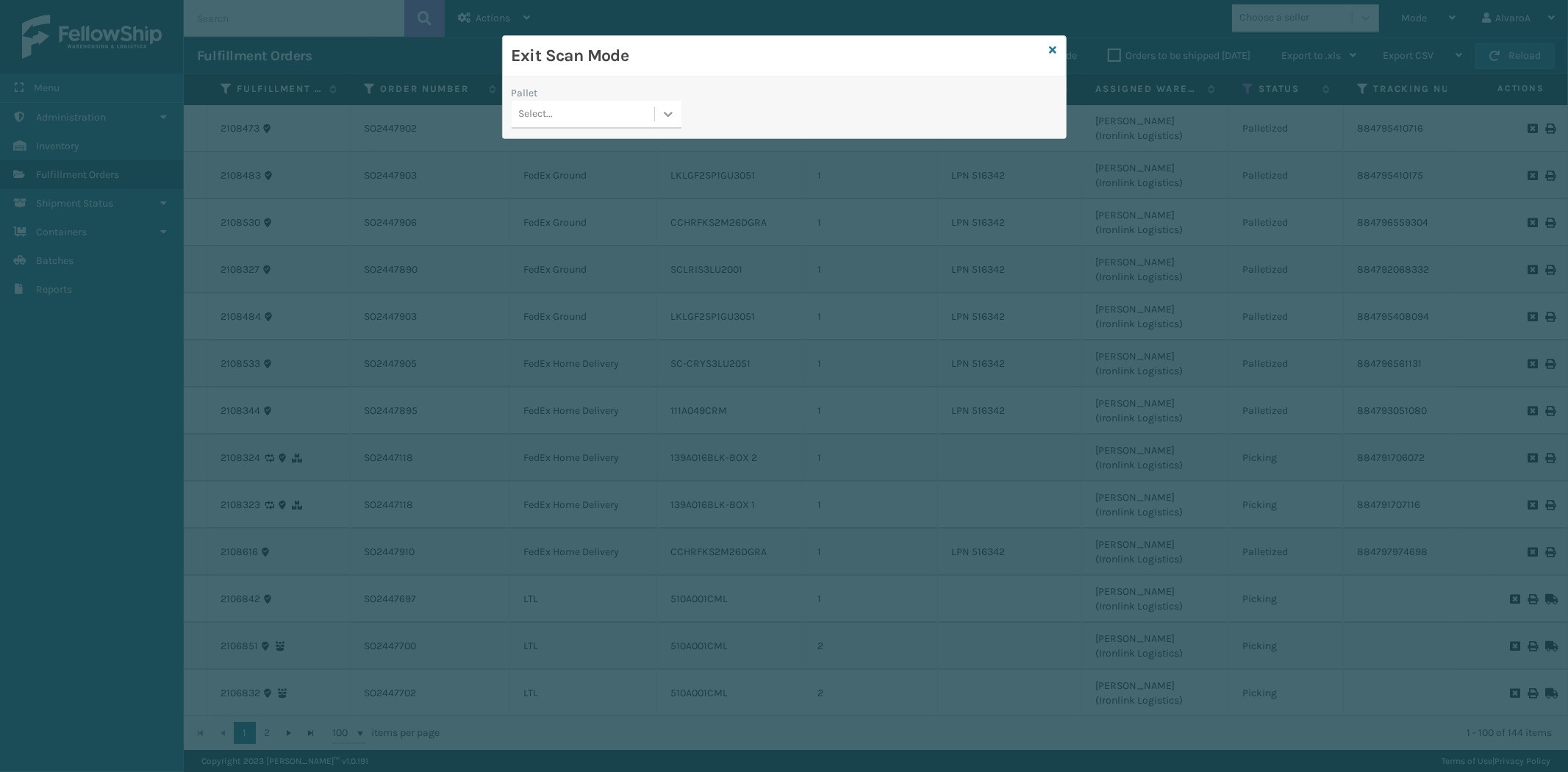
click at [667, 115] on icon at bounding box center [668, 114] width 9 height 5
click at [599, 155] on div "FDXG-1Y182NMIQR" at bounding box center [596, 151] width 170 height 27
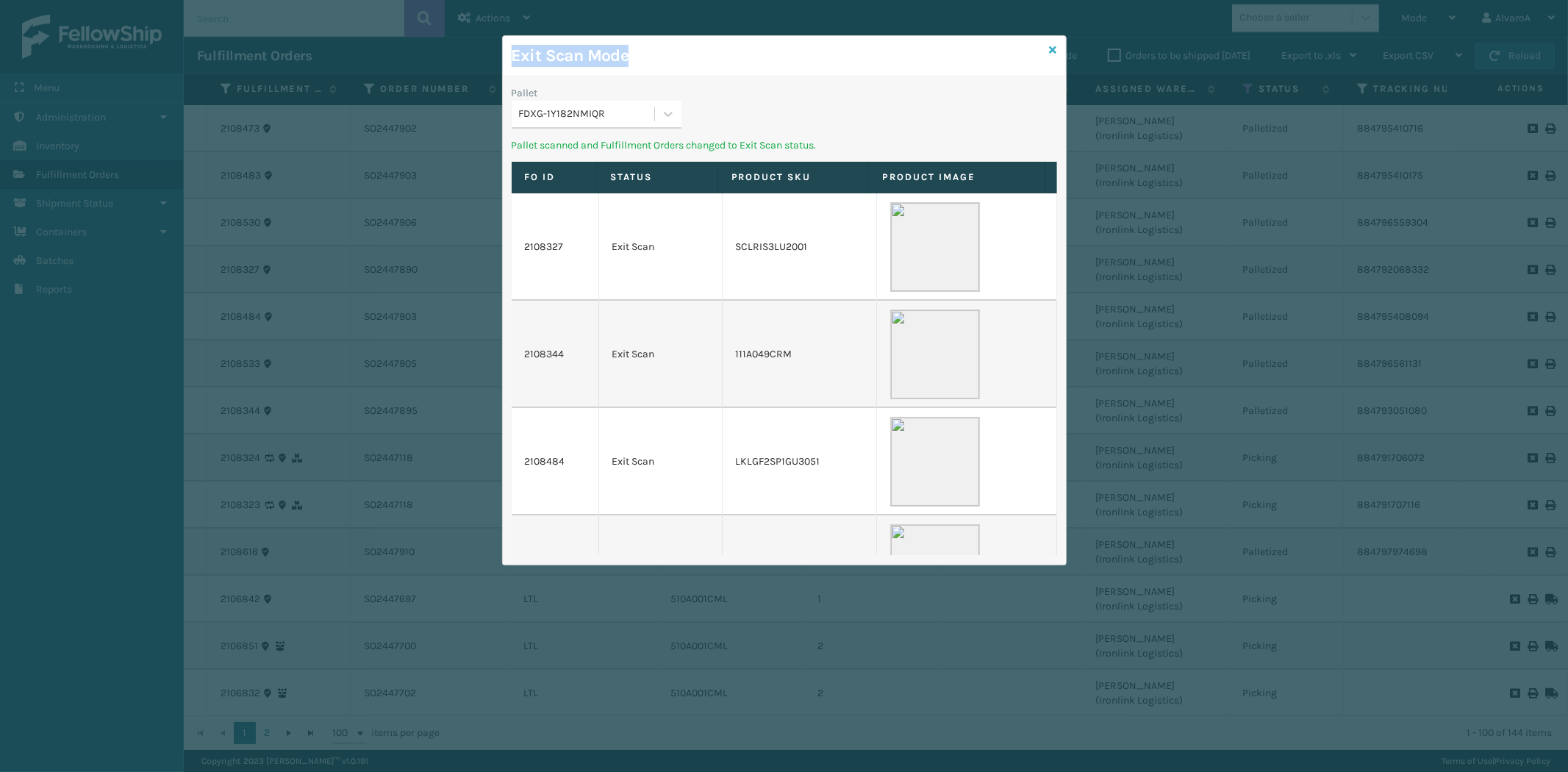
click at [1049, 46] on div "Exit Scan Mode Pallet FDXG-1Y182NMIQR Pallet scanned and Fulfillment Orders cha…" at bounding box center [784, 300] width 564 height 530
click at [1051, 48] on icon at bounding box center [1053, 49] width 7 height 10
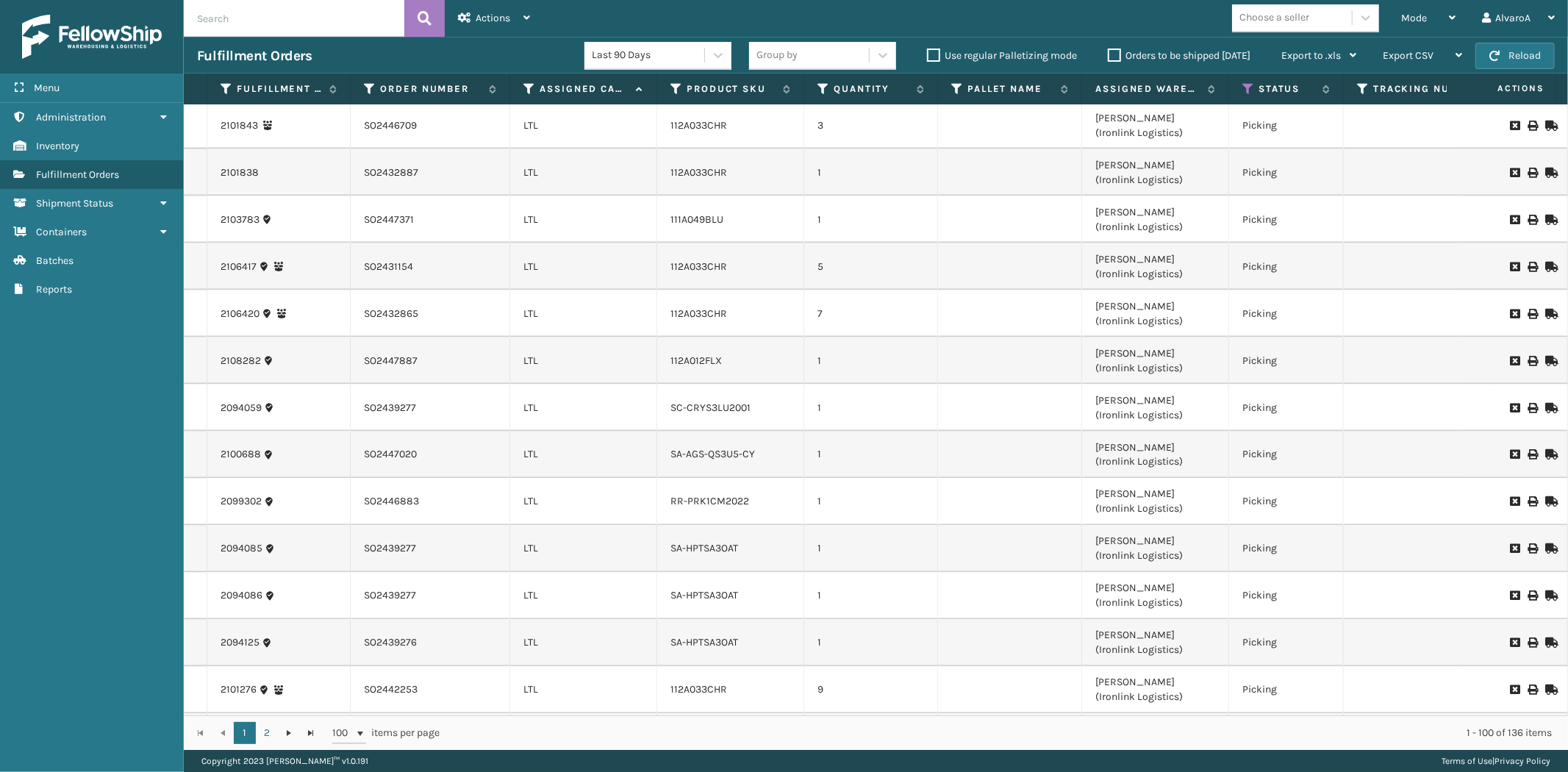
scroll to position [1770, 0]
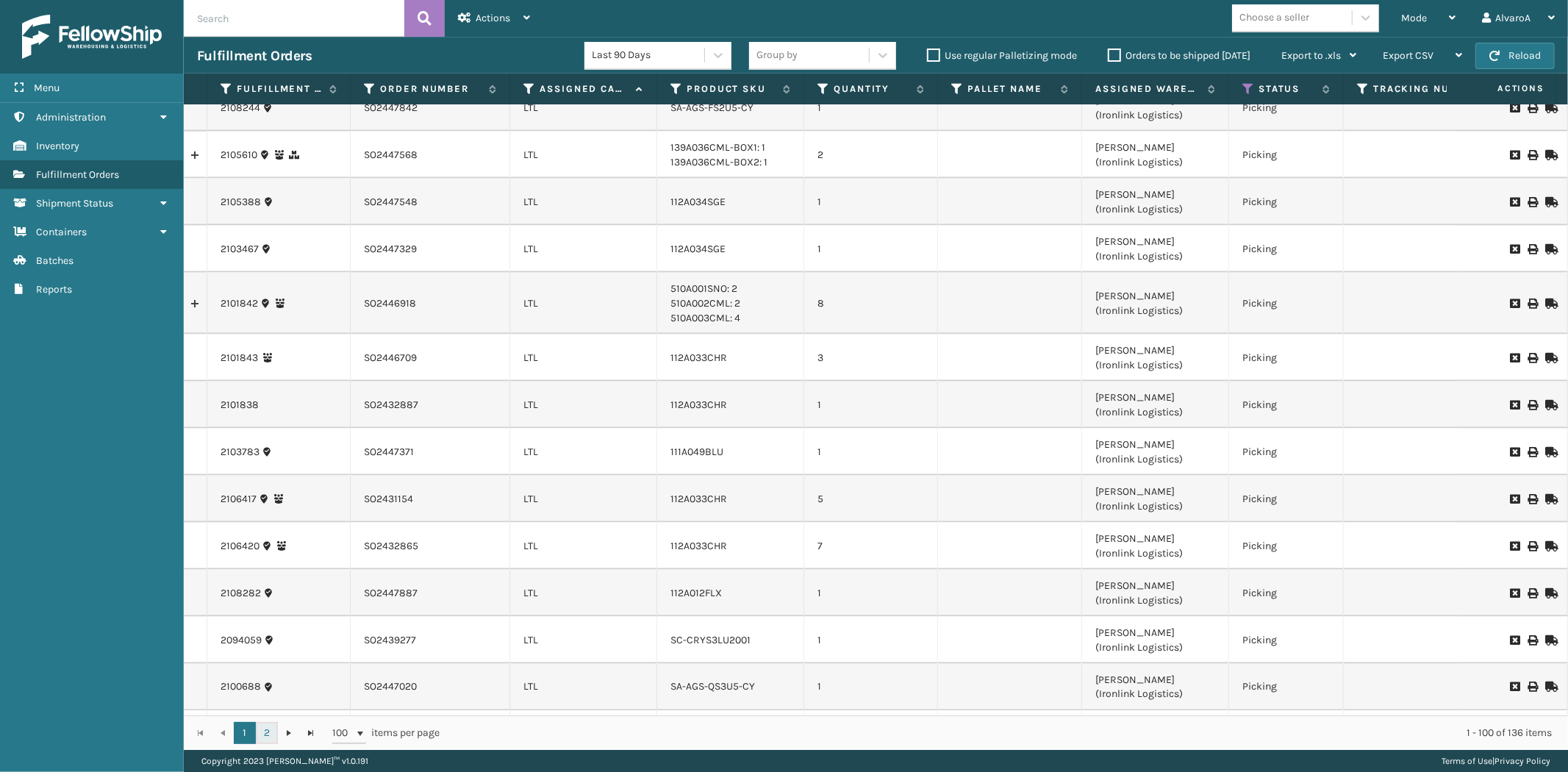
click at [262, 725] on link "2" at bounding box center [267, 733] width 22 height 22
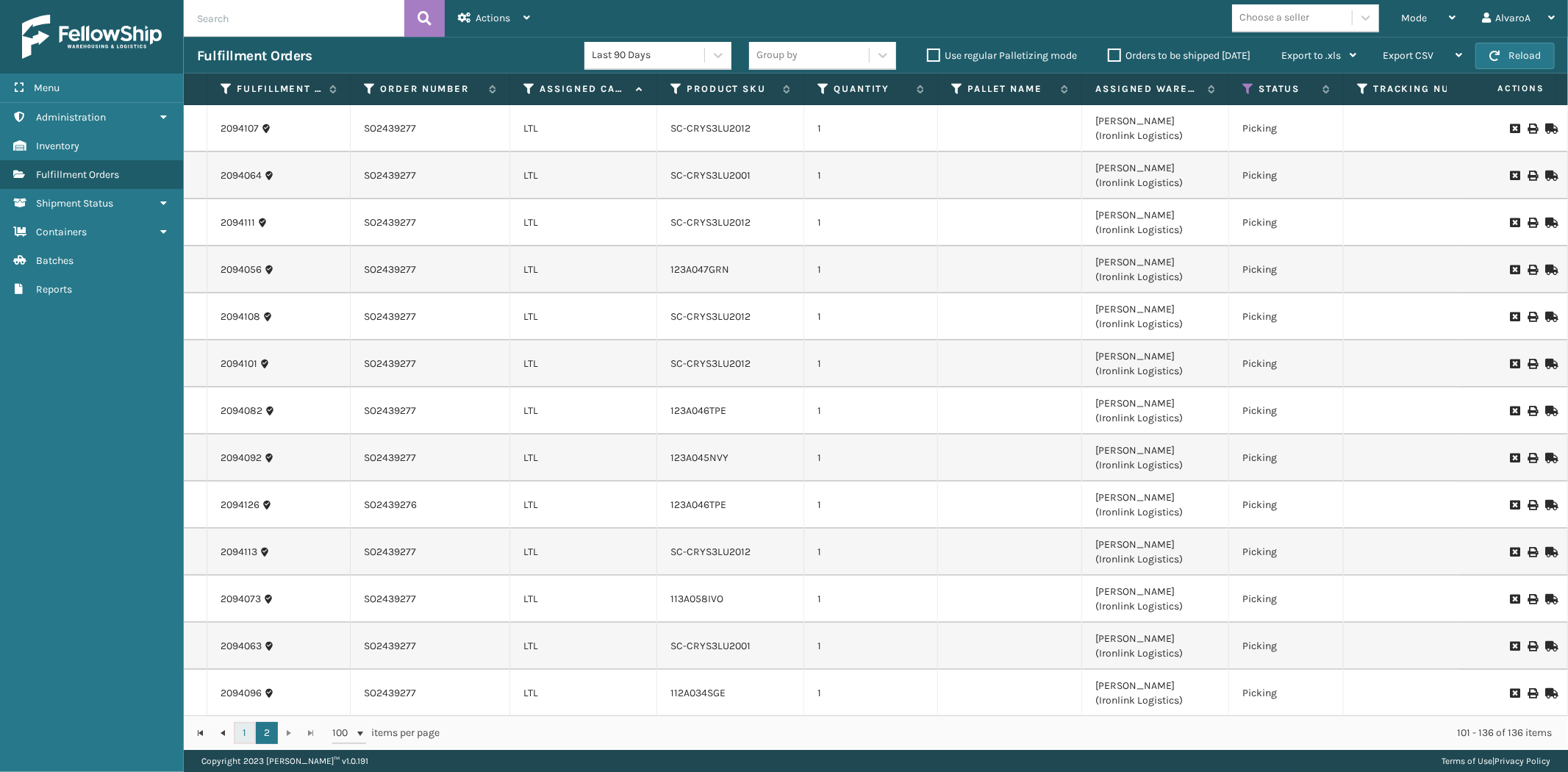
click at [238, 735] on link "1" at bounding box center [245, 733] width 22 height 22
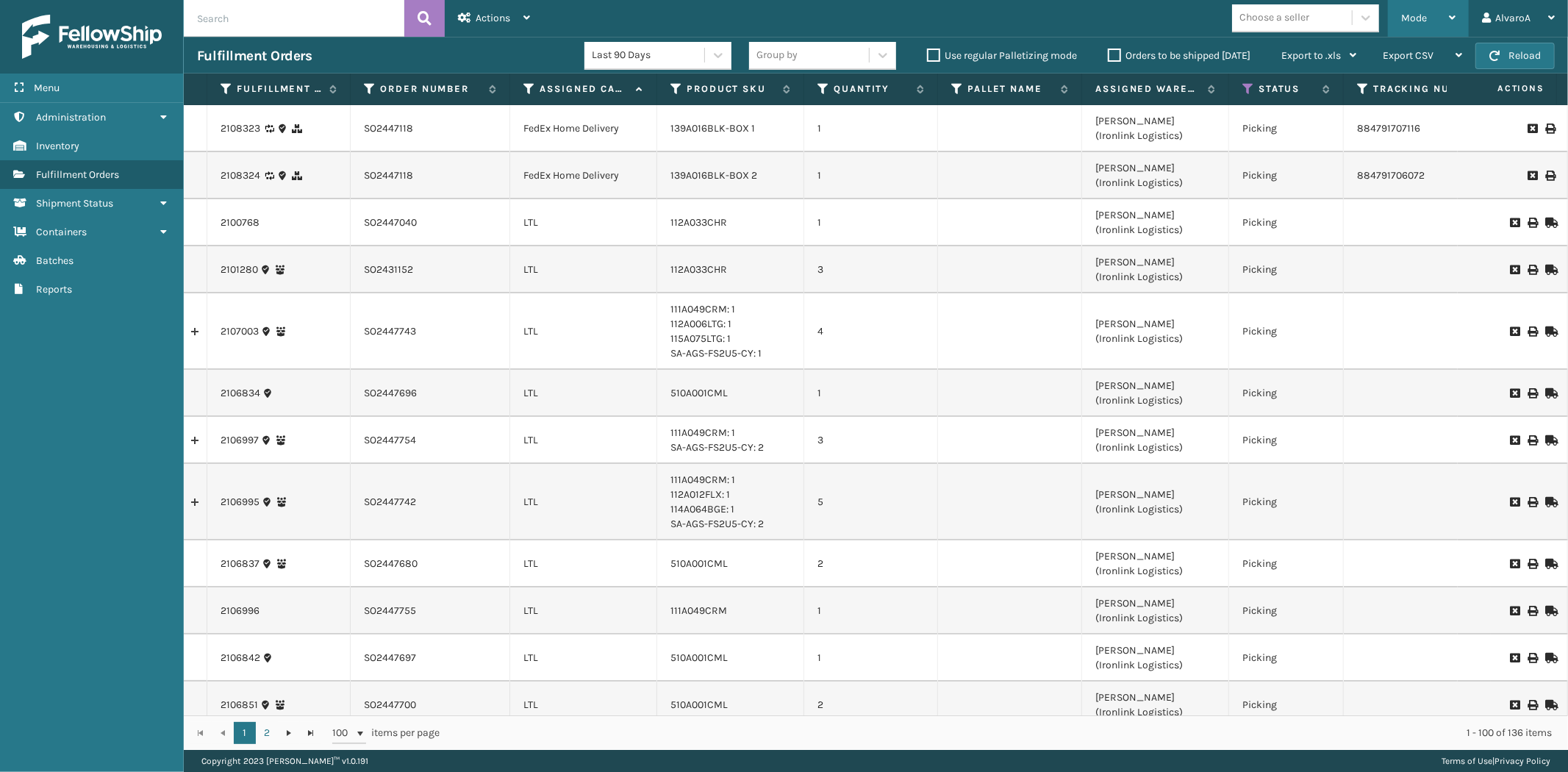
drag, startPoint x: 1406, startPoint y: 23, endPoint x: 1391, endPoint y: 43, distance: 25.0
click at [1406, 24] on span "Mode" at bounding box center [1414, 18] width 25 height 13
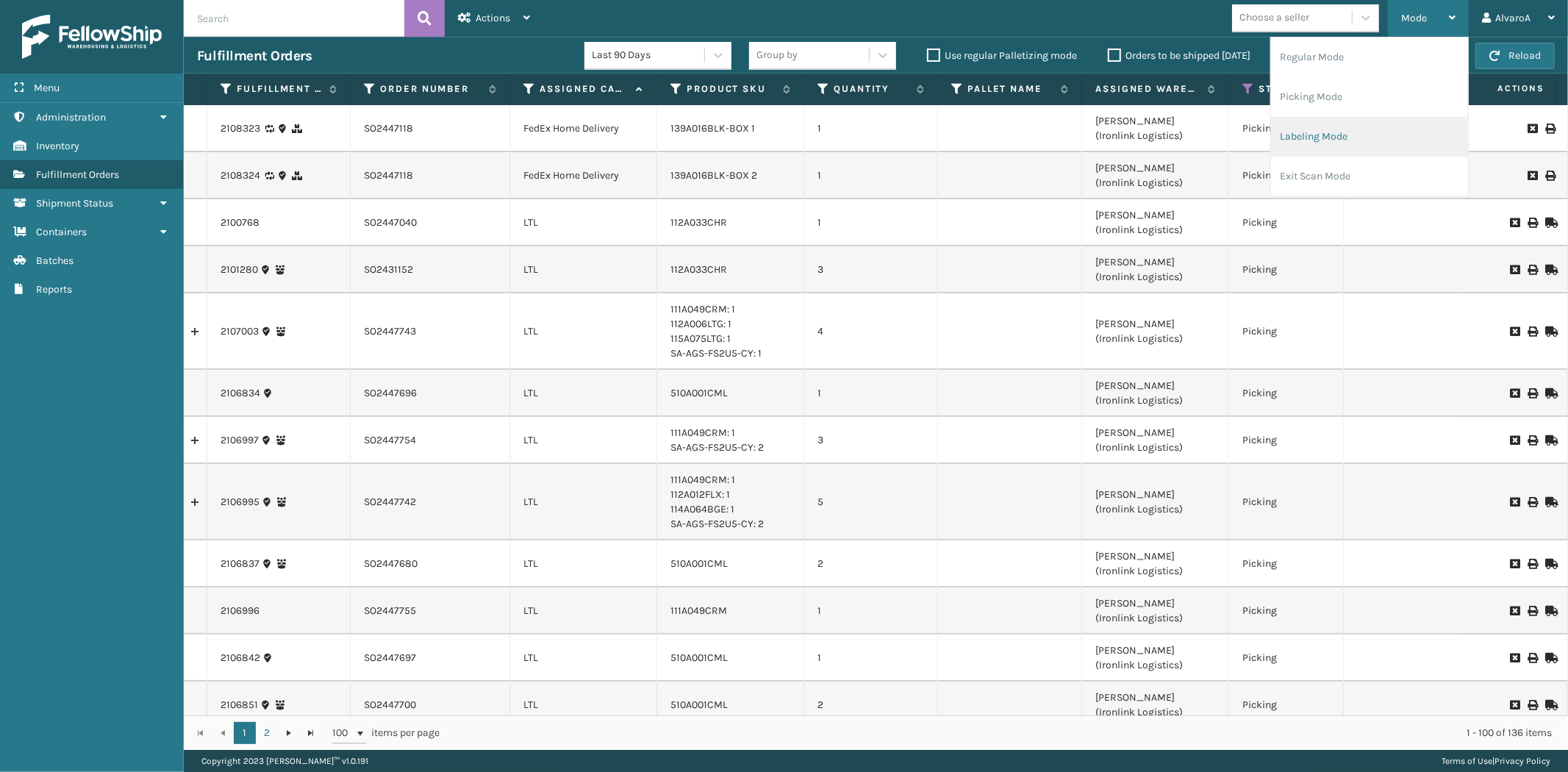
click at [1312, 129] on li "Labeling Mode" at bounding box center [1369, 137] width 197 height 40
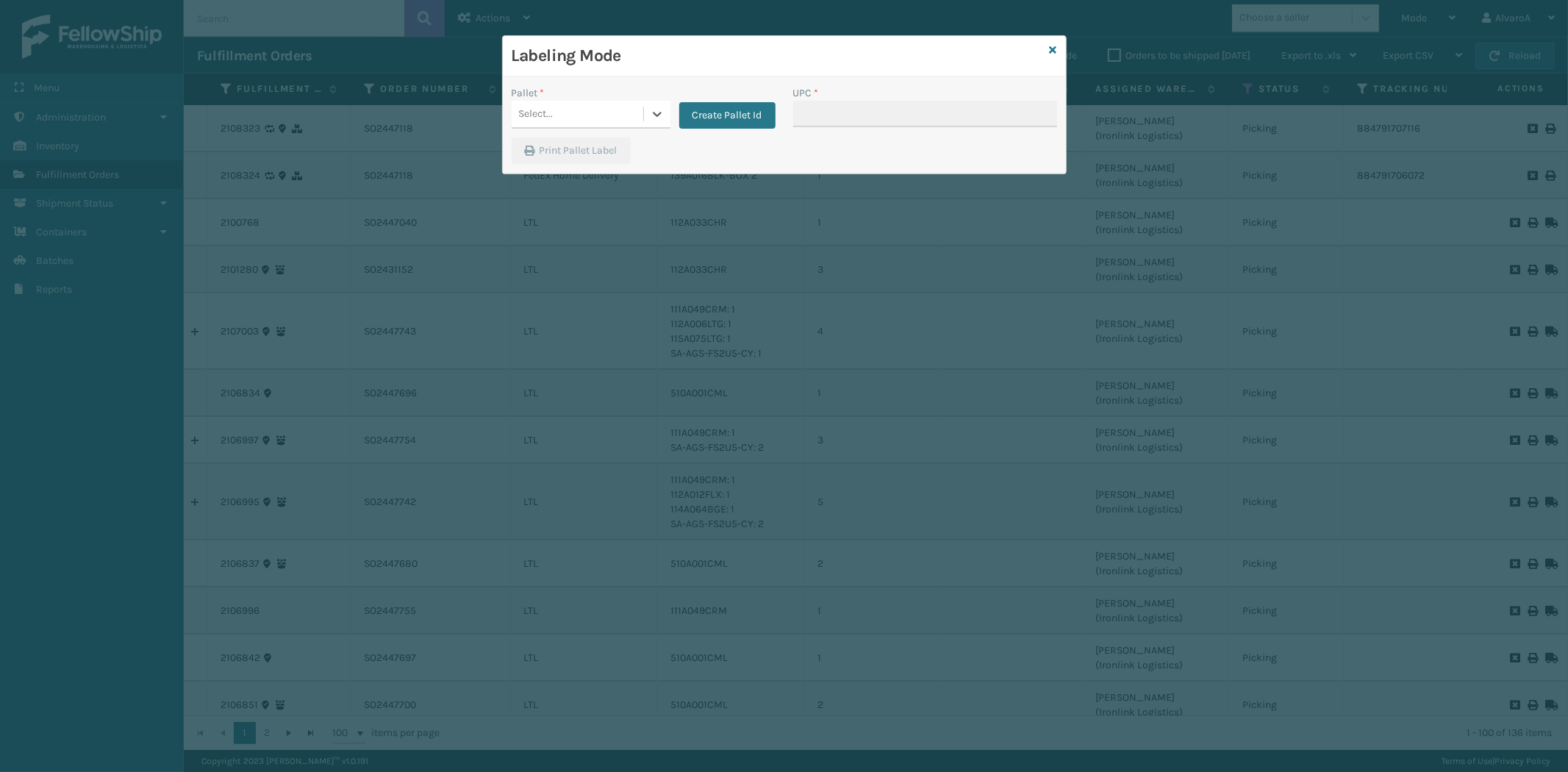
click at [638, 108] on div "Select..." at bounding box center [577, 114] width 131 height 24
click at [714, 113] on button "Create Pallet Id" at bounding box center [727, 115] width 96 height 26
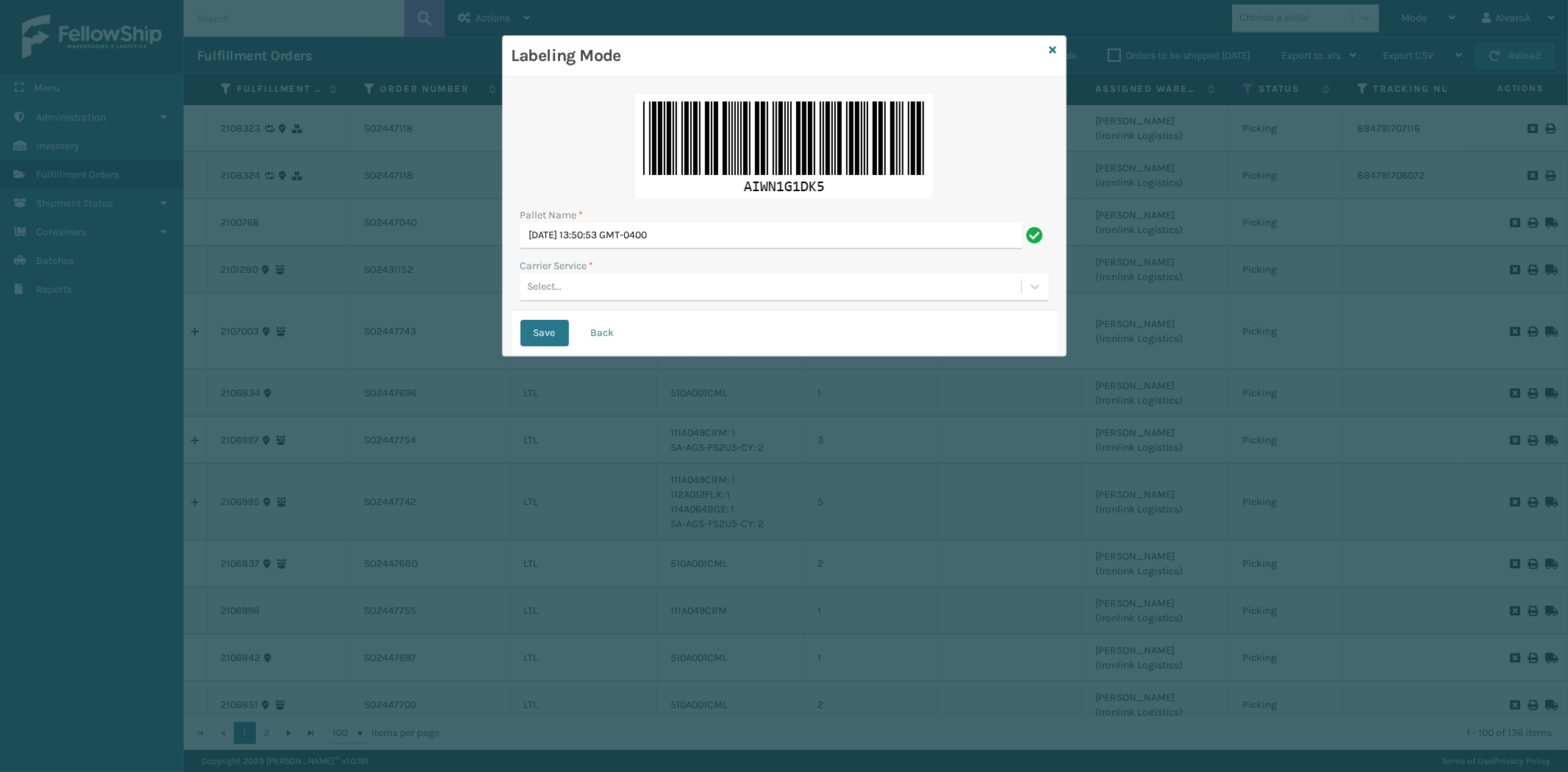
drag, startPoint x: 721, startPoint y: 221, endPoint x: 626, endPoint y: 229, distance: 95.3
click at [626, 229] on div "Pallet Name * [DATE] 13:50:53 GMT-0400" at bounding box center [784, 228] width 528 height 42
click at [746, 223] on input "[DATE] 13:50:53 GMT-0400" at bounding box center [771, 236] width 501 height 26
drag, startPoint x: 741, startPoint y: 232, endPoint x: 458, endPoint y: 269, distance: 285.4
click at [458, 269] on div "Labeling Mode Pallet Name * [DATE] 13:50:53 GMT-0400 Carrier Service * Select..…" at bounding box center [784, 386] width 1568 height 772
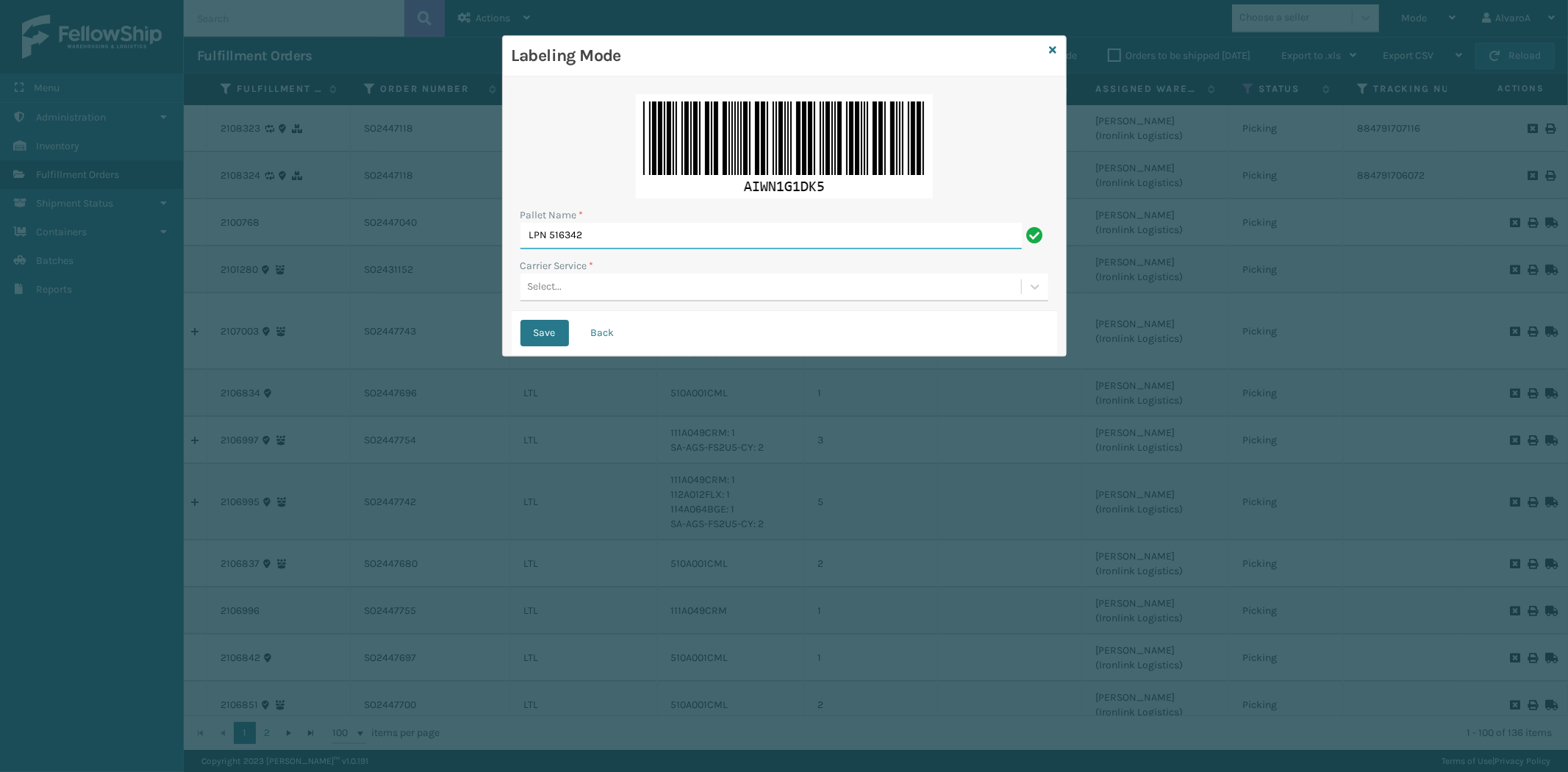
type input "LPN 516342"
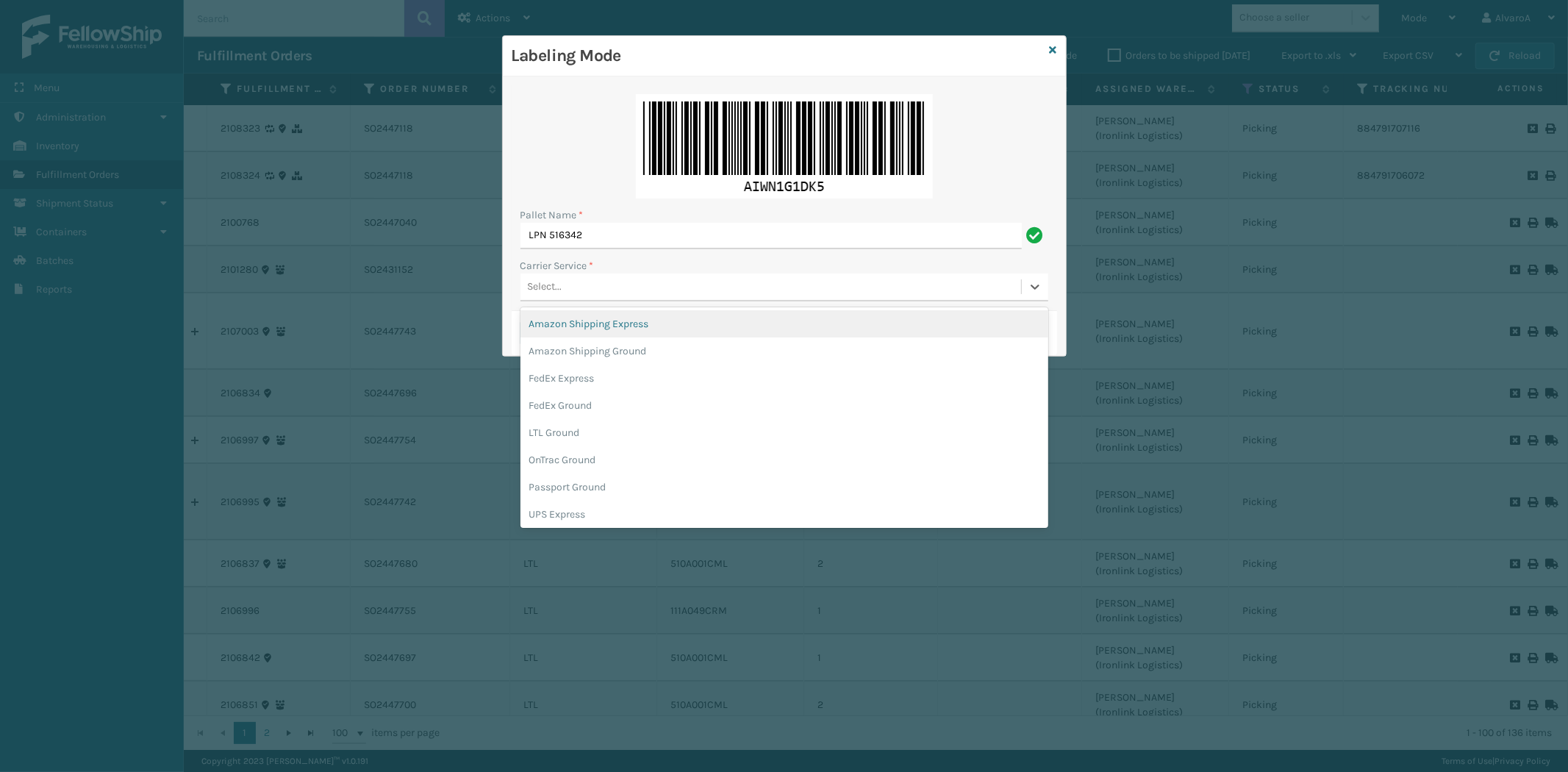
click at [539, 288] on div "Select..." at bounding box center [544, 287] width 34 height 15
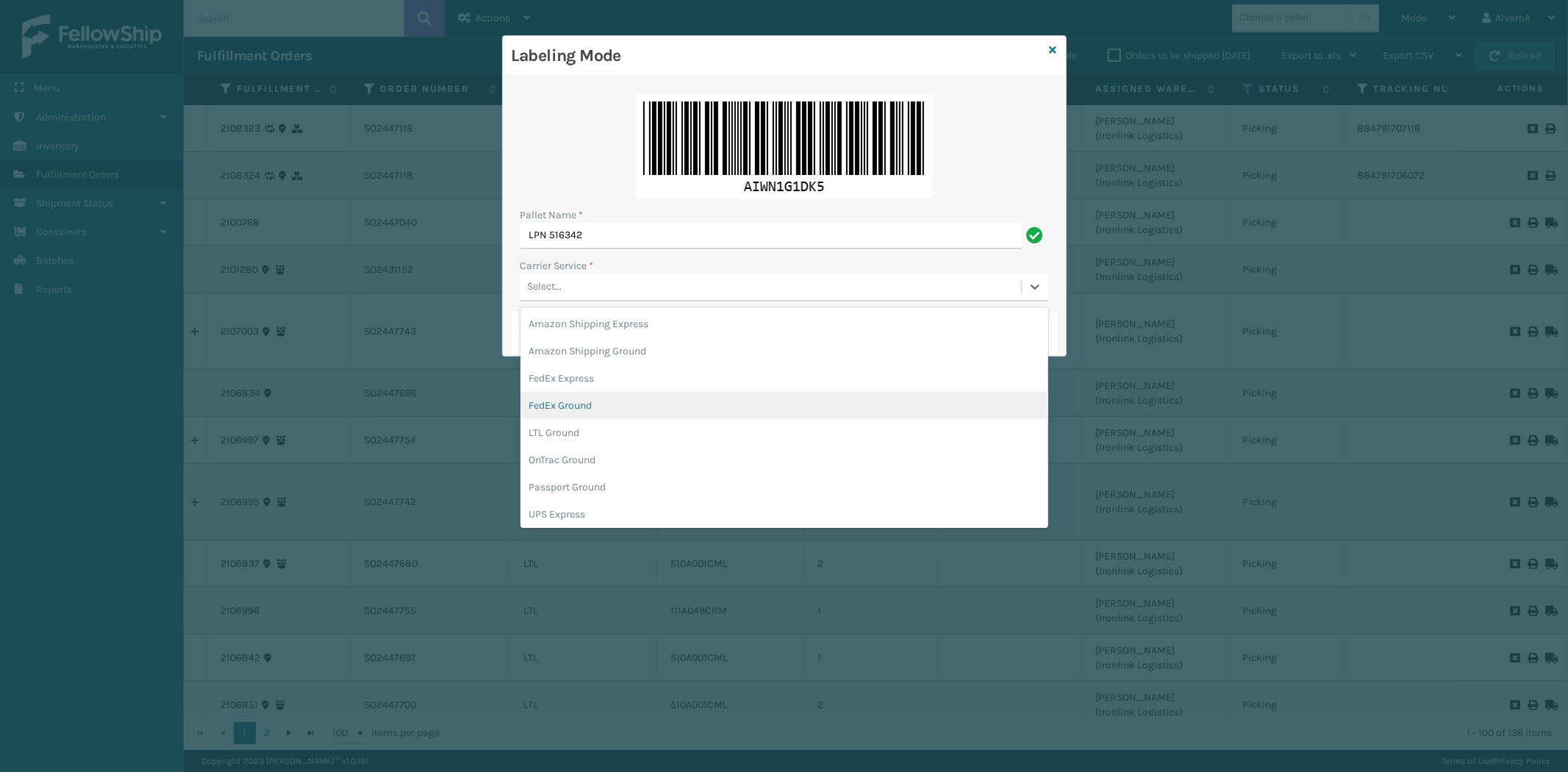
click at [567, 400] on div "FedEx Ground" at bounding box center [784, 405] width 528 height 27
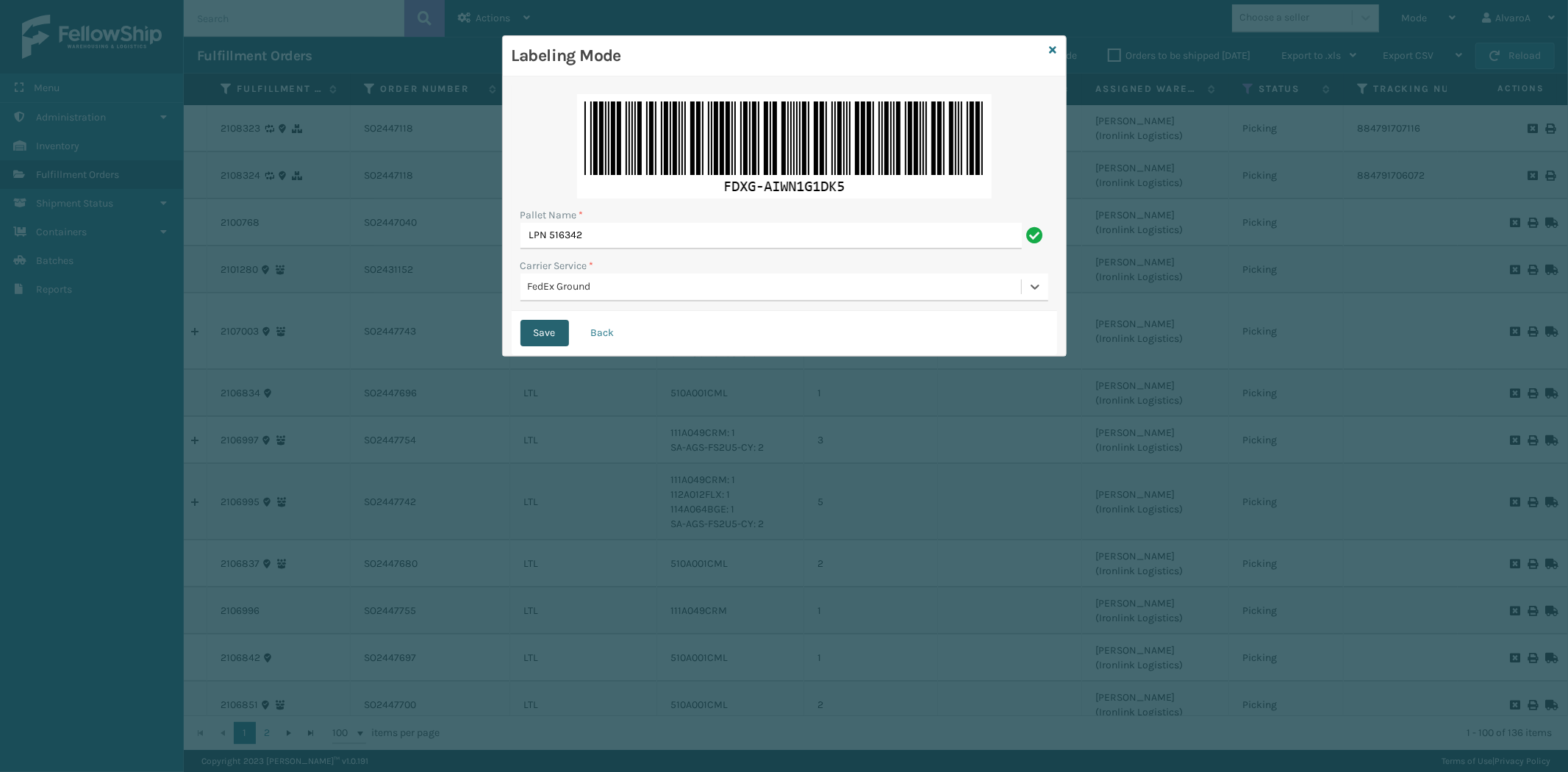
click at [552, 333] on button "Save" at bounding box center [544, 333] width 49 height 26
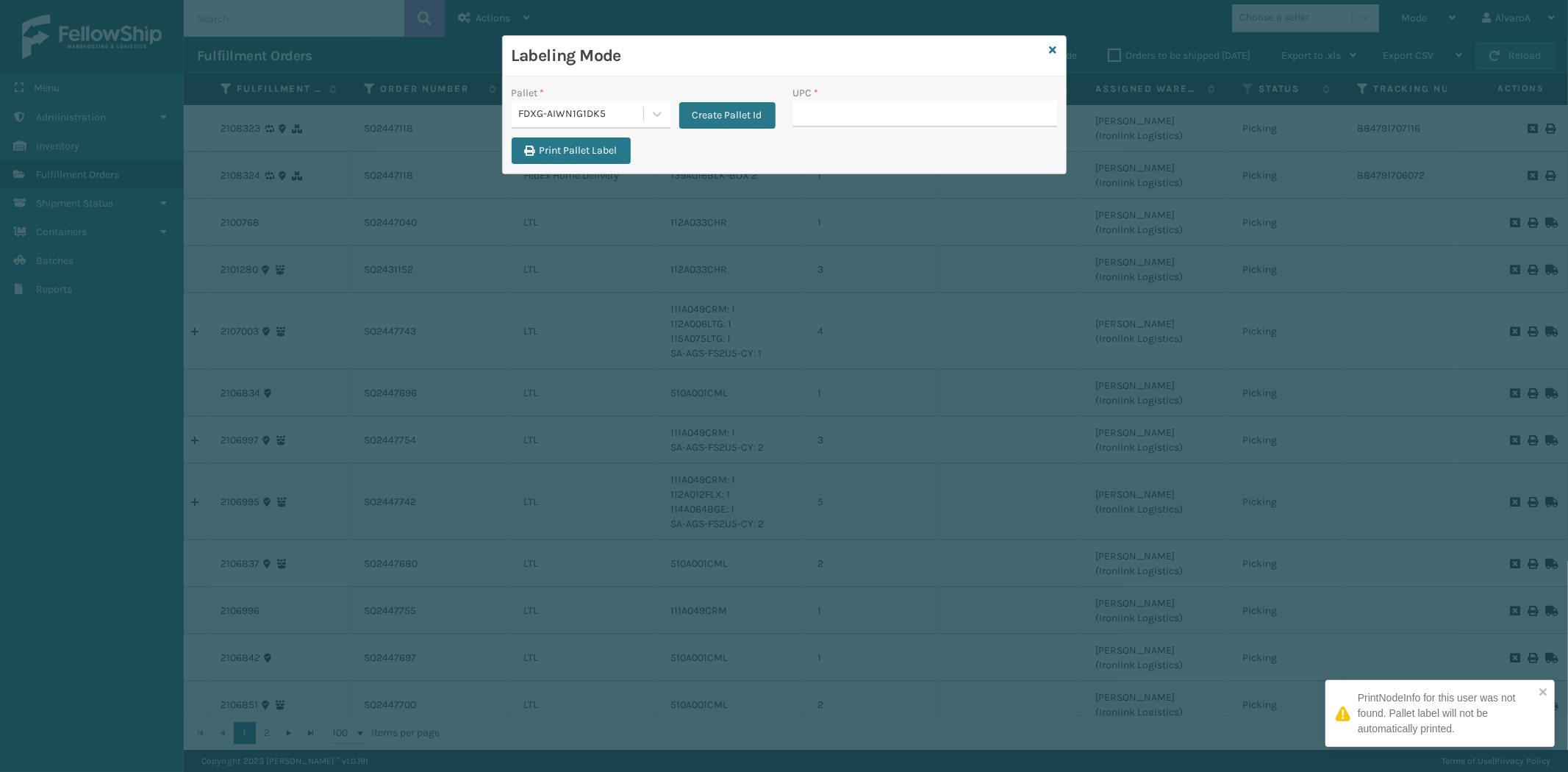
click at [827, 120] on input "UPC *" at bounding box center [925, 114] width 264 height 26
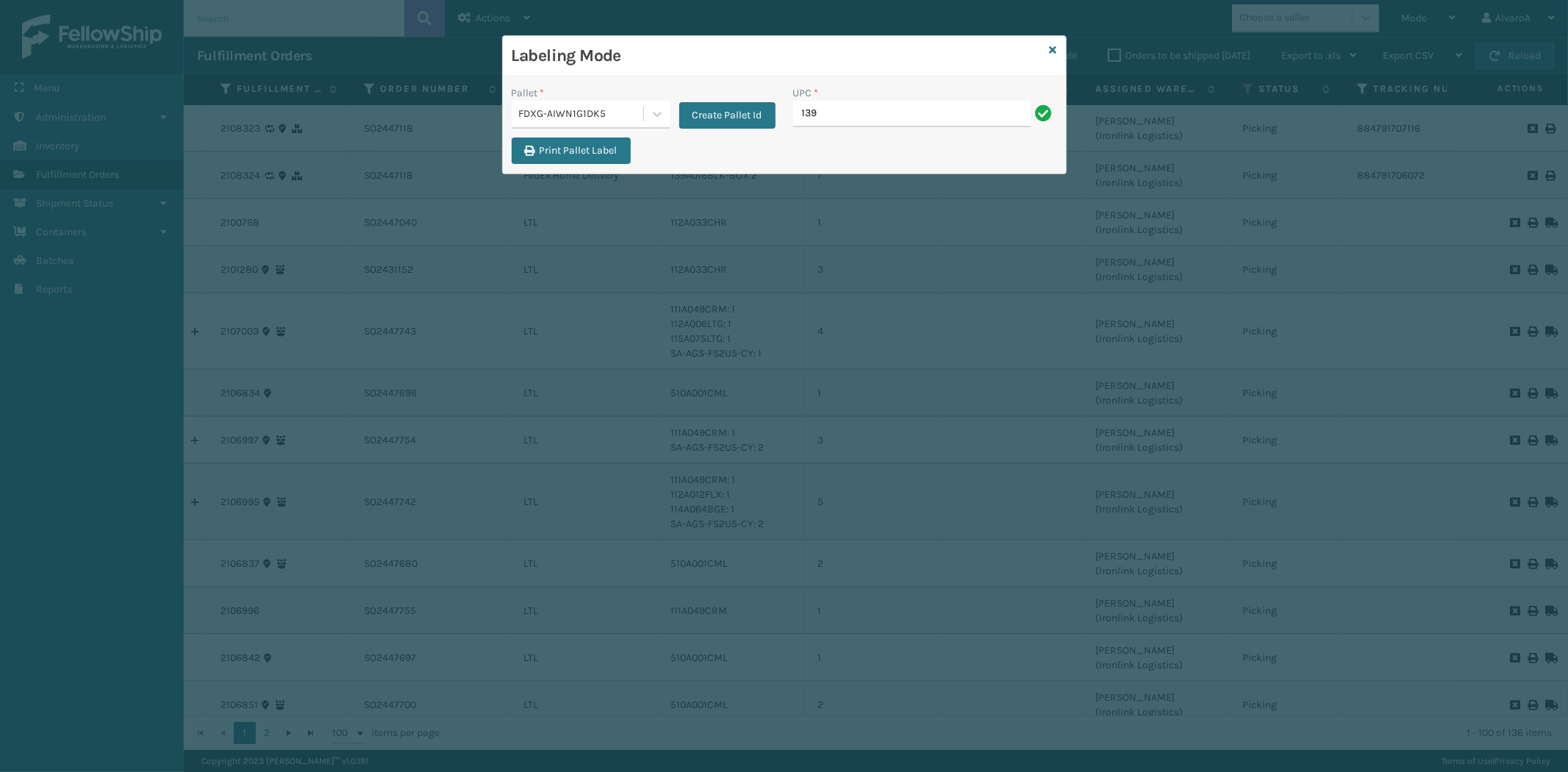
type input "139A016BLK-BOX 1"
type input "139A036CML-BOX2"
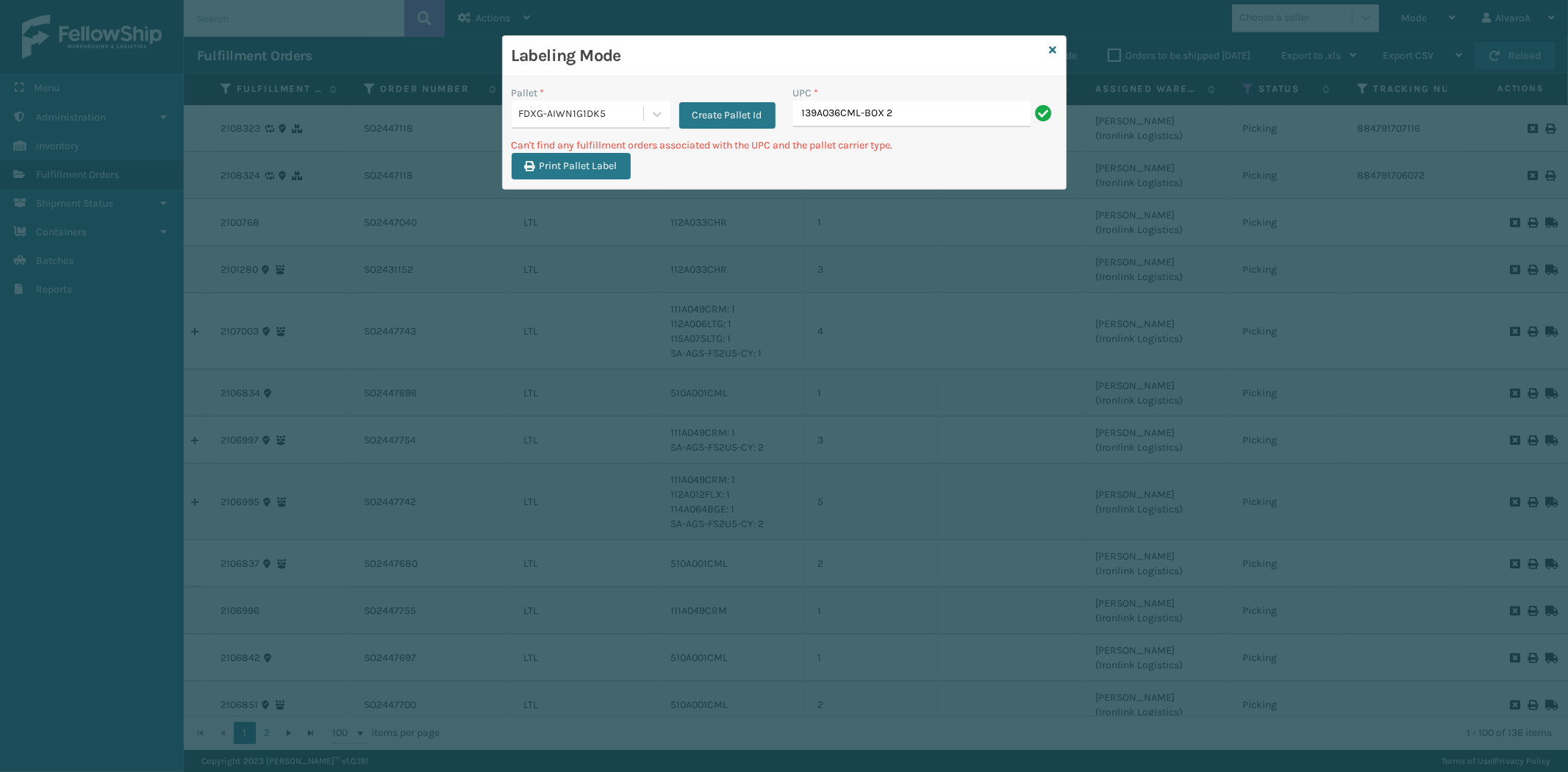
type input "139A036CML-BOX 2"
type input "1"
type input "139A016BLK-BOX 2"
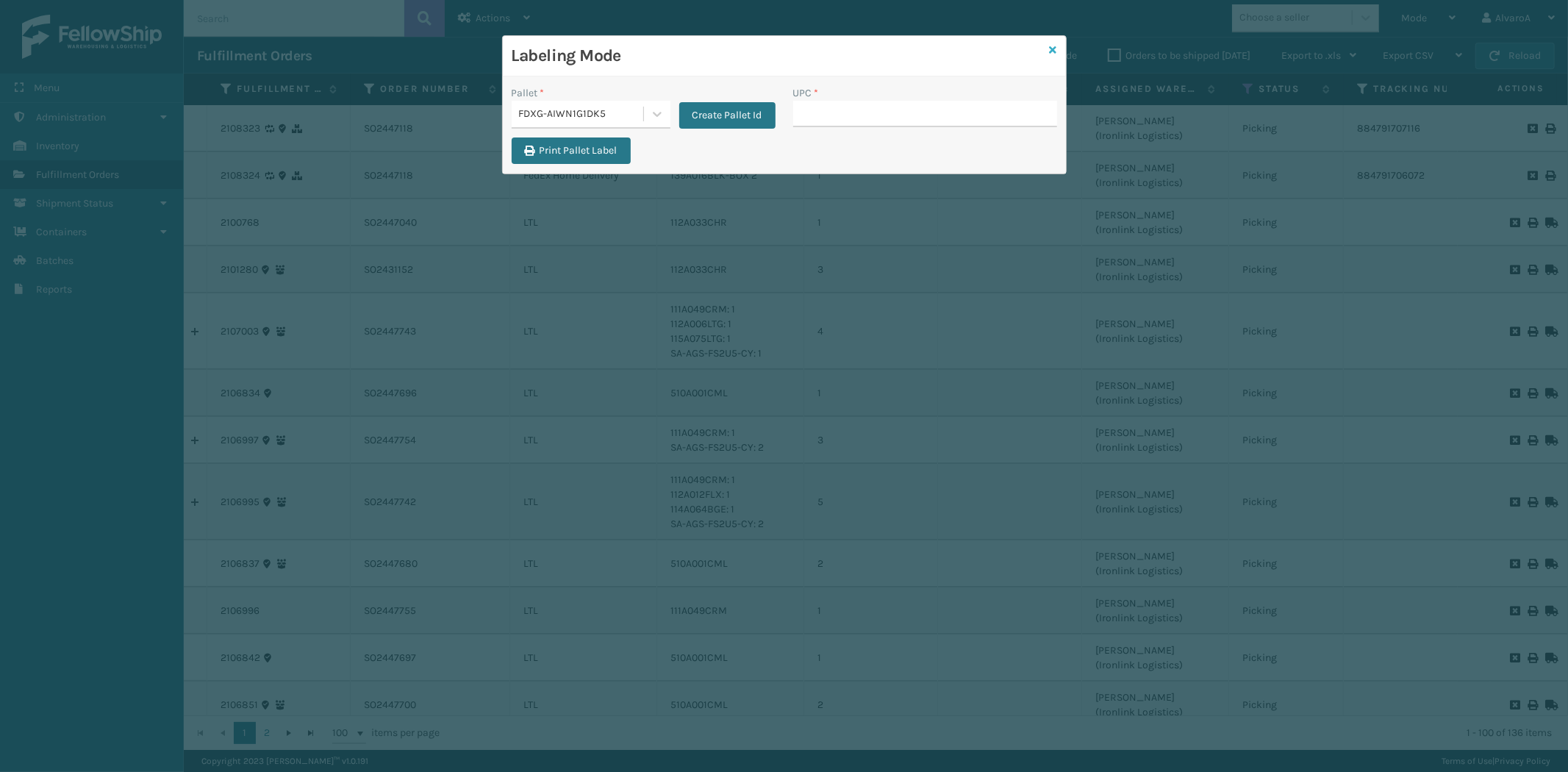
click at [1054, 45] on icon at bounding box center [1053, 49] width 7 height 10
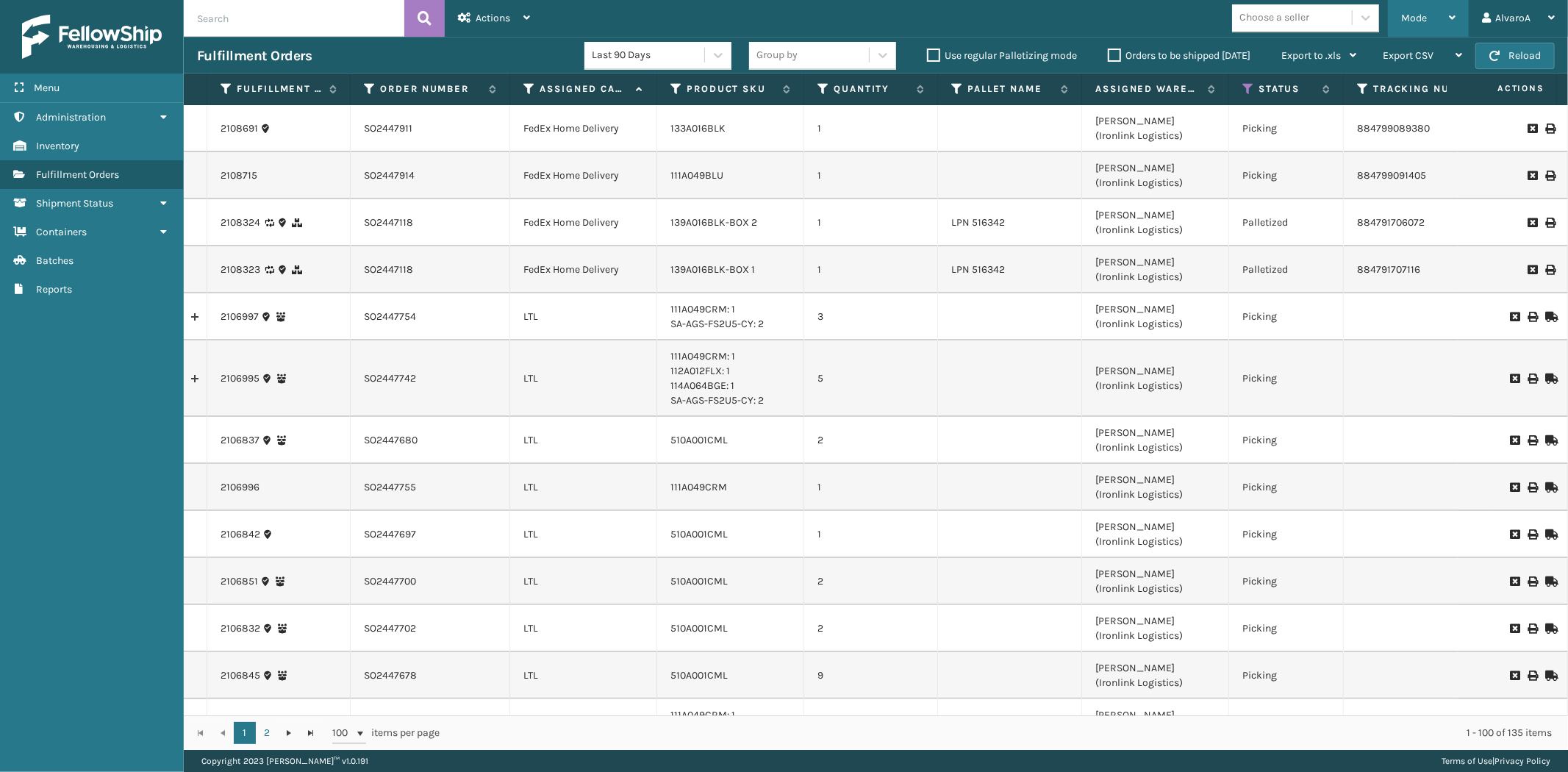
click at [1433, 18] on div "Mode" at bounding box center [1428, 18] width 54 height 37
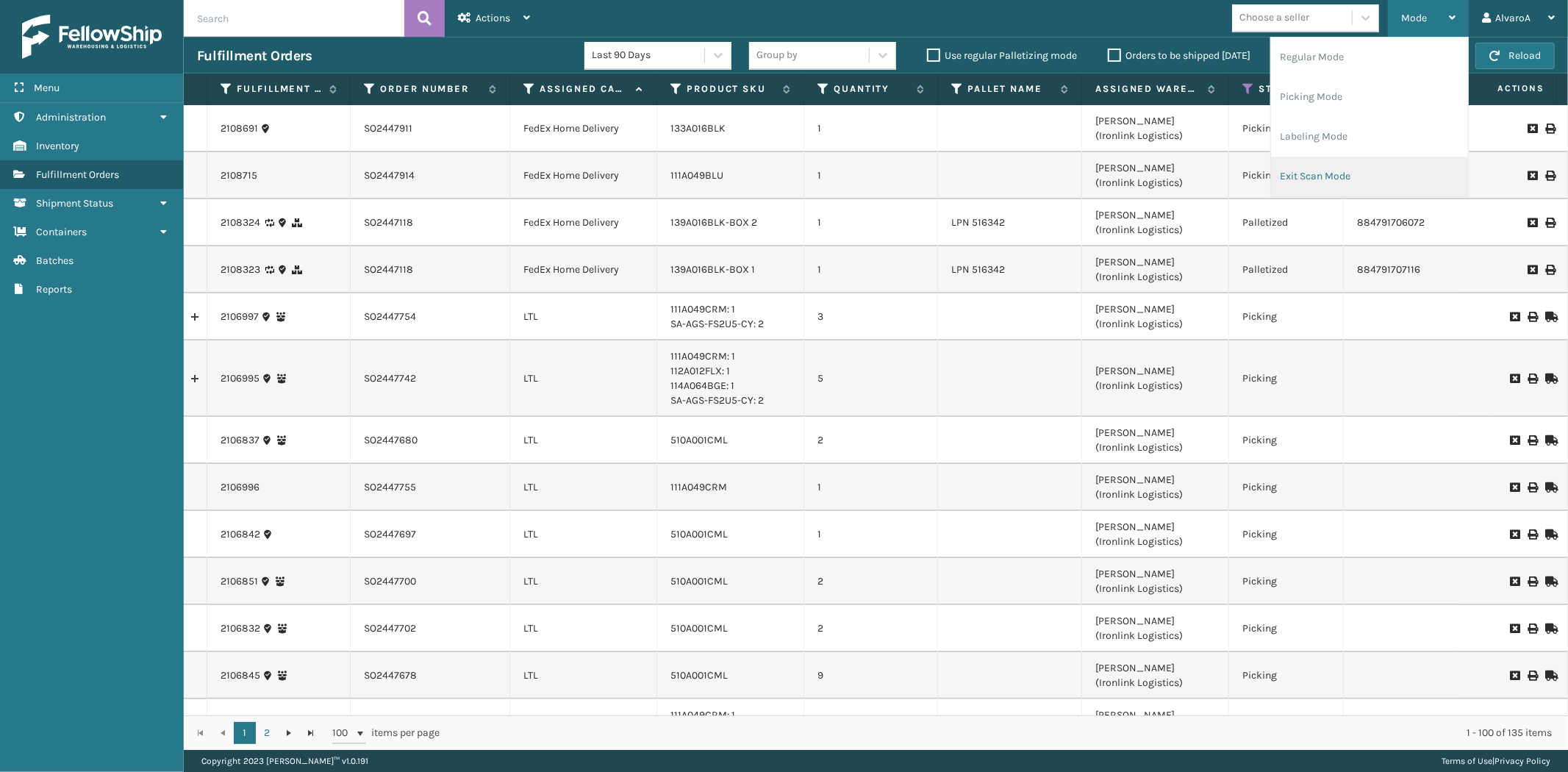
click at [1307, 175] on li "Exit Scan Mode" at bounding box center [1369, 177] width 197 height 40
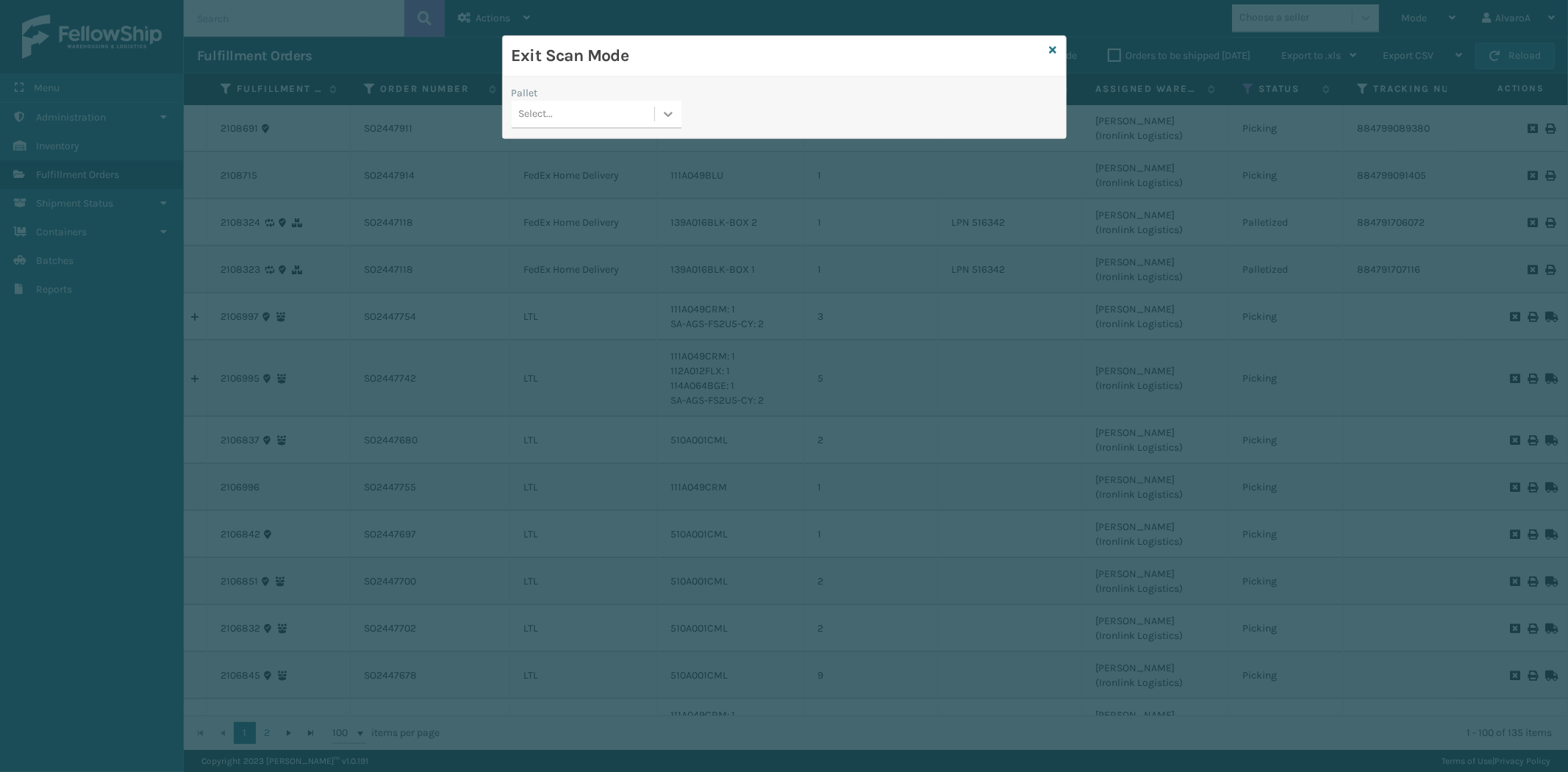
click at [667, 115] on icon at bounding box center [668, 114] width 9 height 5
click at [594, 171] on div "FDXG-AIWN1G1DK5" at bounding box center [596, 178] width 170 height 27
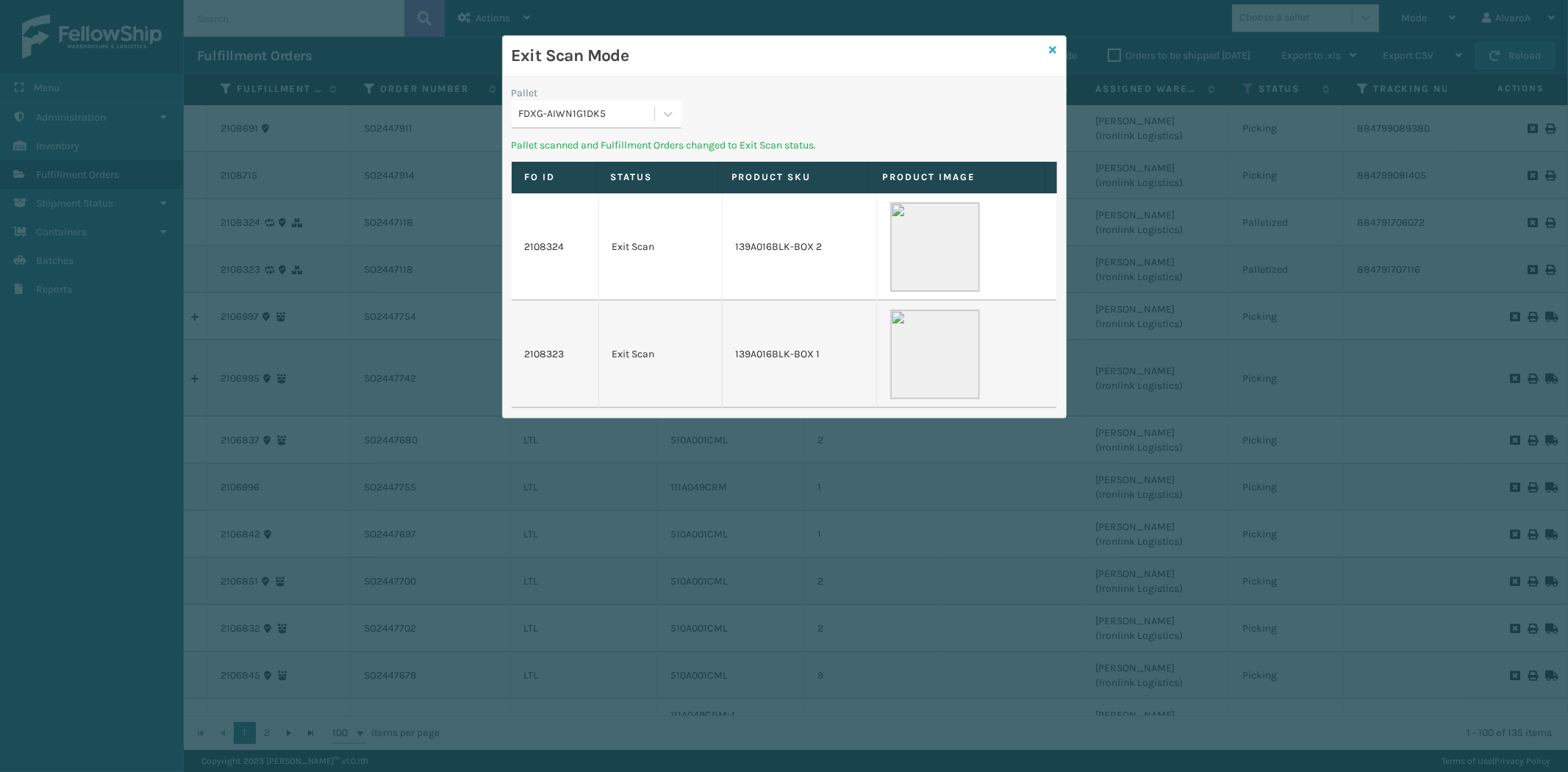
click at [1053, 52] on icon at bounding box center [1053, 49] width 7 height 10
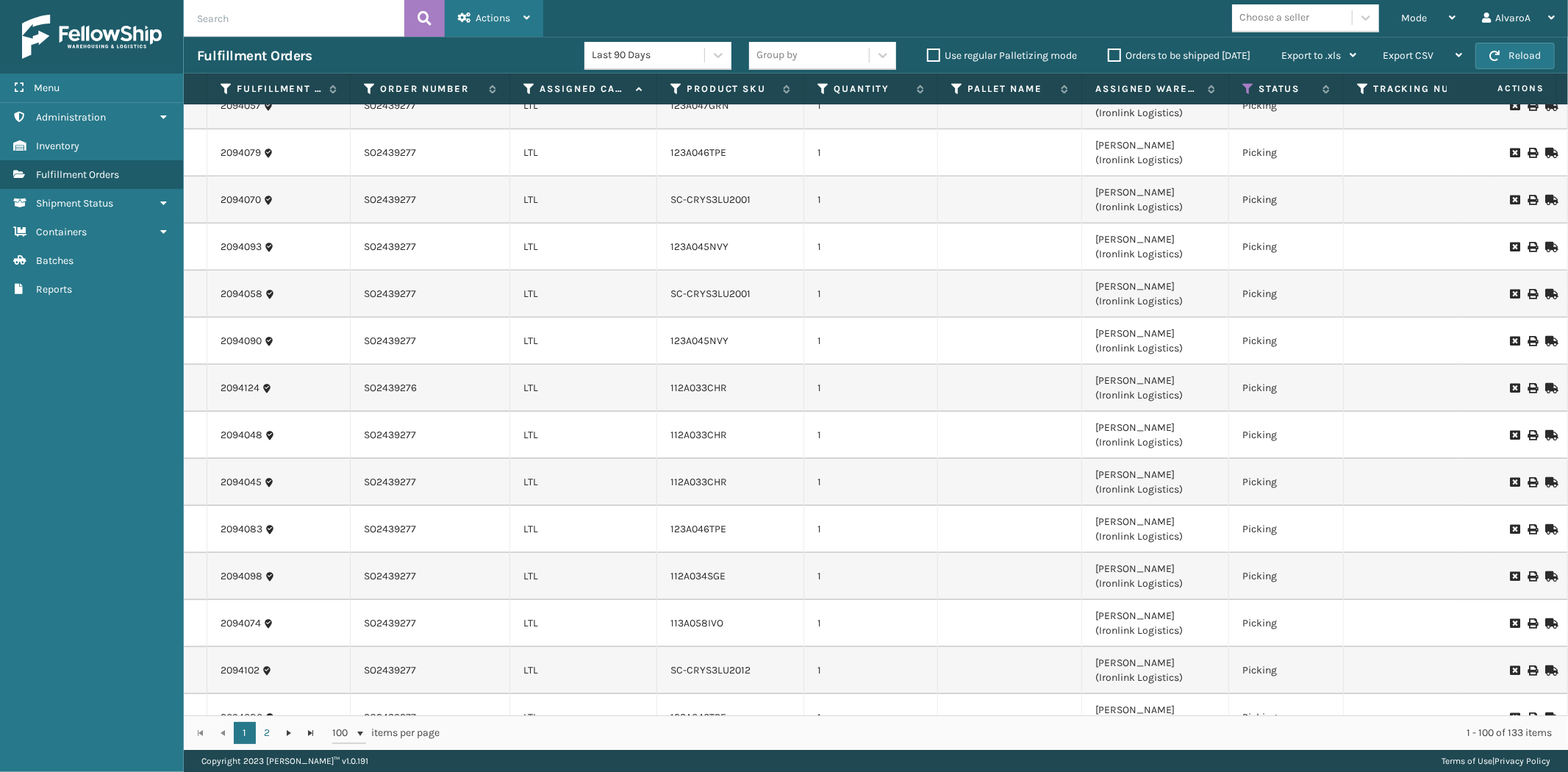
scroll to position [2776, 0]
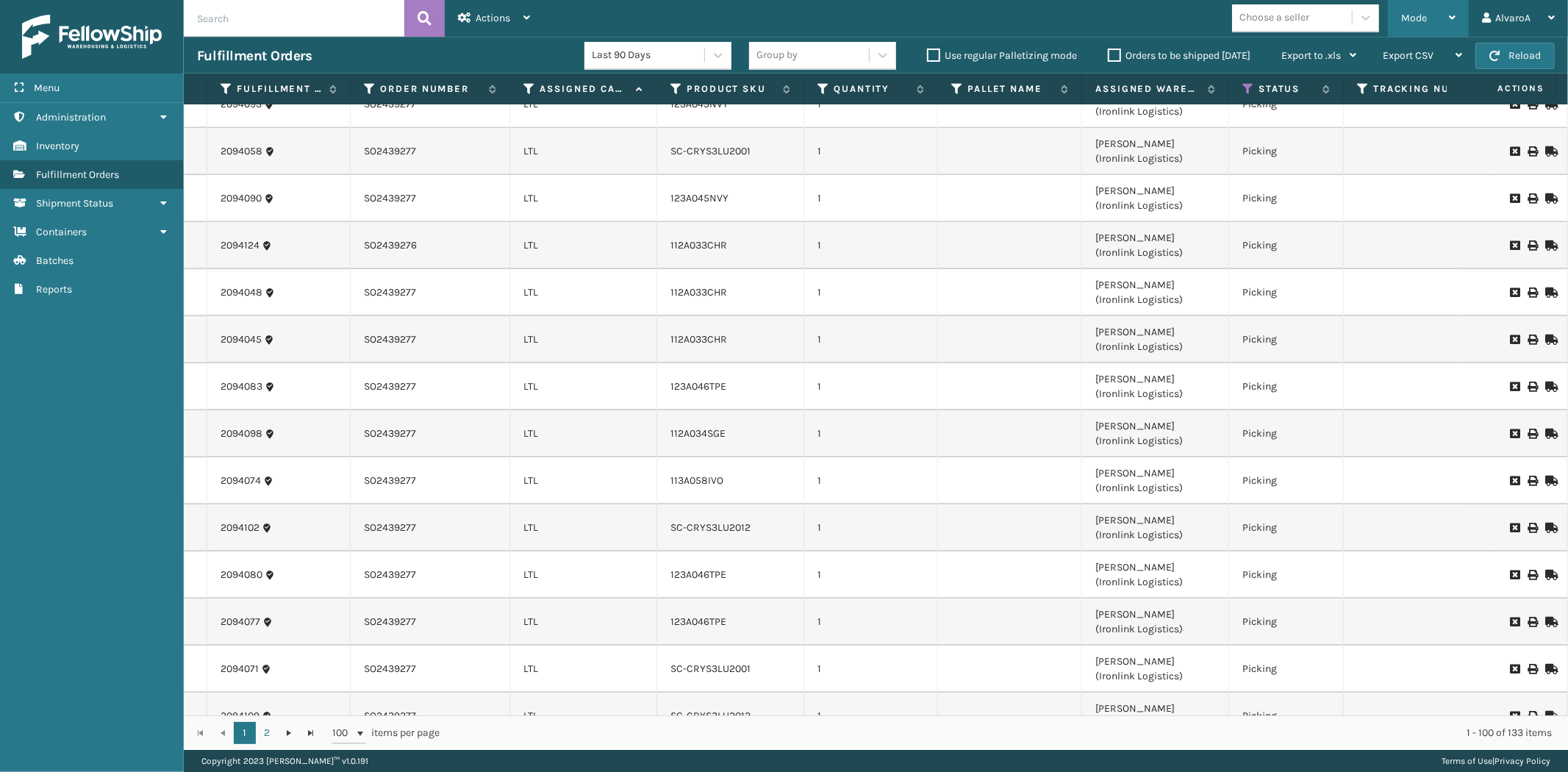
click at [1457, 14] on div "Mode Regular Mode Picking Mode Labeling Mode Exit Scan Mode" at bounding box center [1428, 18] width 81 height 37
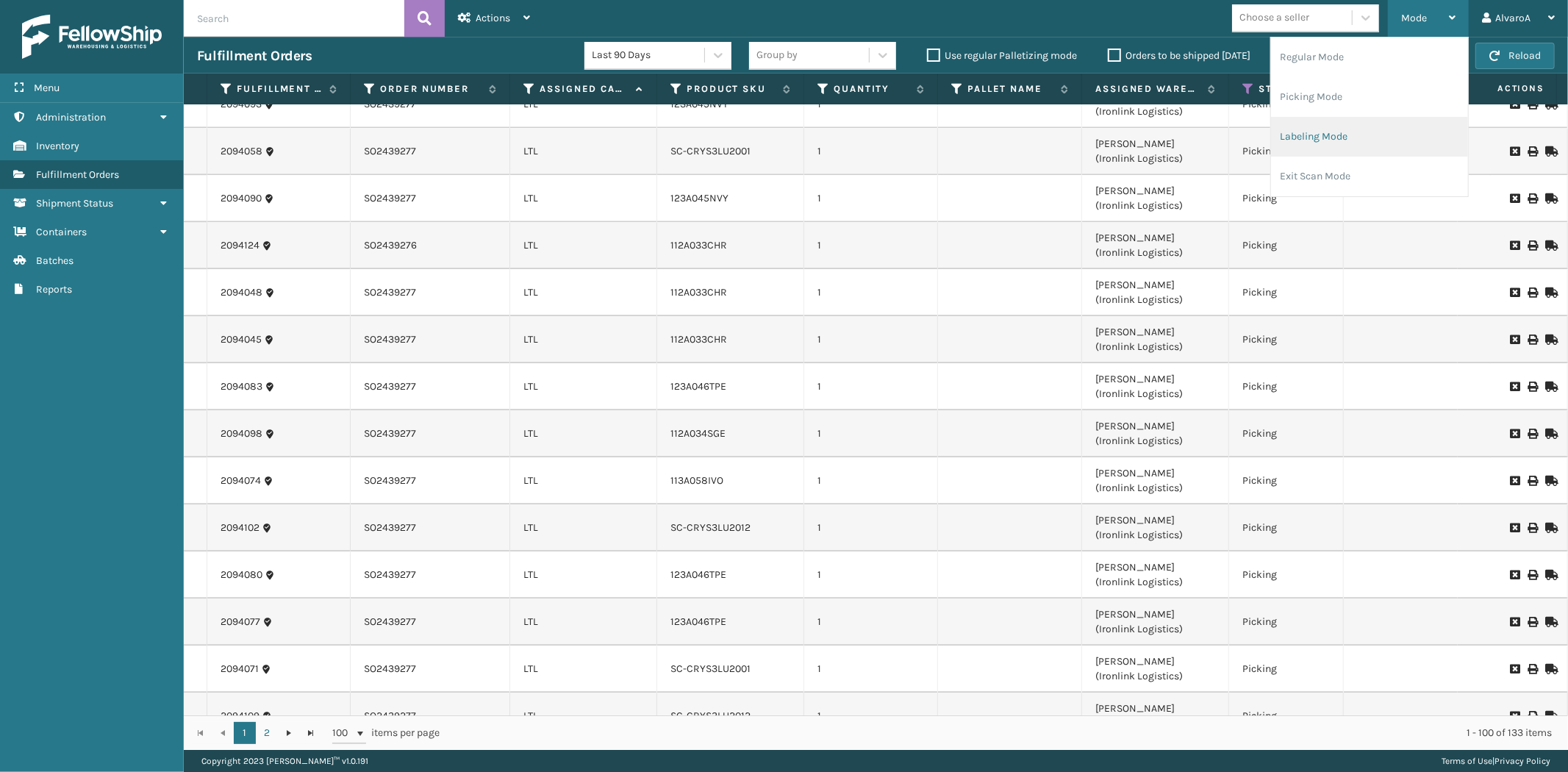
click at [1352, 140] on li "Labeling Mode" at bounding box center [1369, 137] width 197 height 40
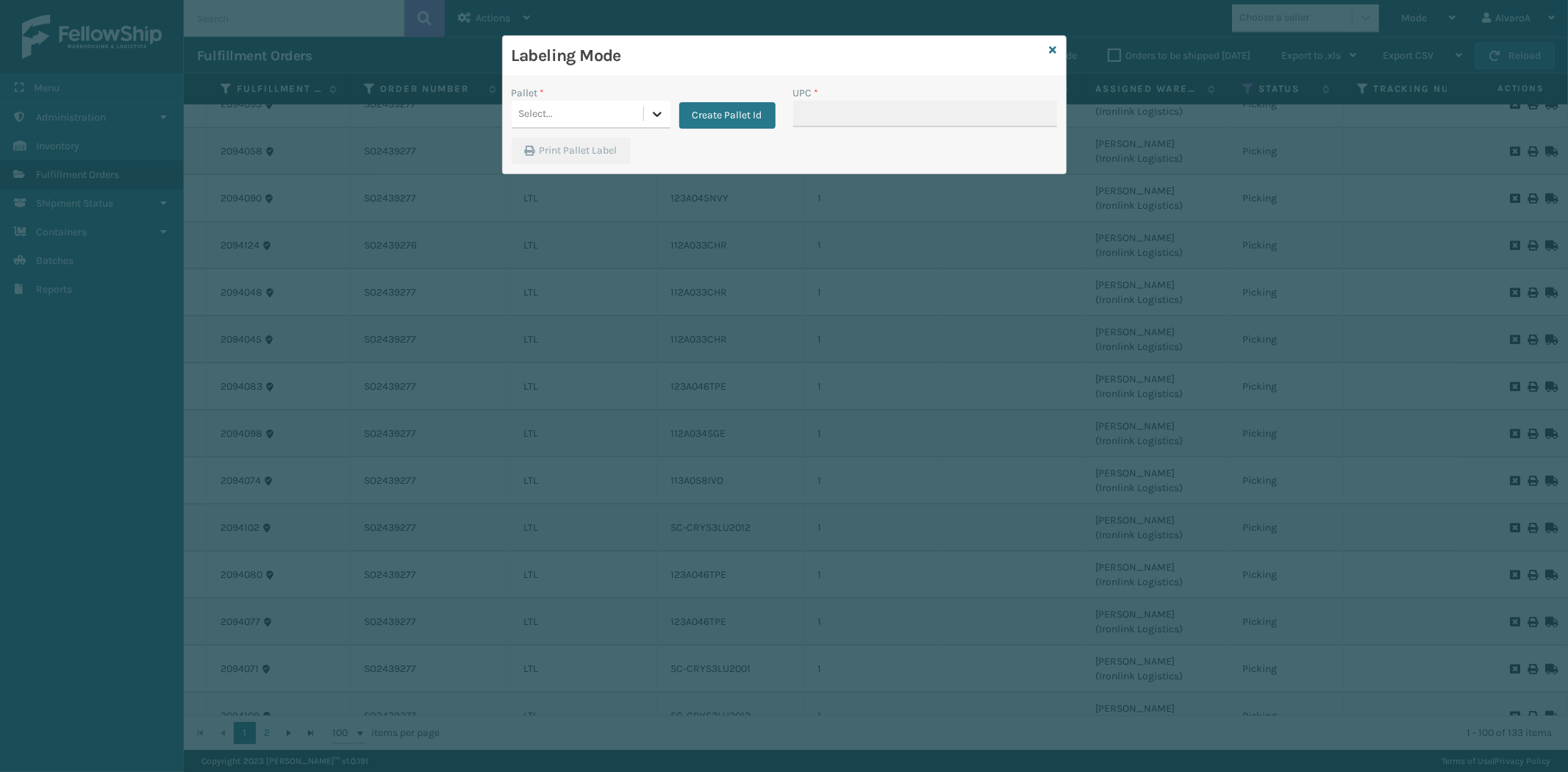
click at [655, 104] on div at bounding box center [657, 114] width 26 height 26
click at [721, 115] on button "Create Pallet Id" at bounding box center [727, 115] width 96 height 26
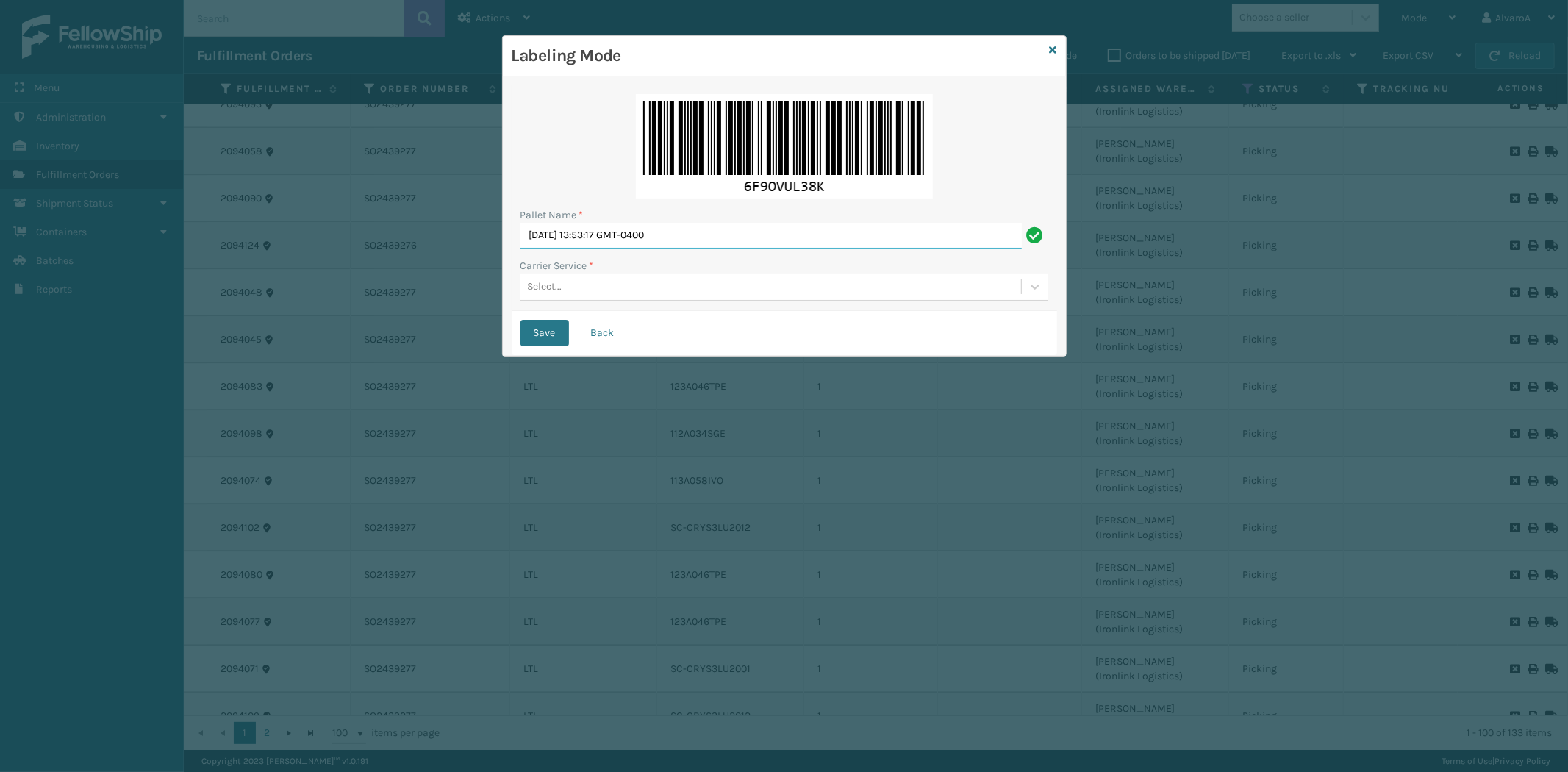
click at [727, 229] on input "[DATE] 13:53:17 GMT-0400" at bounding box center [771, 236] width 501 height 26
drag, startPoint x: 727, startPoint y: 229, endPoint x: 283, endPoint y: 290, distance: 448.2
click at [302, 302] on div "Labeling Mode Pallet Name * [DATE] 13:53:17 GMT-0400 Carrier Service * Select..…" at bounding box center [784, 386] width 1568 height 772
type input "LPN 516324"
drag, startPoint x: 667, startPoint y: 292, endPoint x: 665, endPoint y: 304, distance: 12.2
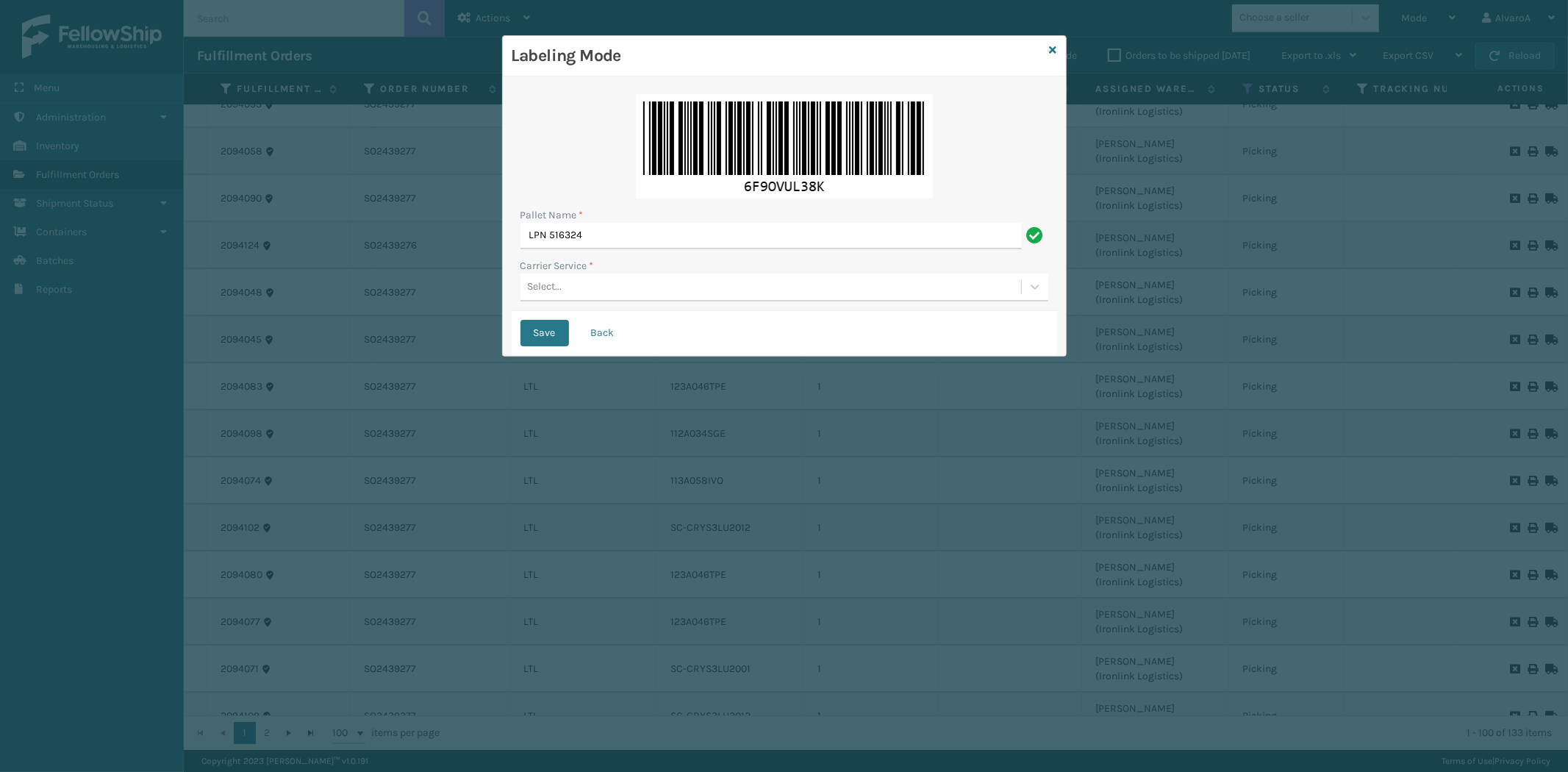
click at [667, 293] on div "Select..." at bounding box center [770, 287] width 501 height 24
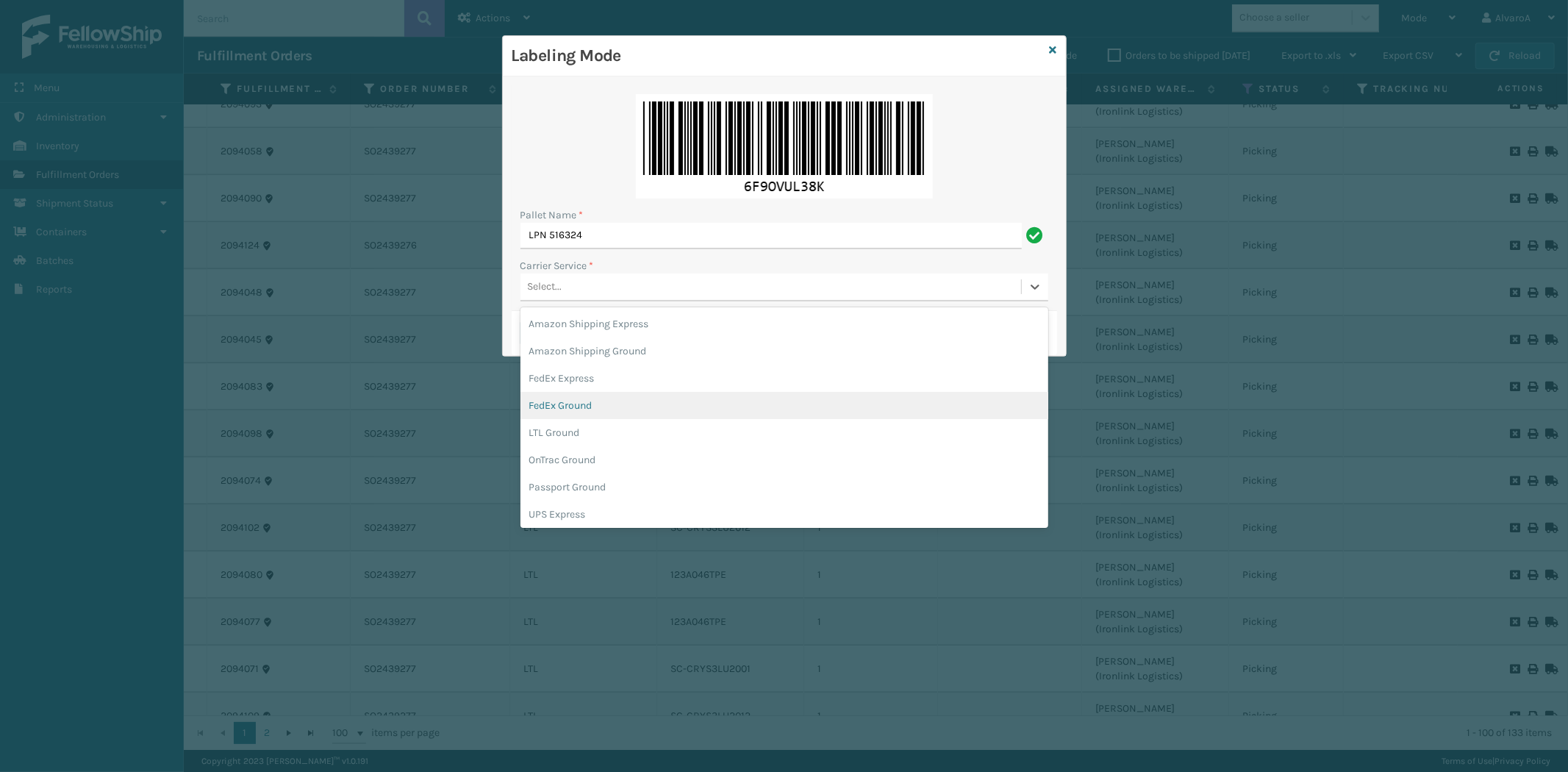
click at [608, 409] on div "FedEx Ground" at bounding box center [784, 405] width 528 height 27
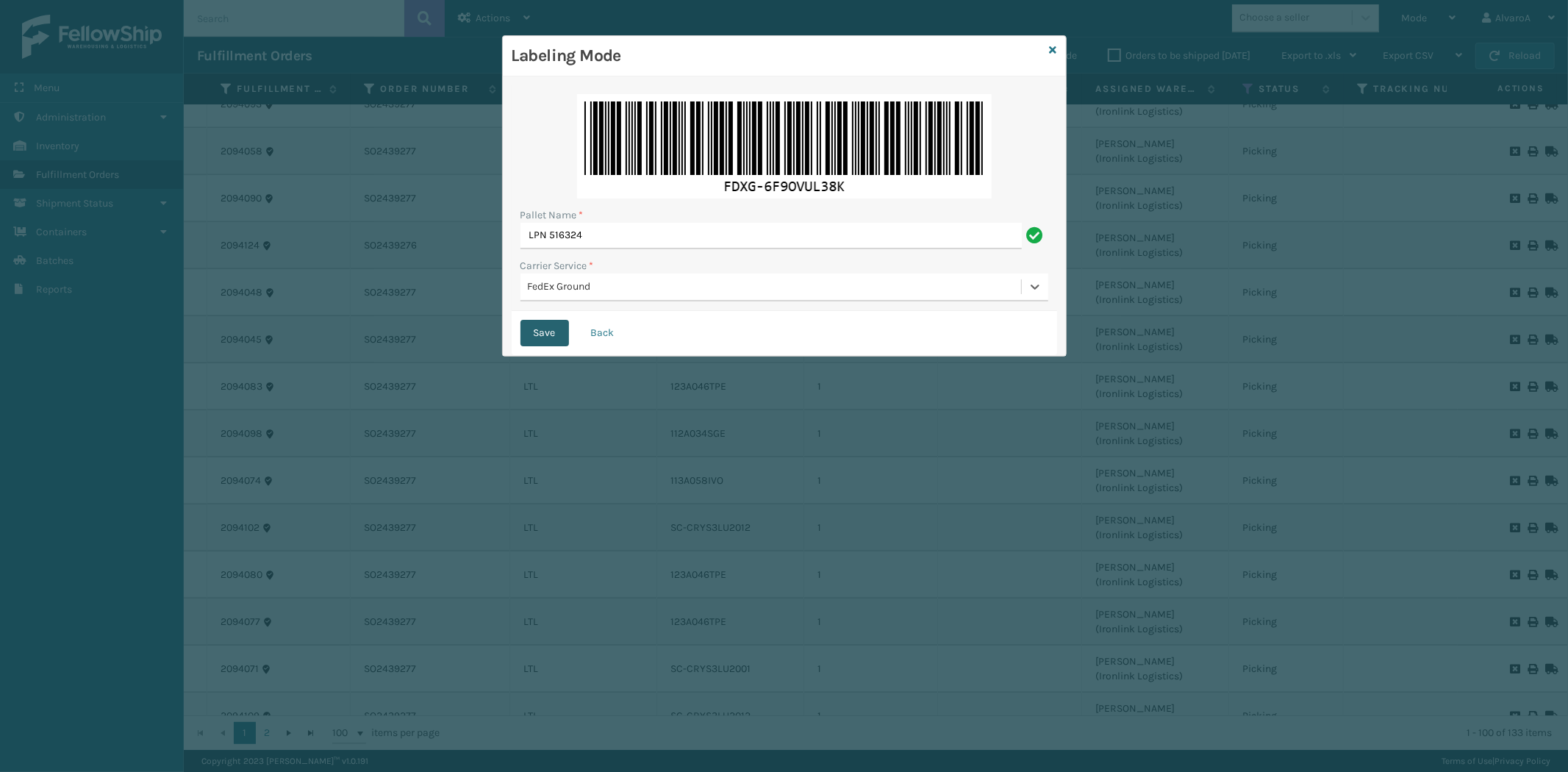
click at [545, 337] on button "Save" at bounding box center [544, 333] width 49 height 26
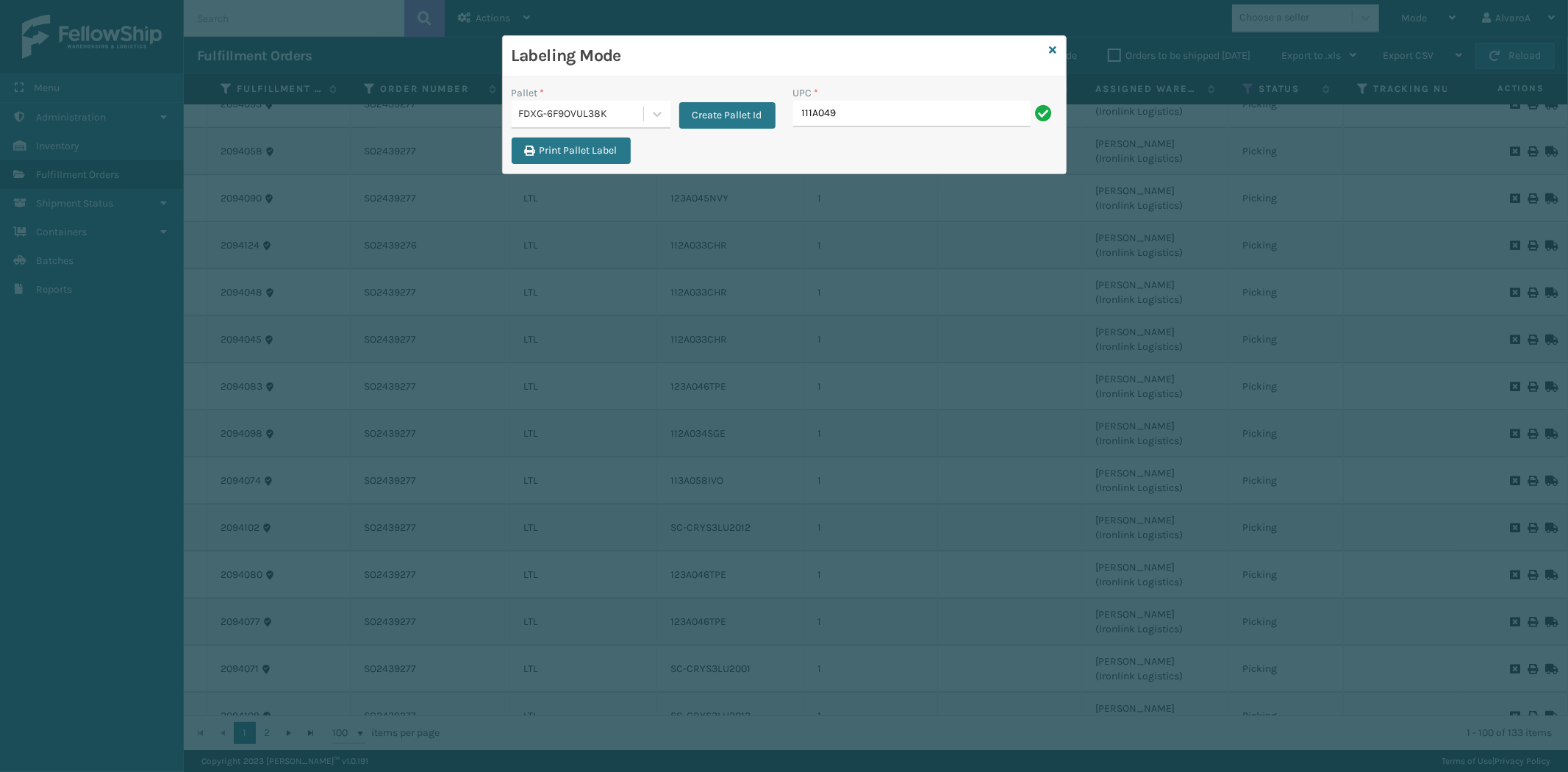
type input "111A049BLU"
type input "133A016BLK"
click at [1053, 46] on icon at bounding box center [1053, 49] width 7 height 10
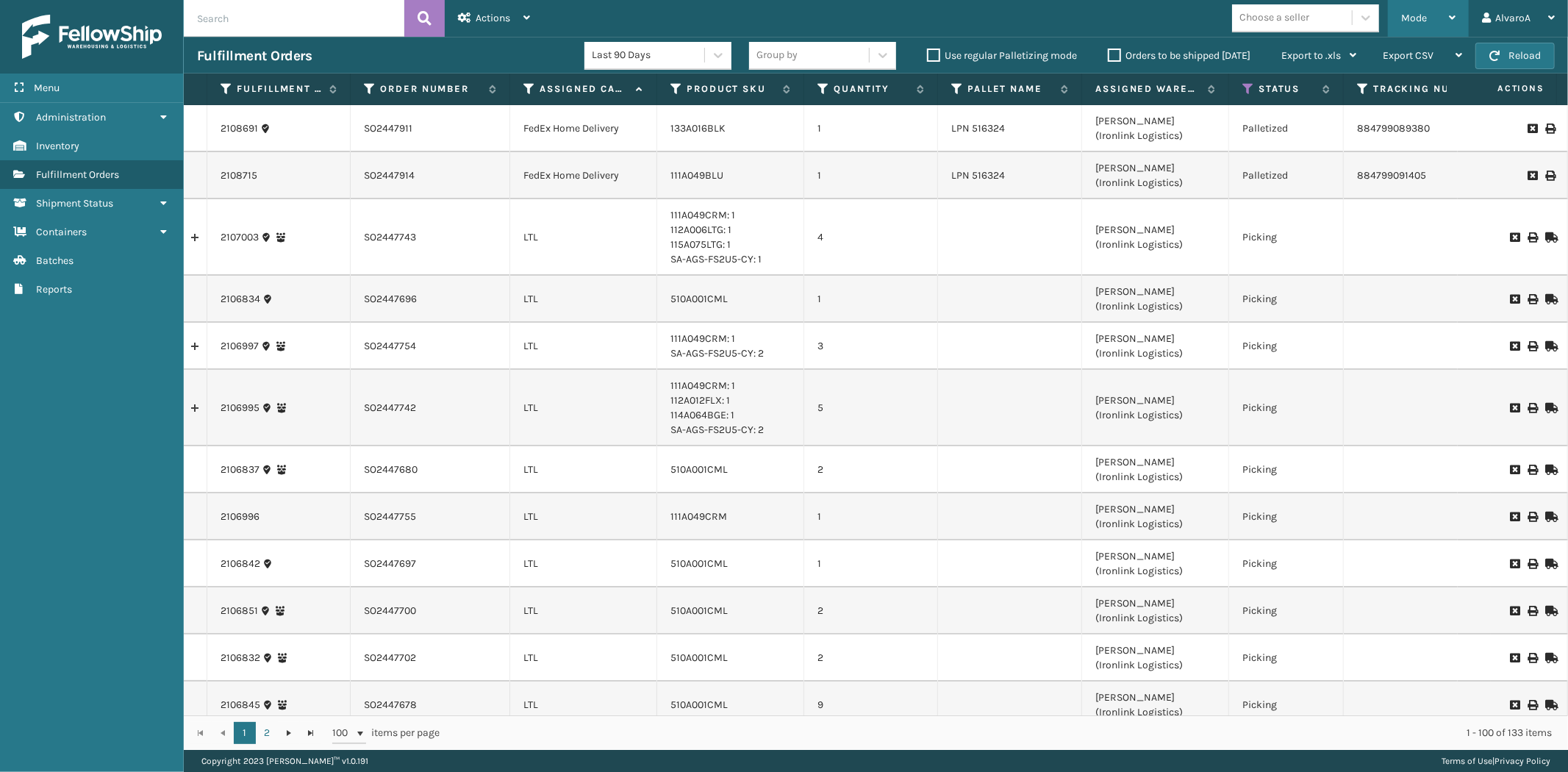
click at [1441, 33] on div "Mode" at bounding box center [1428, 18] width 54 height 37
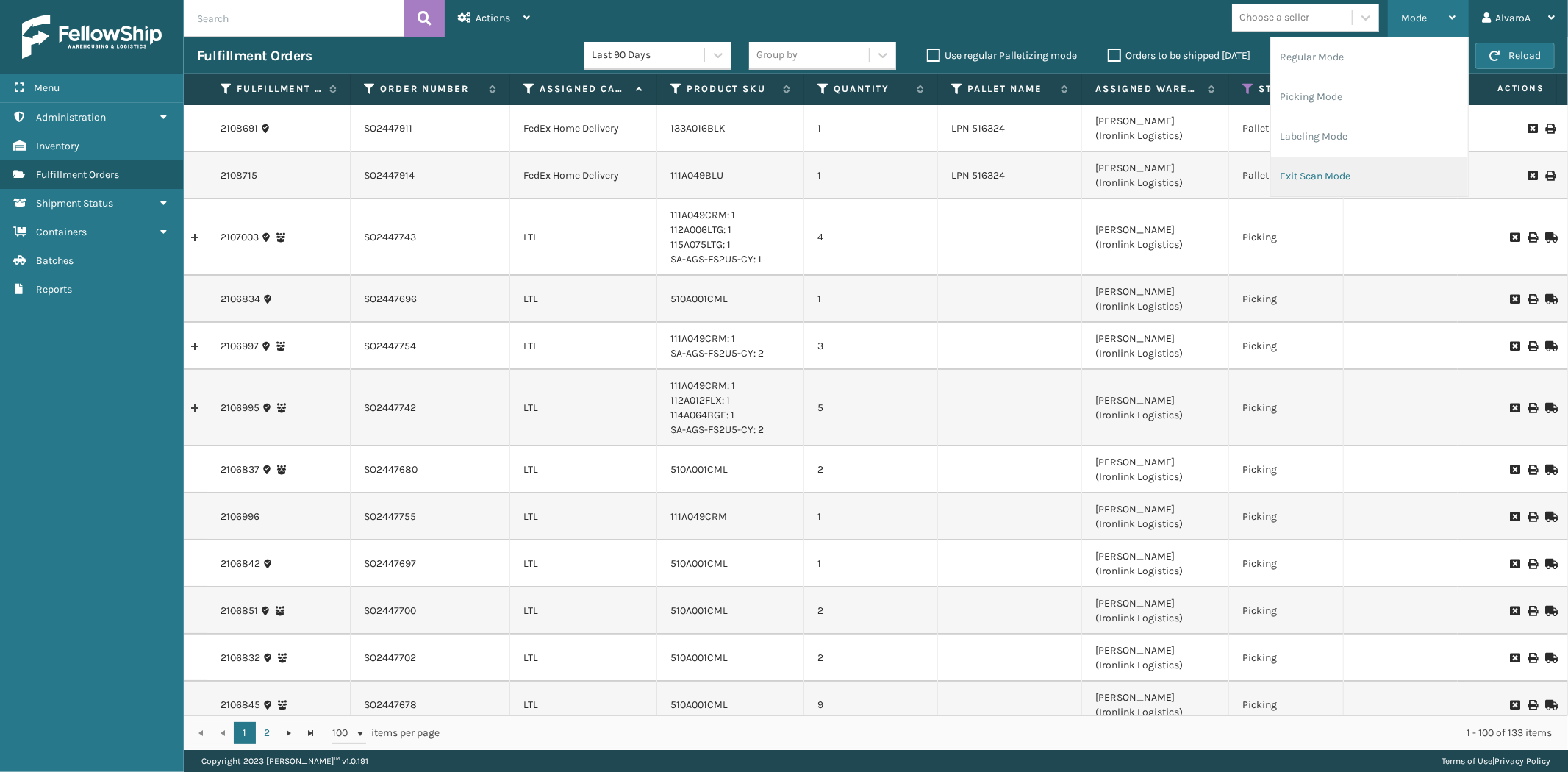
click at [1312, 174] on li "Exit Scan Mode" at bounding box center [1369, 177] width 197 height 40
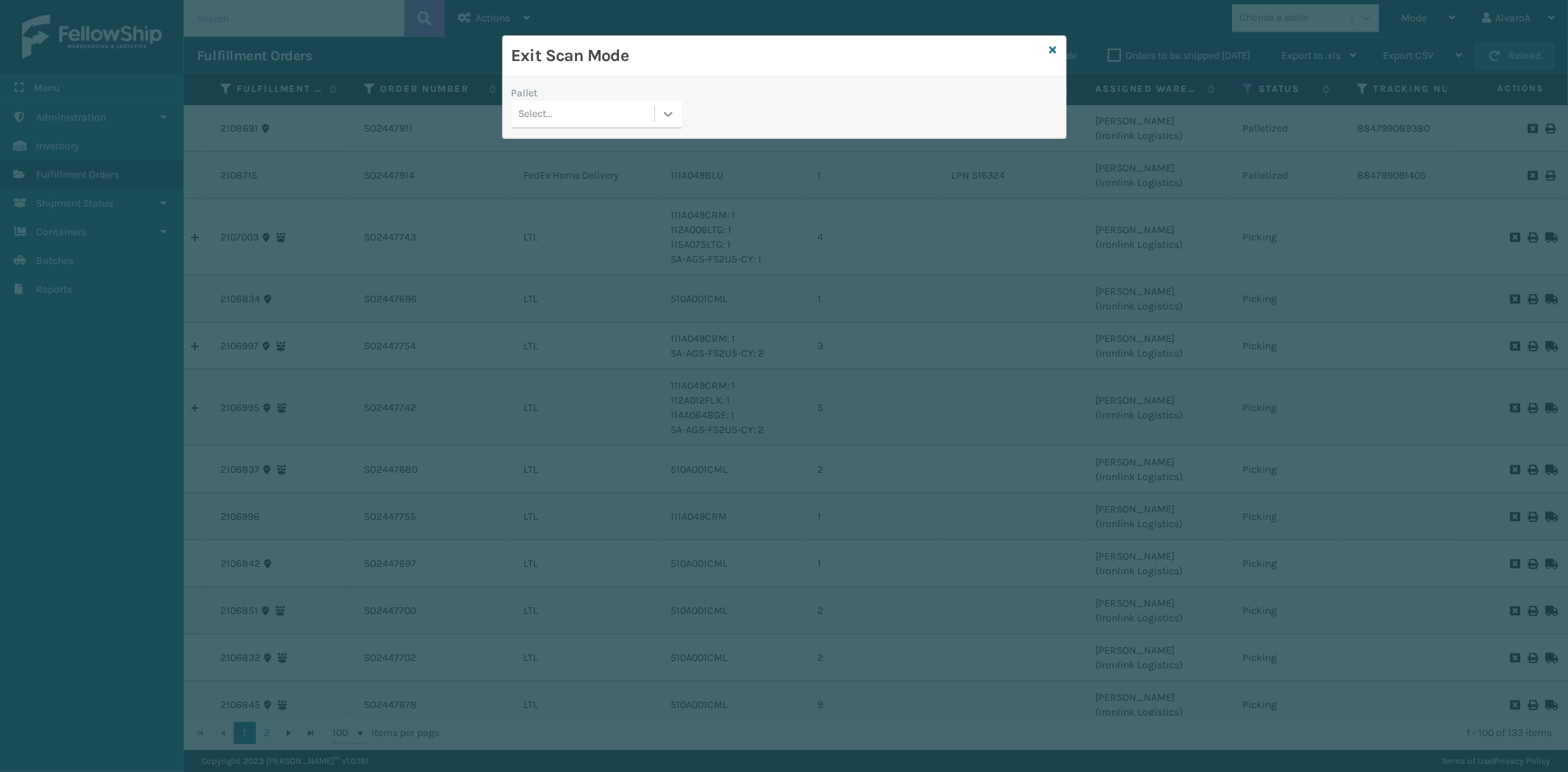
click at [660, 115] on div at bounding box center [668, 114] width 26 height 26
click at [593, 175] on div "FDXG-6F9OVUL38K" at bounding box center [596, 178] width 170 height 27
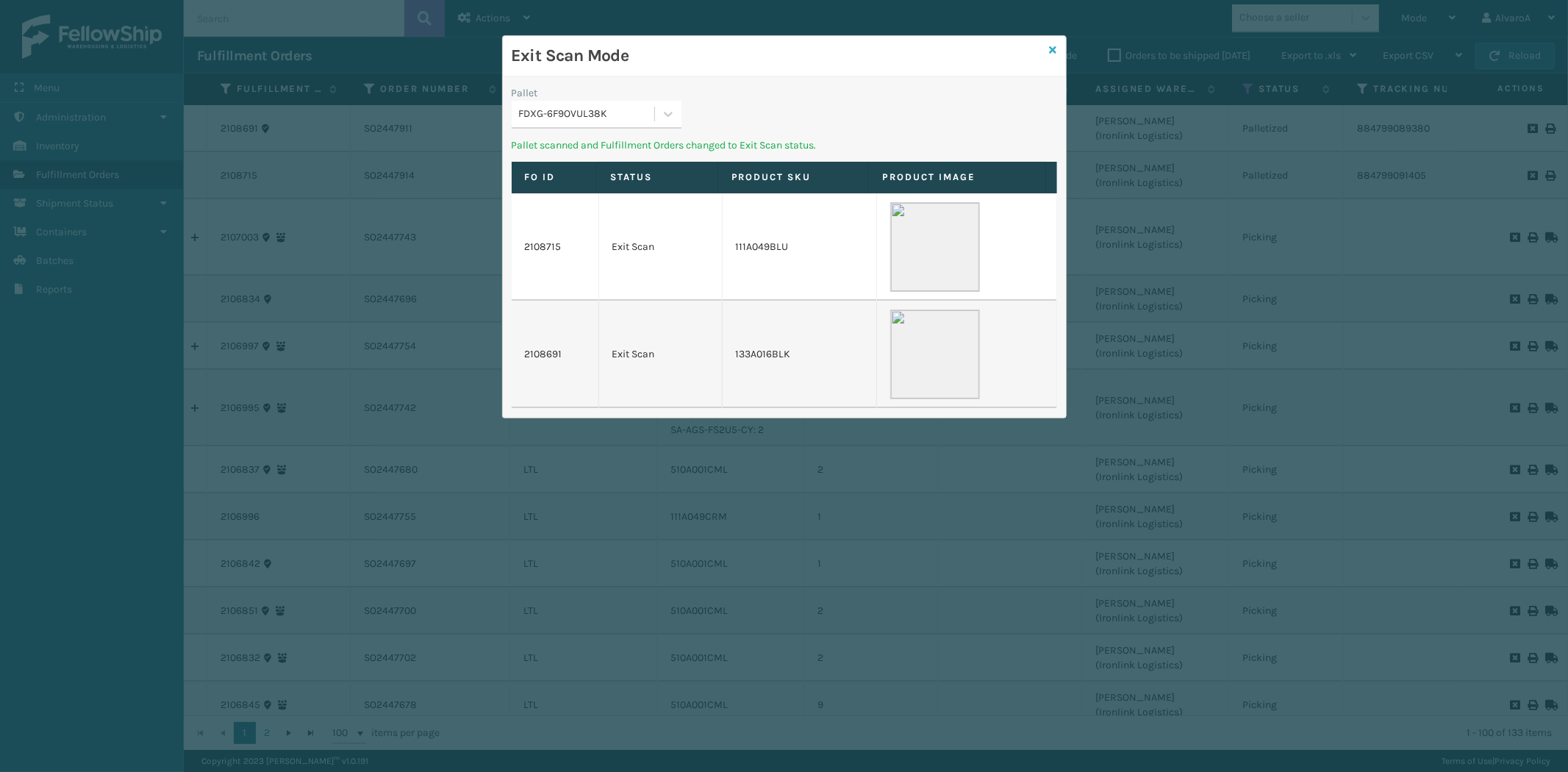
click at [1050, 46] on icon at bounding box center [1053, 49] width 7 height 10
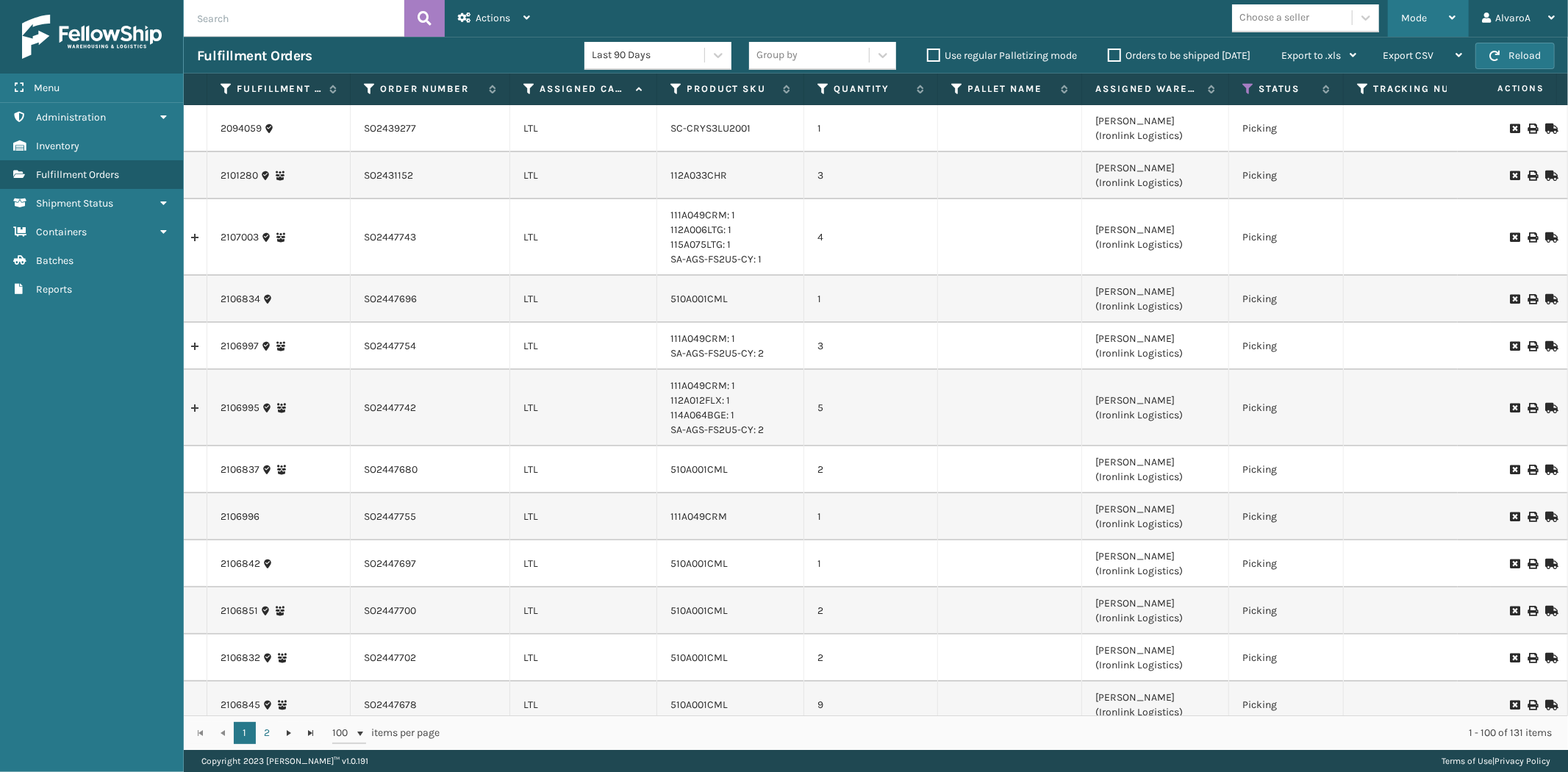
click at [1445, 26] on div "Mode" at bounding box center [1428, 18] width 54 height 37
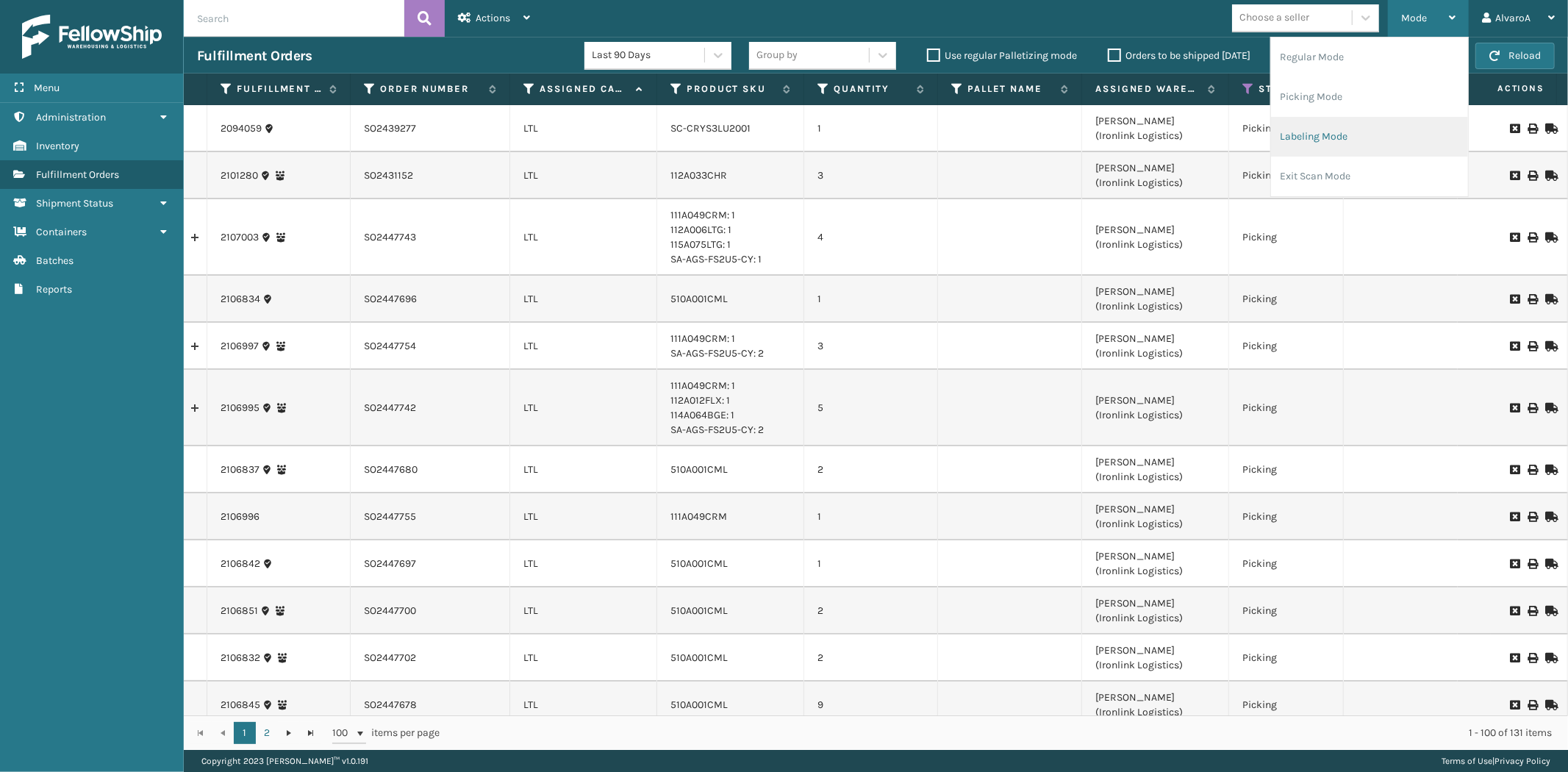
click at [1340, 150] on li "Labeling Mode" at bounding box center [1369, 137] width 197 height 40
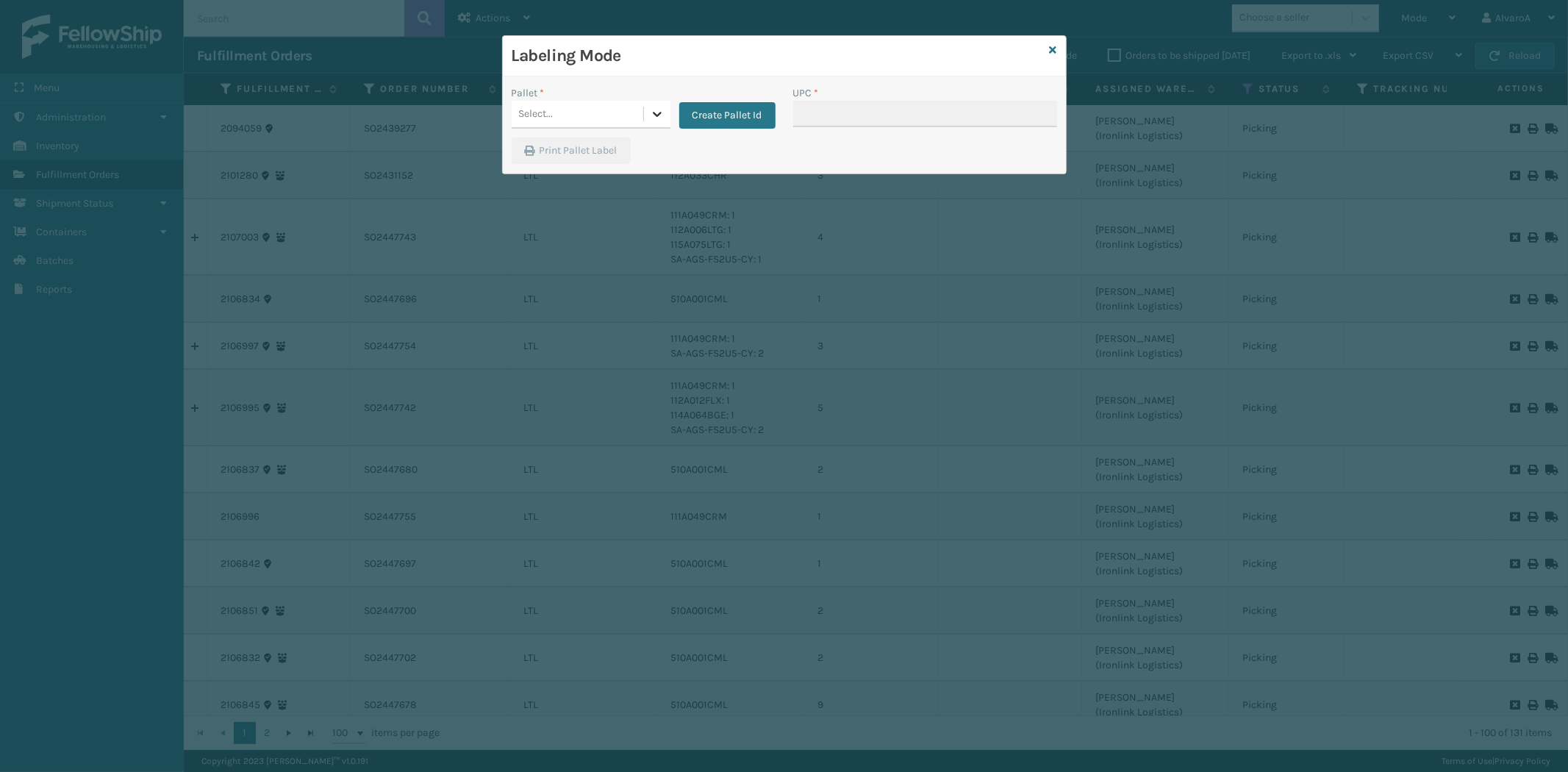
drag, startPoint x: 659, startPoint y: 109, endPoint x: 661, endPoint y: 118, distance: 9.2
click at [659, 113] on icon at bounding box center [657, 114] width 14 height 14
click at [719, 122] on button "Create Pallet Id" at bounding box center [727, 115] width 96 height 26
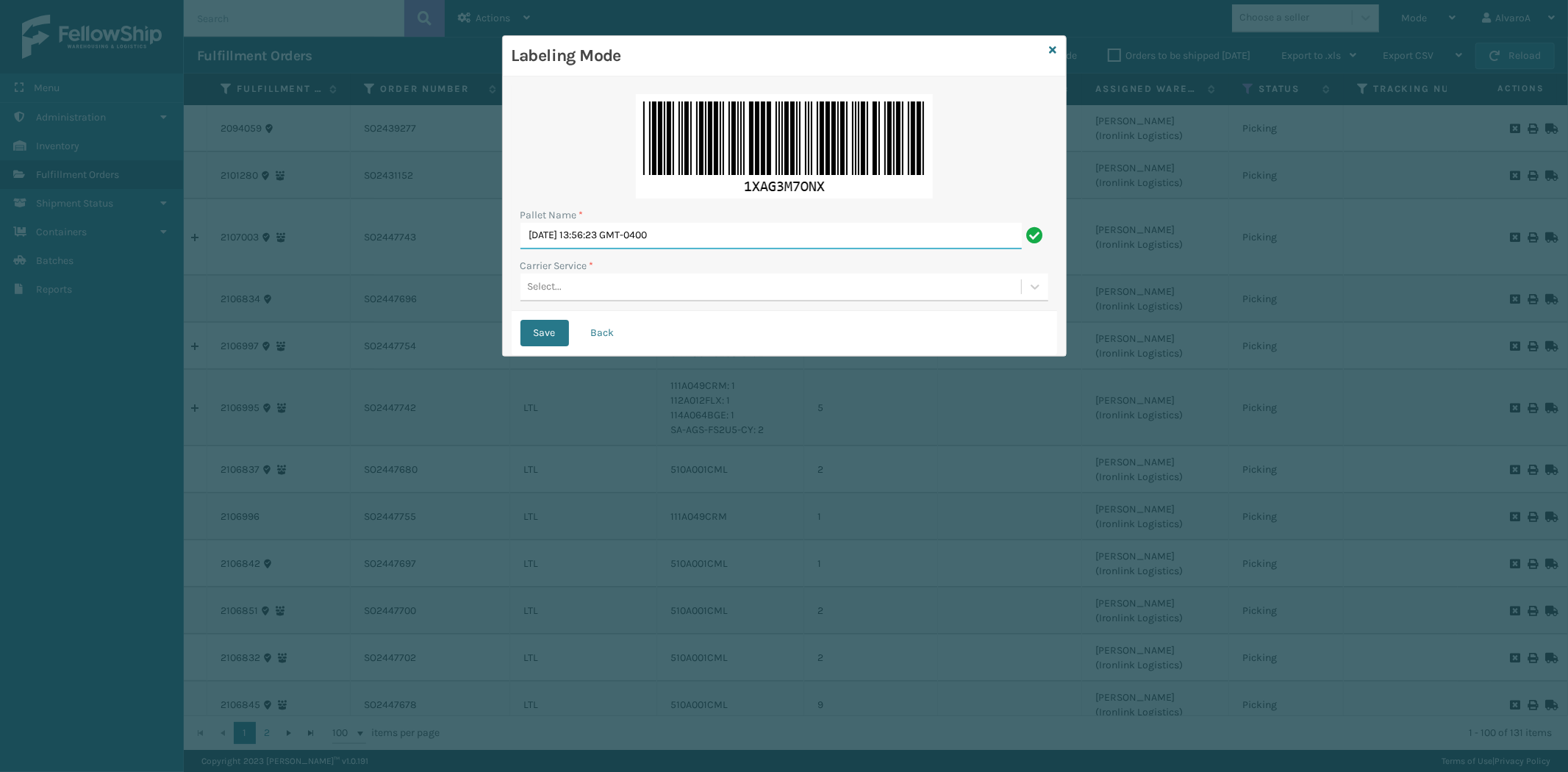
drag, startPoint x: 716, startPoint y: 236, endPoint x: 24, endPoint y: 312, distance: 696.2
click at [103, 328] on div "Labeling Mode Pallet Name * [DATE] 13:56:23 GMT-0400 Carrier Service * Select..…" at bounding box center [784, 386] width 1568 height 772
type input "LPN 516341"
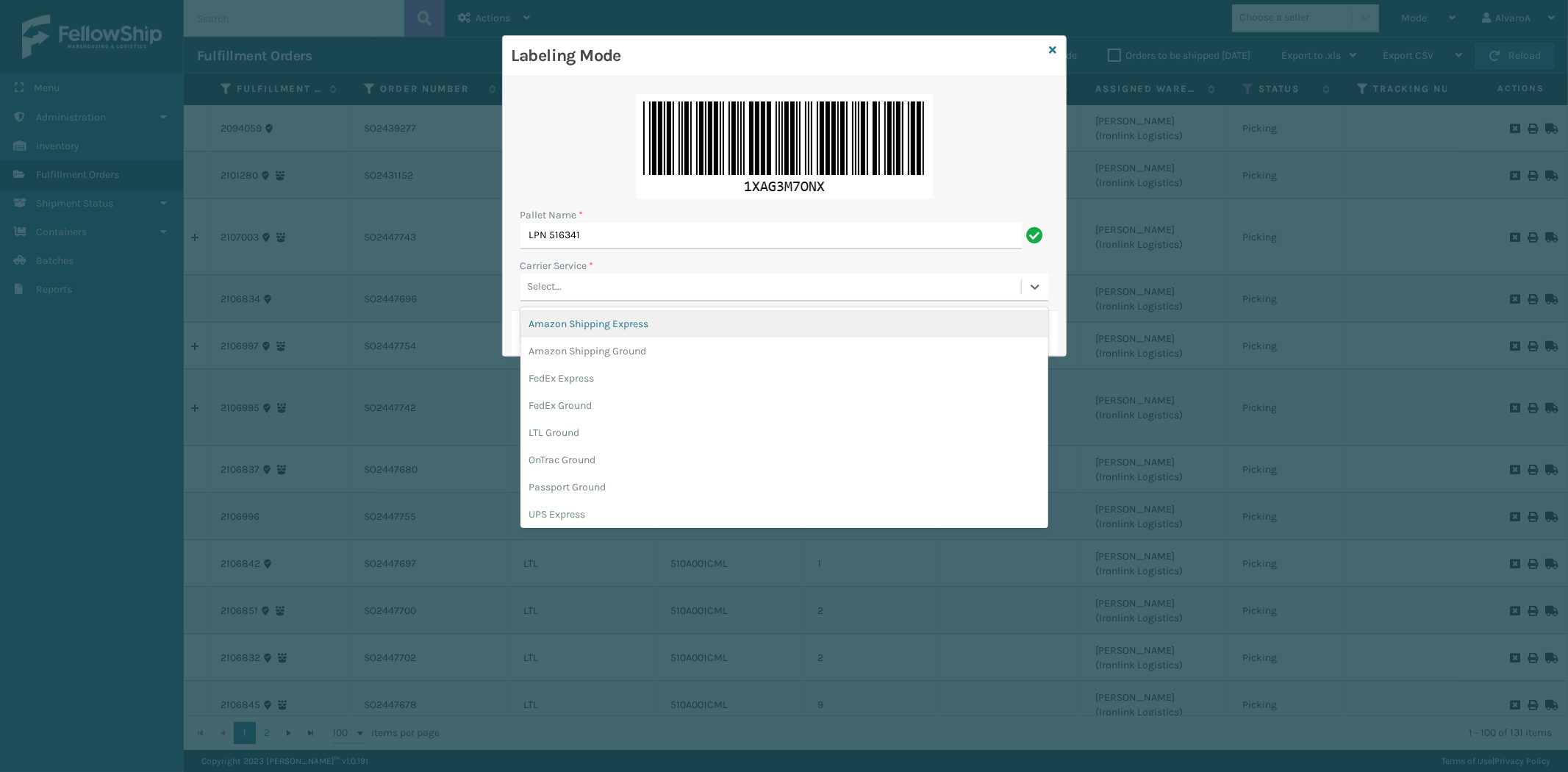
click at [574, 294] on div "Select..." at bounding box center [770, 287] width 501 height 24
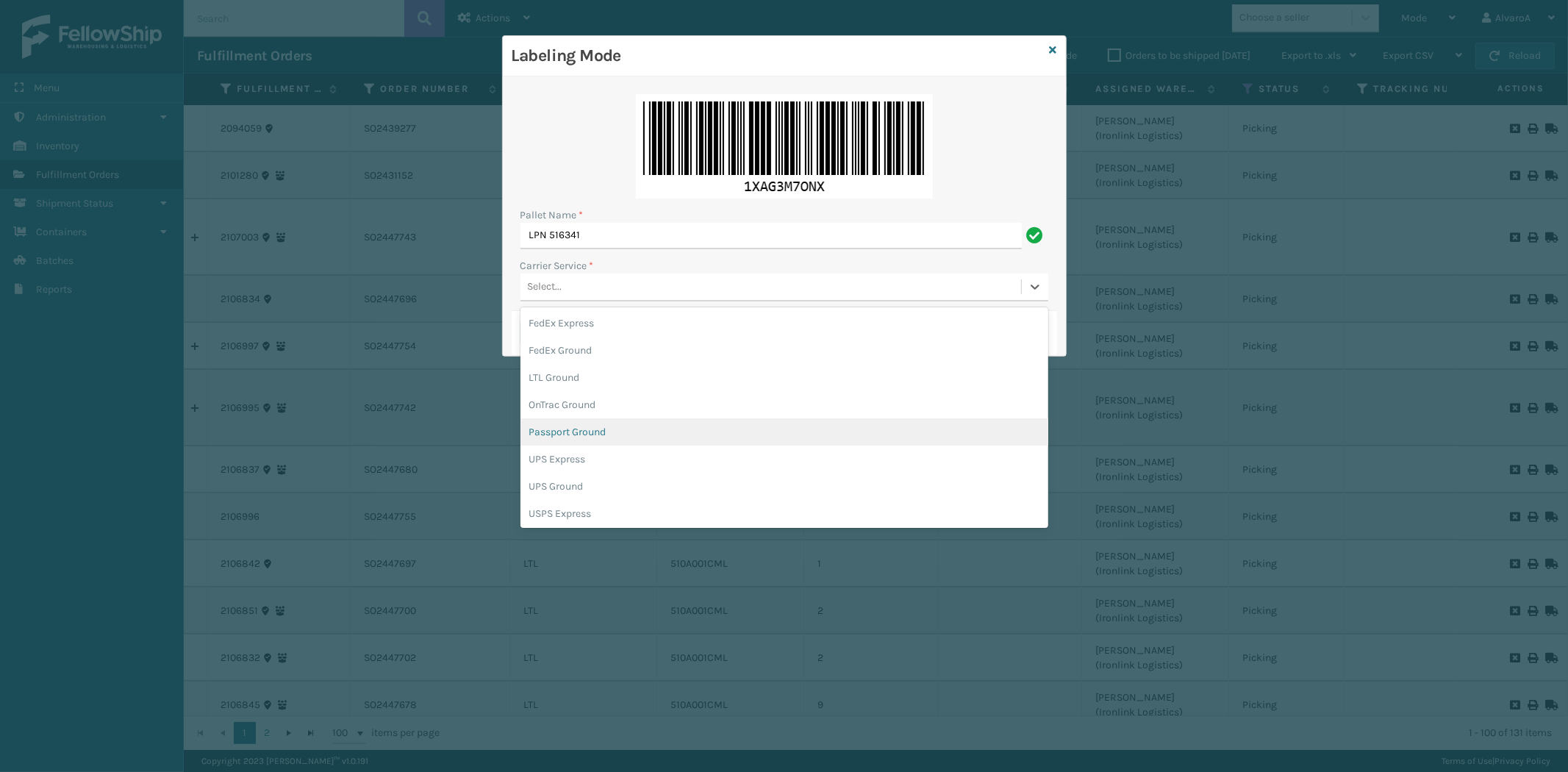
scroll to position [82, 0]
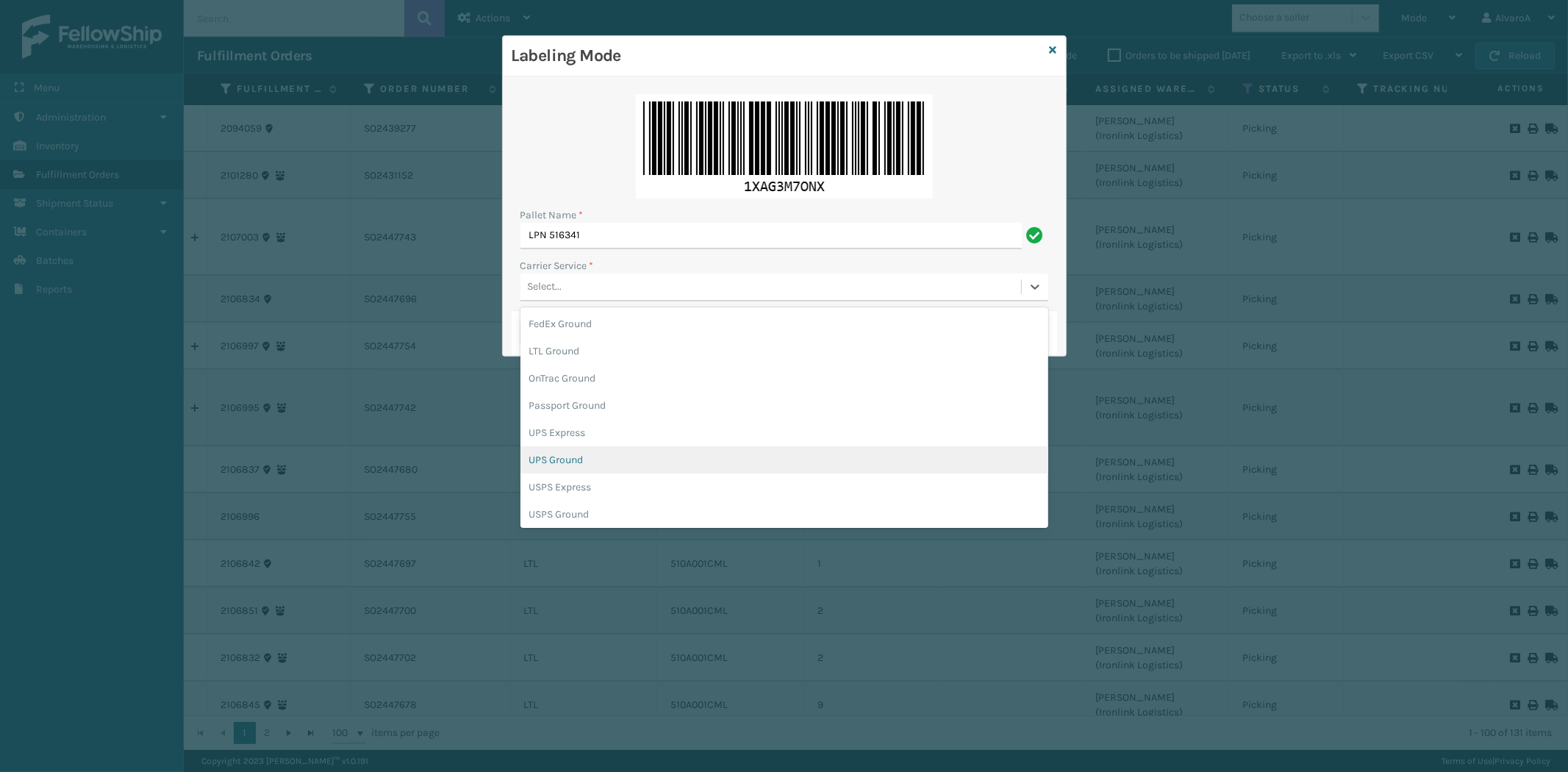
click at [567, 467] on div "UPS Ground" at bounding box center [784, 460] width 528 height 27
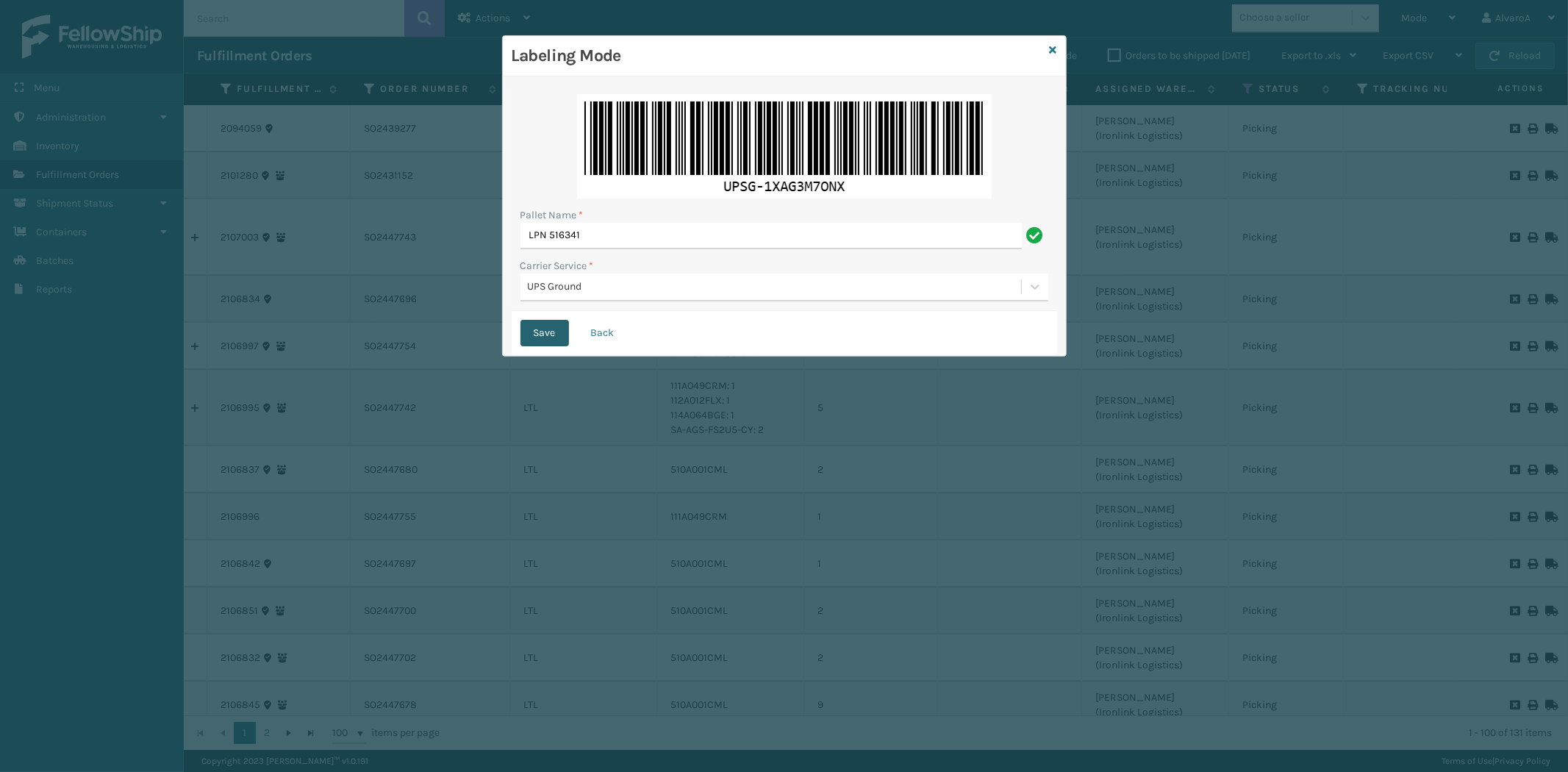
click at [542, 326] on button "Save" at bounding box center [544, 333] width 49 height 26
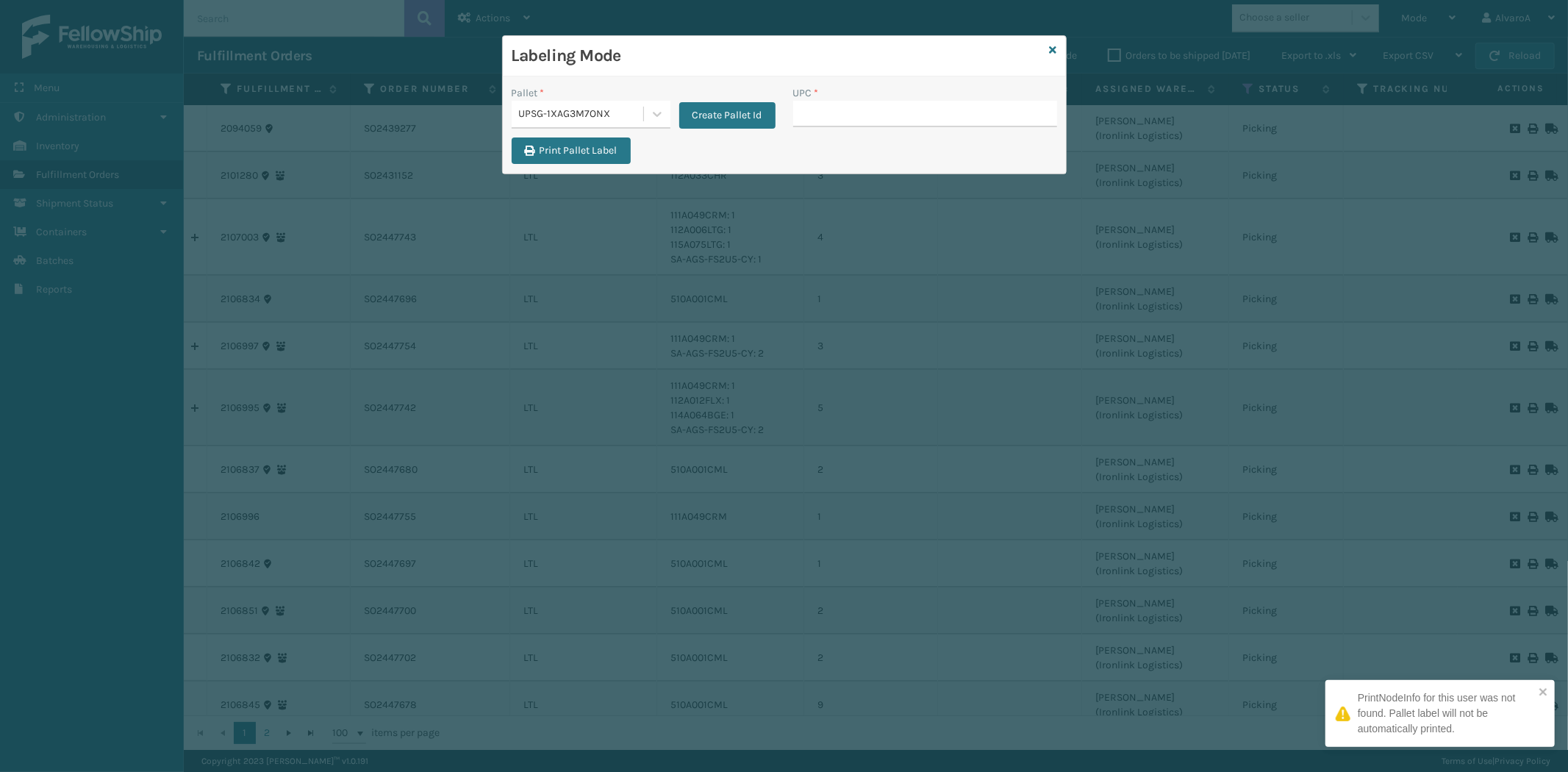
click at [799, 103] on input "UPC *" at bounding box center [925, 114] width 264 height 26
type input "510A003CML"
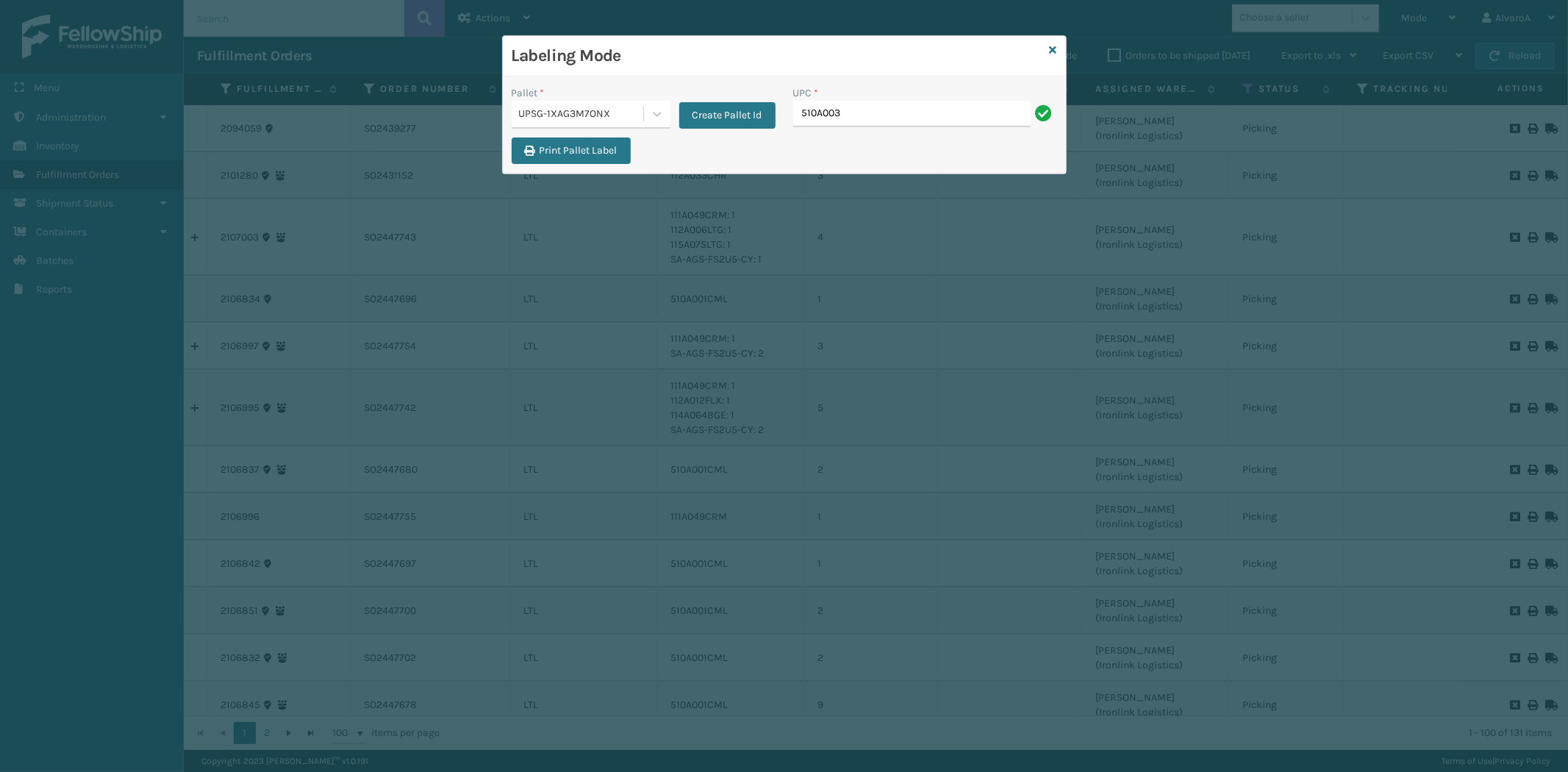
type input "510A003CML"
type input "LKLGF2SP1GU3051"
type input "LKLGF2SP3OLV-C"
click at [1055, 48] on icon at bounding box center [1053, 49] width 7 height 10
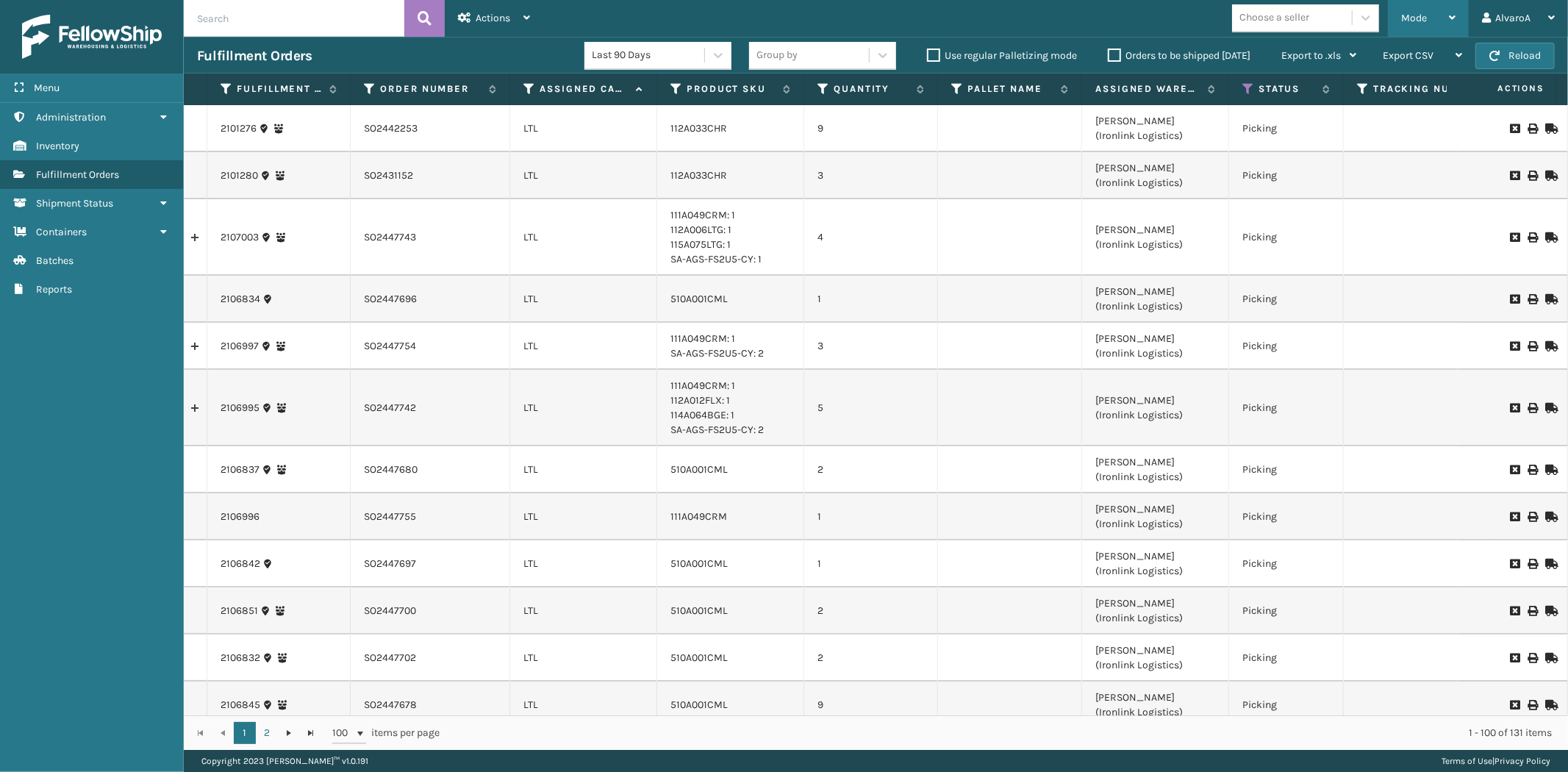
click at [1394, 19] on div "Mode Regular Mode Picking Mode Labeling Mode Exit Scan Mode" at bounding box center [1428, 18] width 81 height 37
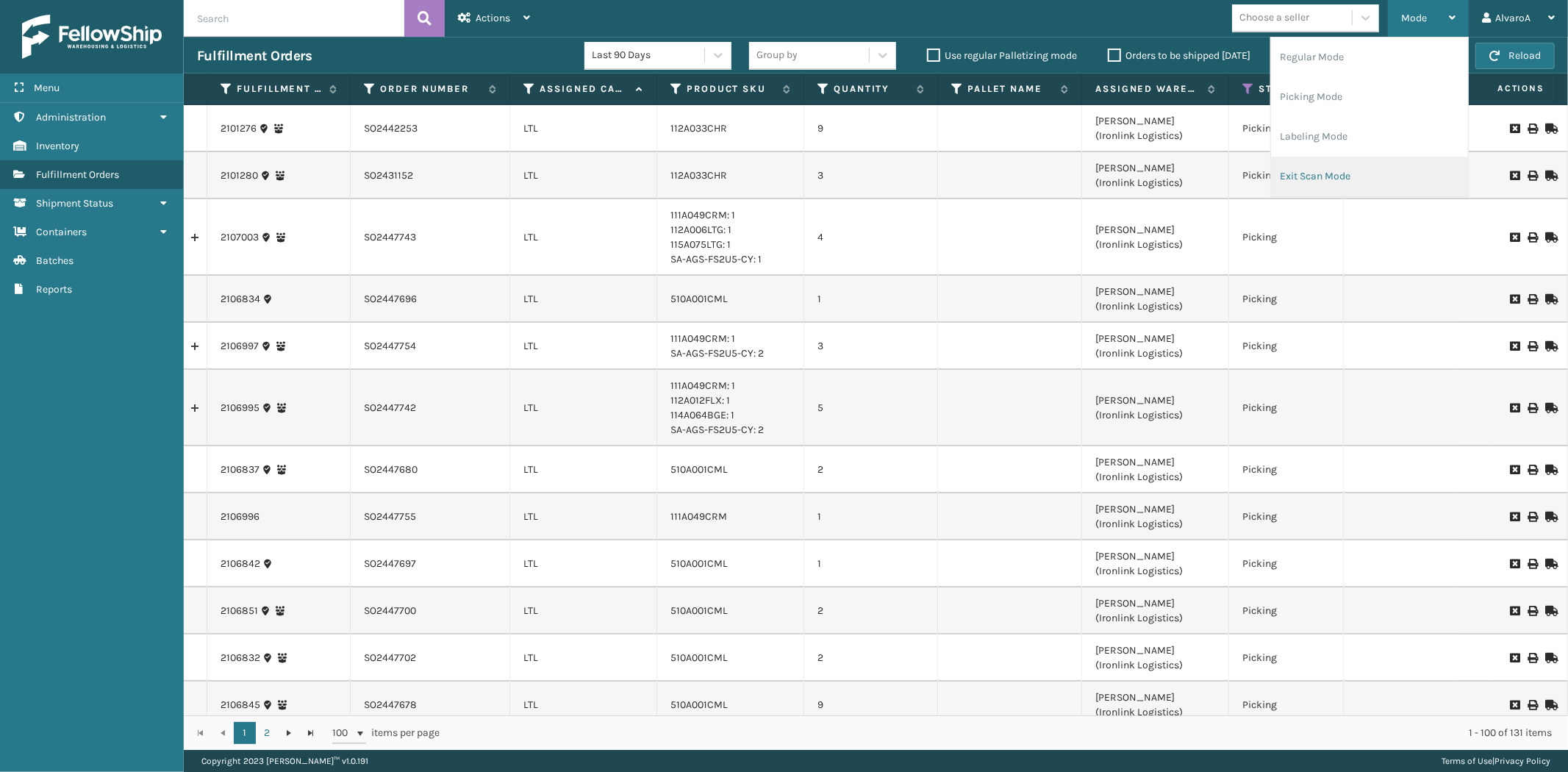
click at [1321, 172] on li "Exit Scan Mode" at bounding box center [1369, 177] width 197 height 40
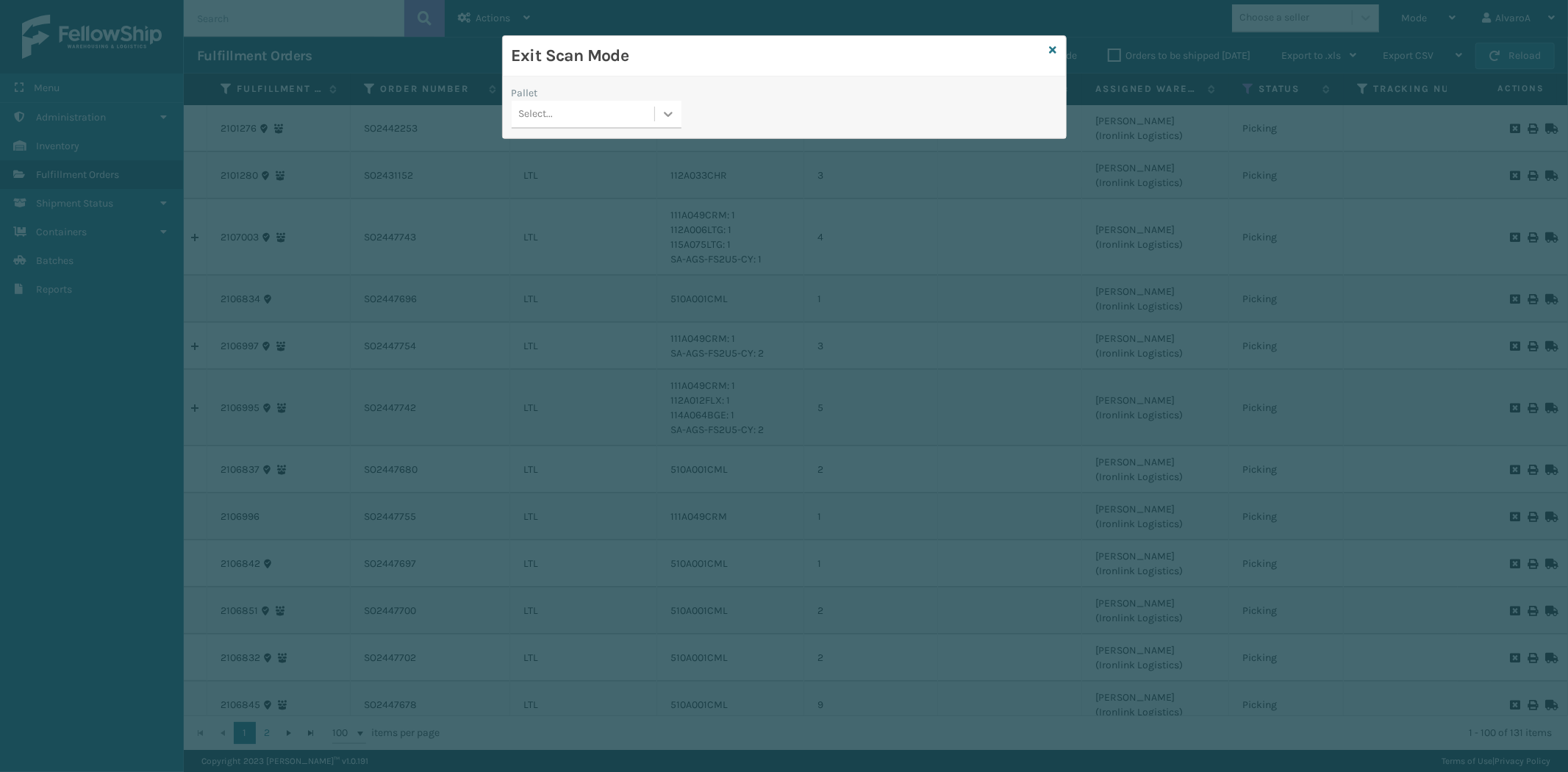
click at [656, 115] on div at bounding box center [668, 114] width 26 height 26
click at [593, 211] on div "UPSG-1XAG3M7ONX" at bounding box center [596, 205] width 170 height 27
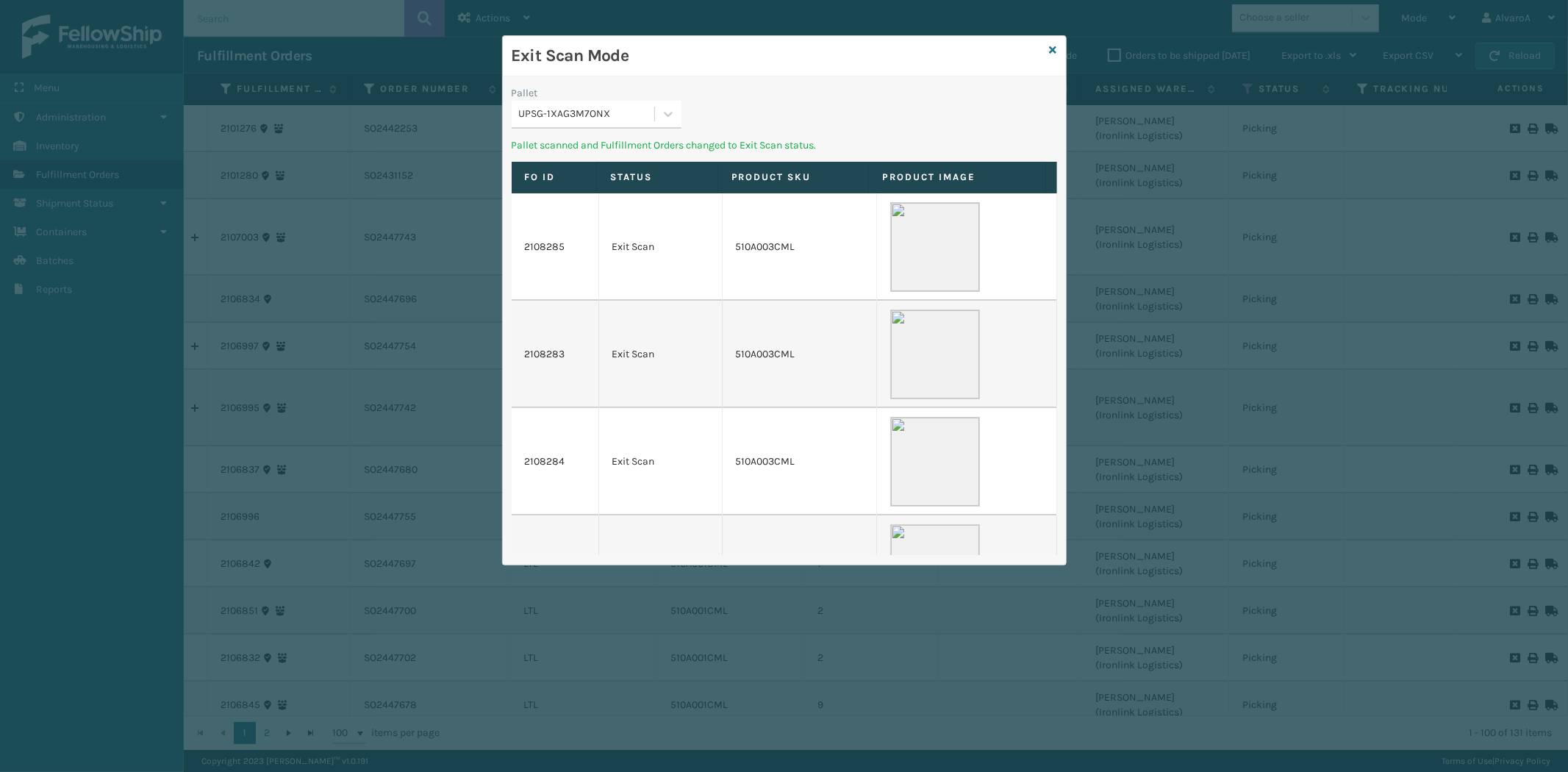
click at [1059, 49] on div "Exit Scan Mode" at bounding box center [784, 56] width 563 height 41
click at [1055, 49] on icon at bounding box center [1053, 49] width 7 height 10
